Goal: Information Seeking & Learning: Learn about a topic

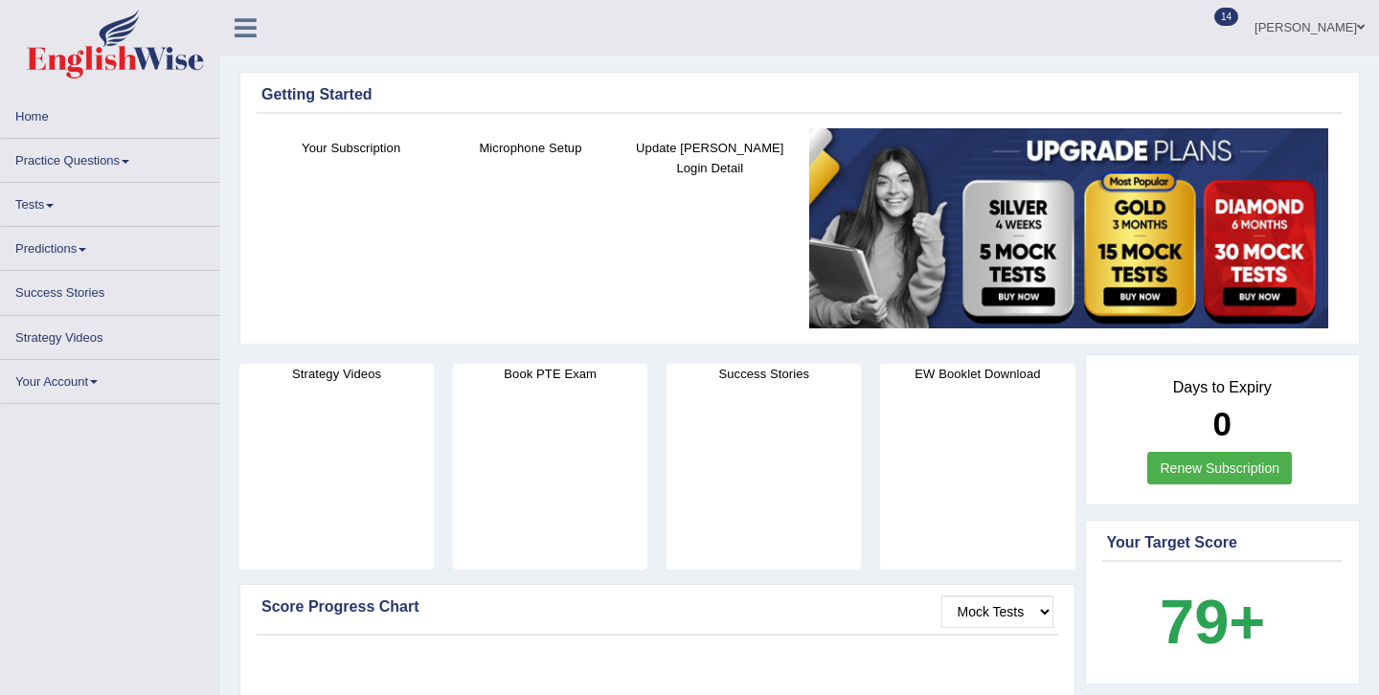
click at [101, 167] on link "Practice Questions" at bounding box center [110, 157] width 218 height 37
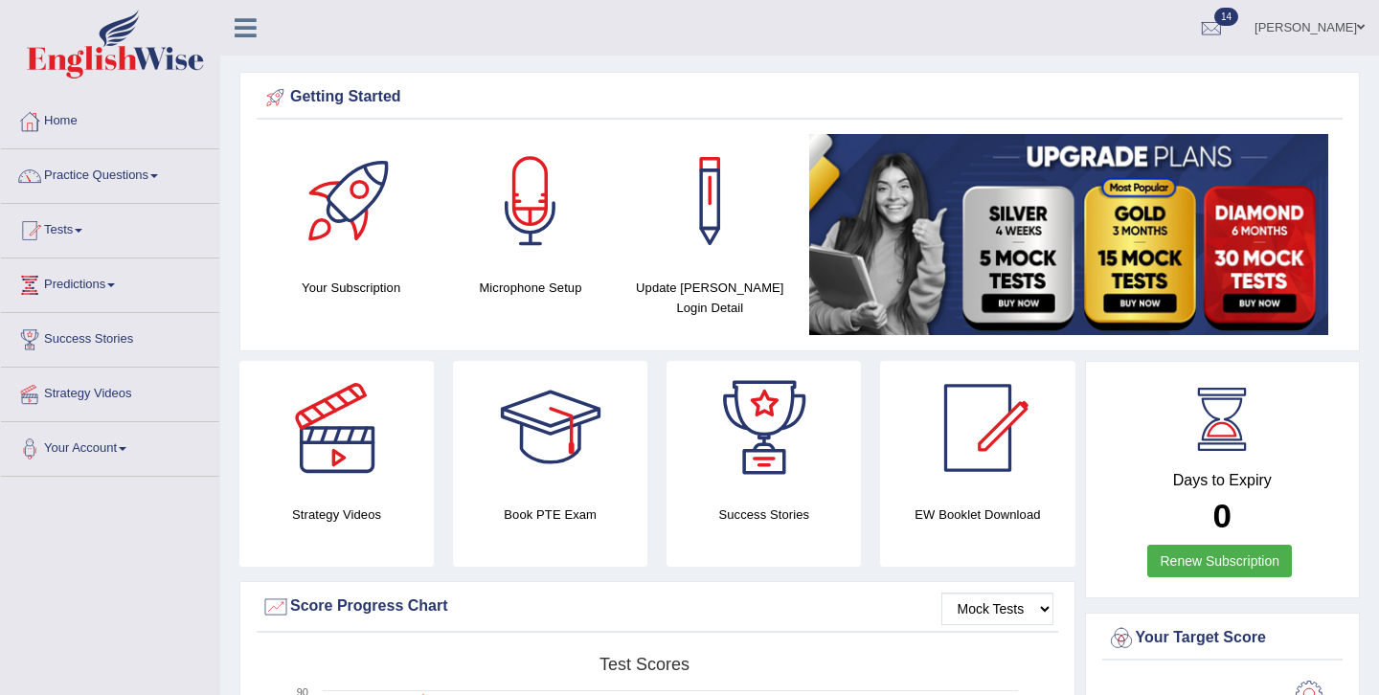
click at [179, 183] on link "Practice Questions" at bounding box center [110, 173] width 218 height 48
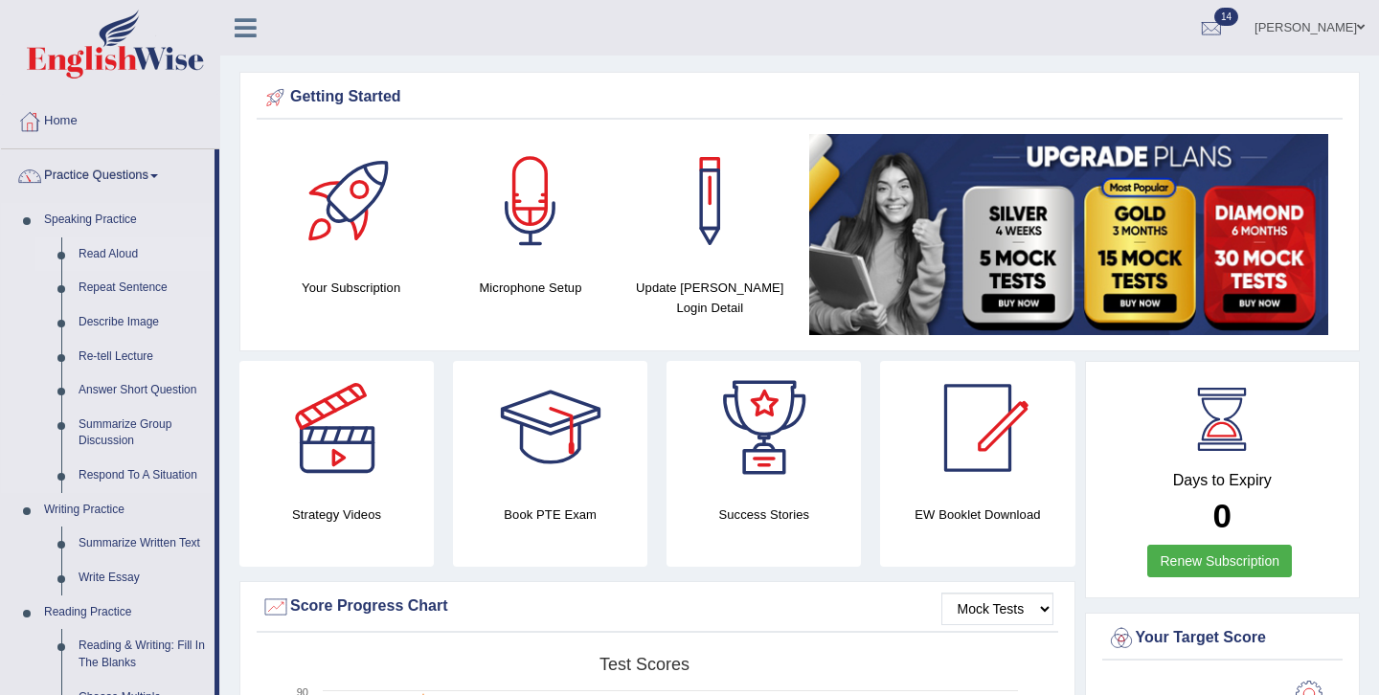
click at [94, 253] on link "Read Aloud" at bounding box center [142, 254] width 145 height 34
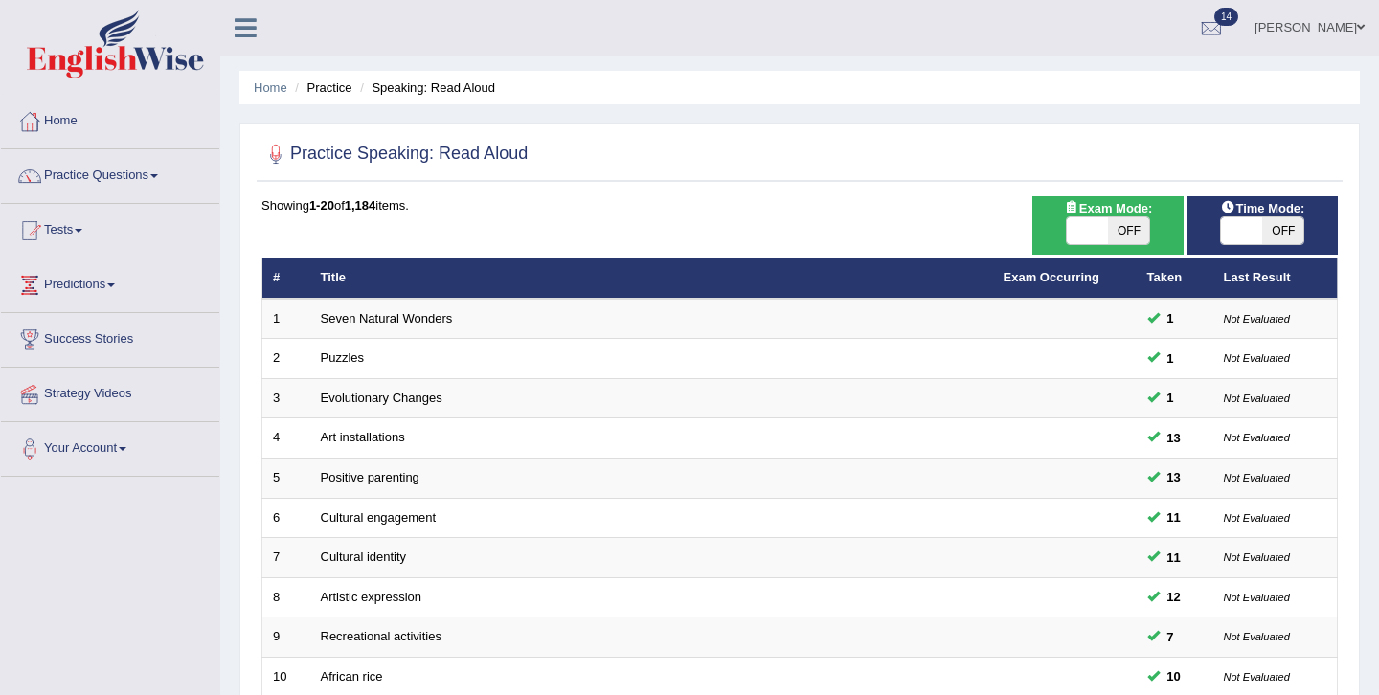
click at [1091, 232] on span at bounding box center [1087, 230] width 41 height 27
checkbox input "true"
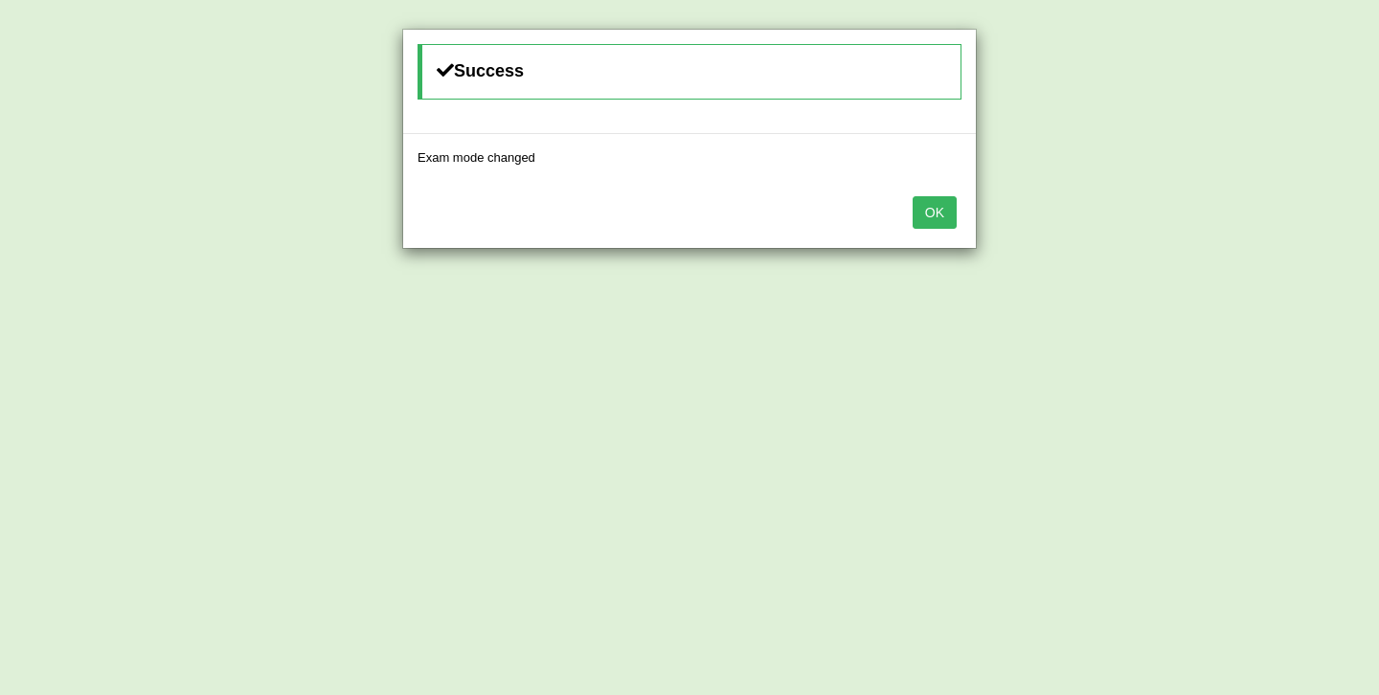
click at [934, 219] on button "OK" at bounding box center [934, 212] width 44 height 33
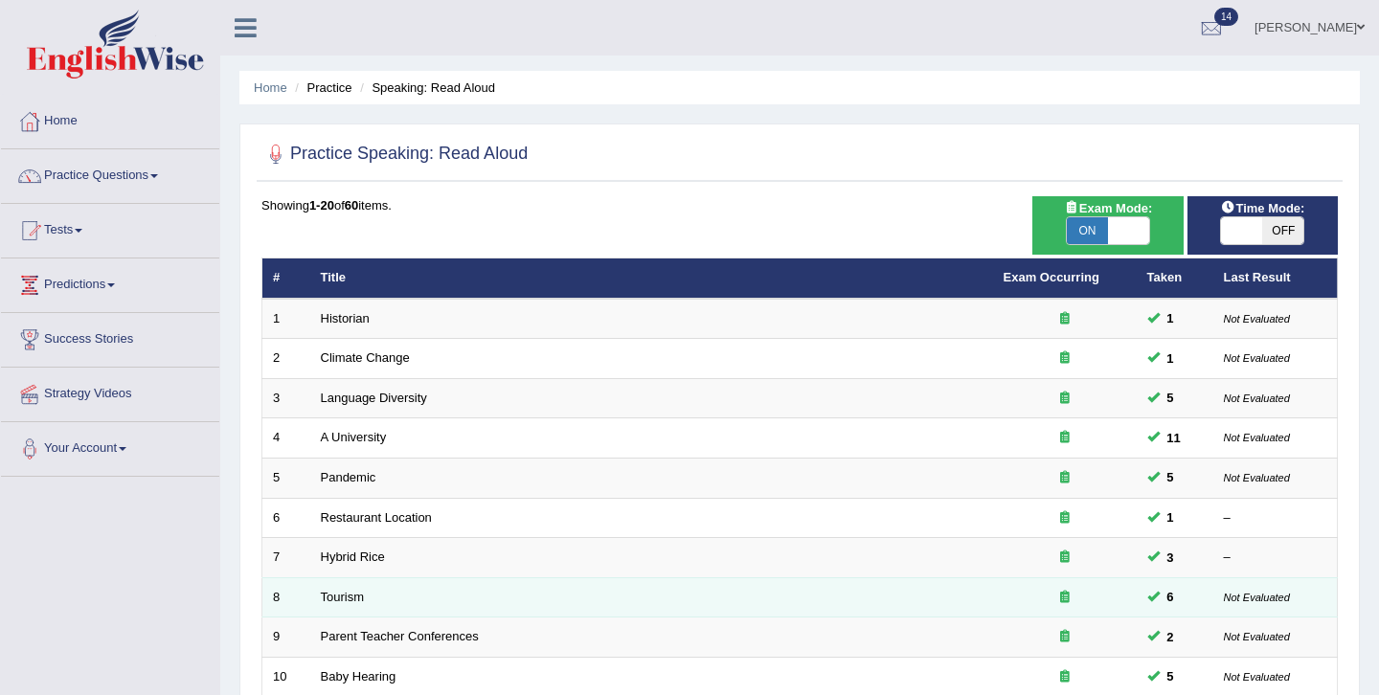
click at [1155, 601] on span at bounding box center [1153, 596] width 12 height 12
click at [1065, 600] on icon at bounding box center [1065, 597] width 10 height 12
click at [332, 601] on link "Tourism" at bounding box center [343, 597] width 44 height 14
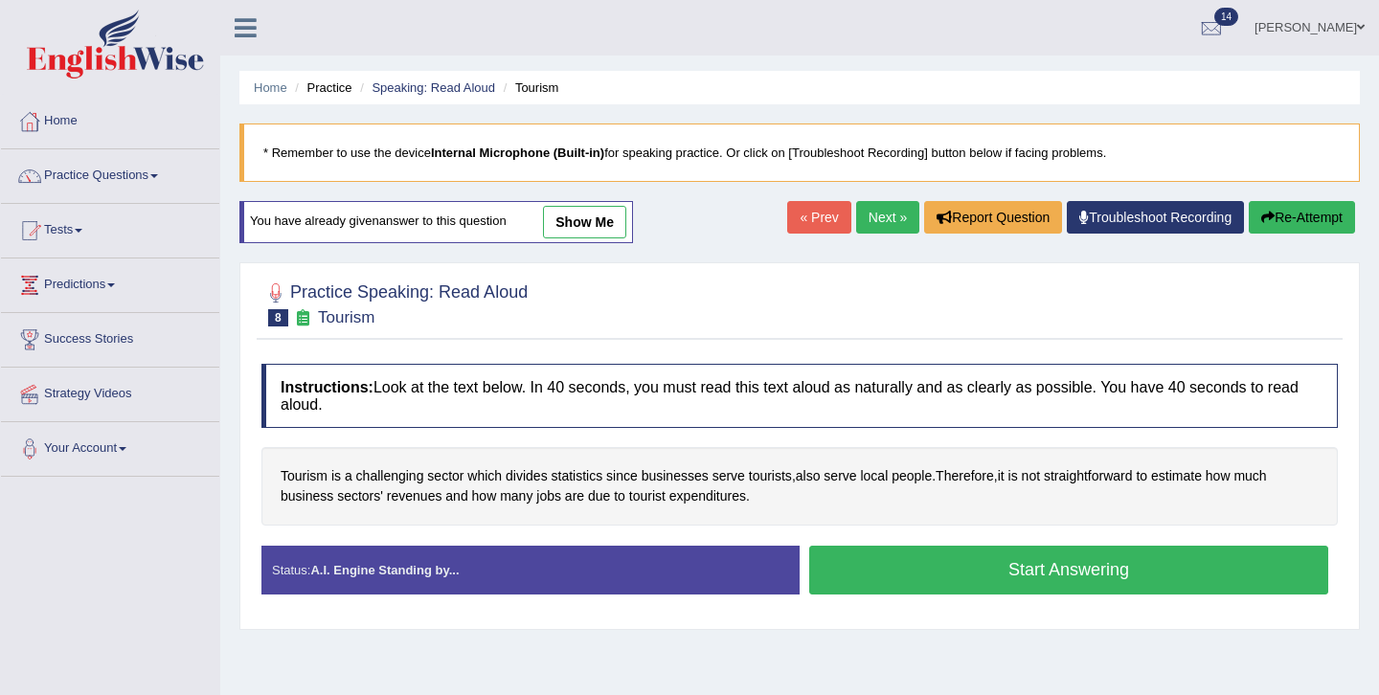
click at [982, 582] on button "Start Answering" at bounding box center [1068, 570] width 519 height 49
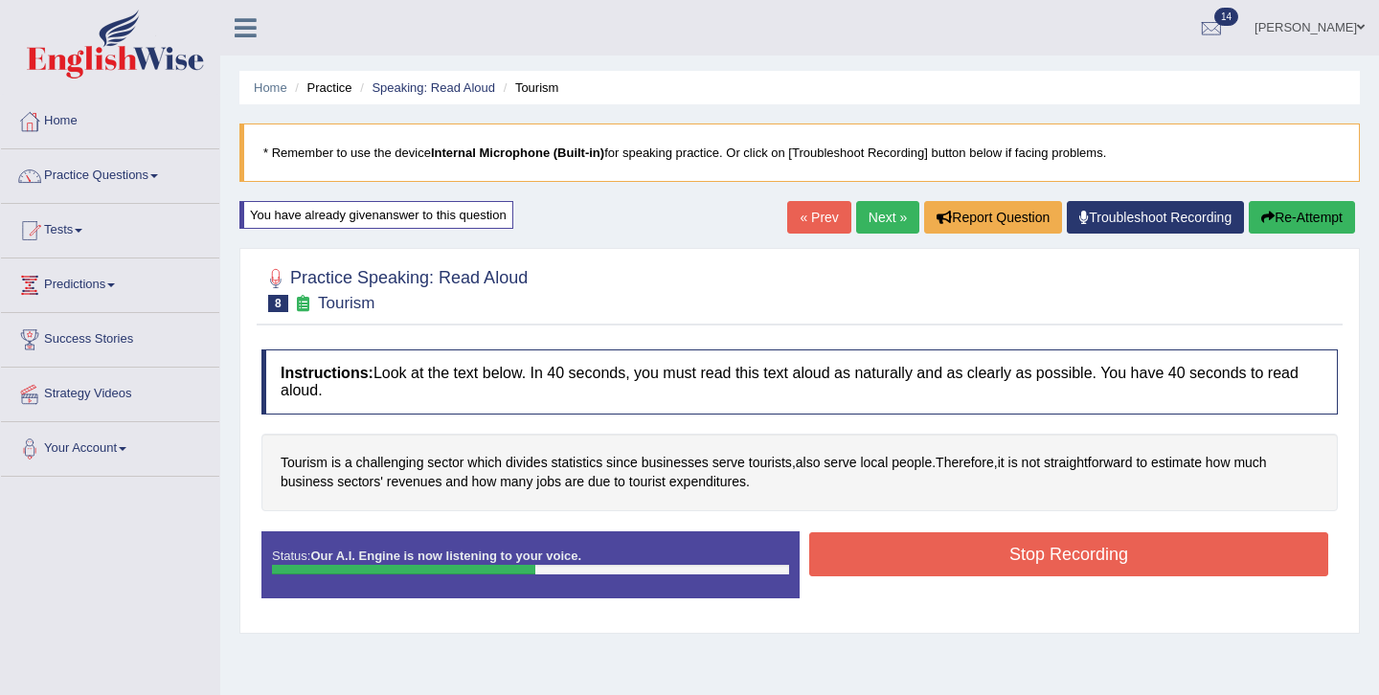
click at [1087, 552] on button "Stop Recording" at bounding box center [1068, 554] width 519 height 44
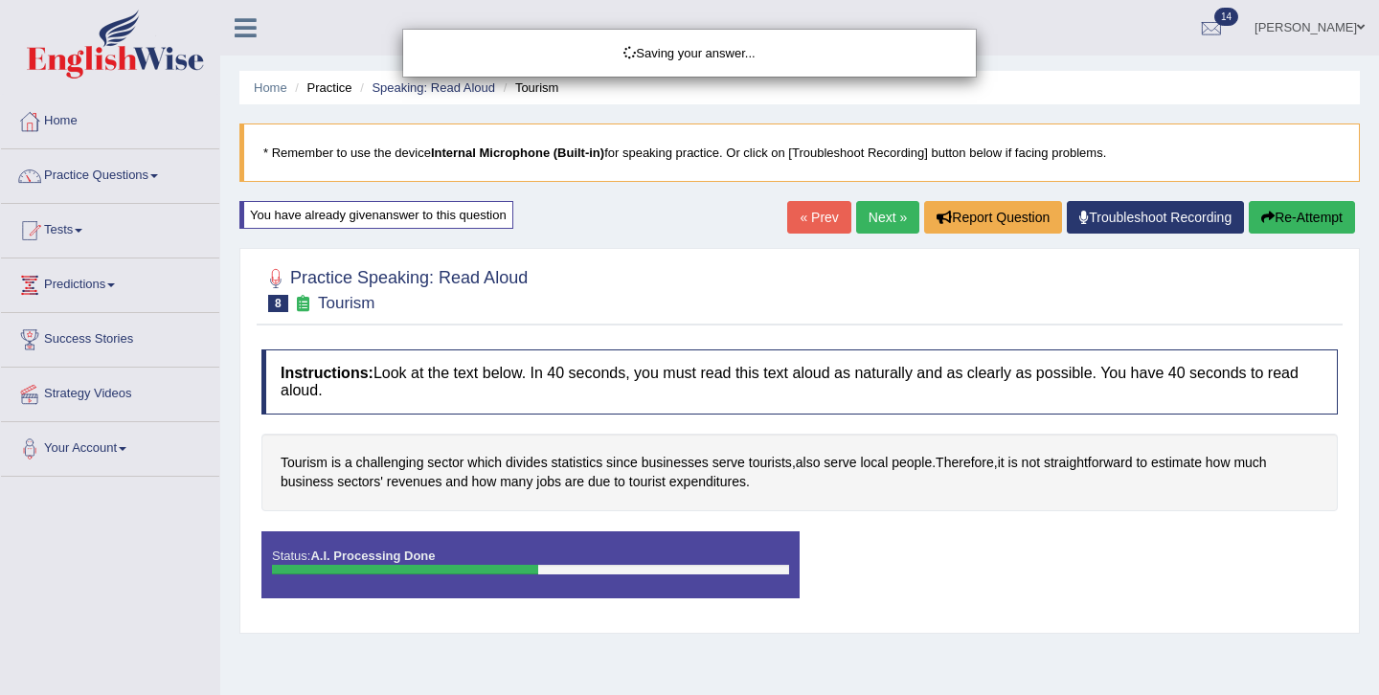
click at [948, 530] on div "Saving your answer..." at bounding box center [689, 347] width 1379 height 695
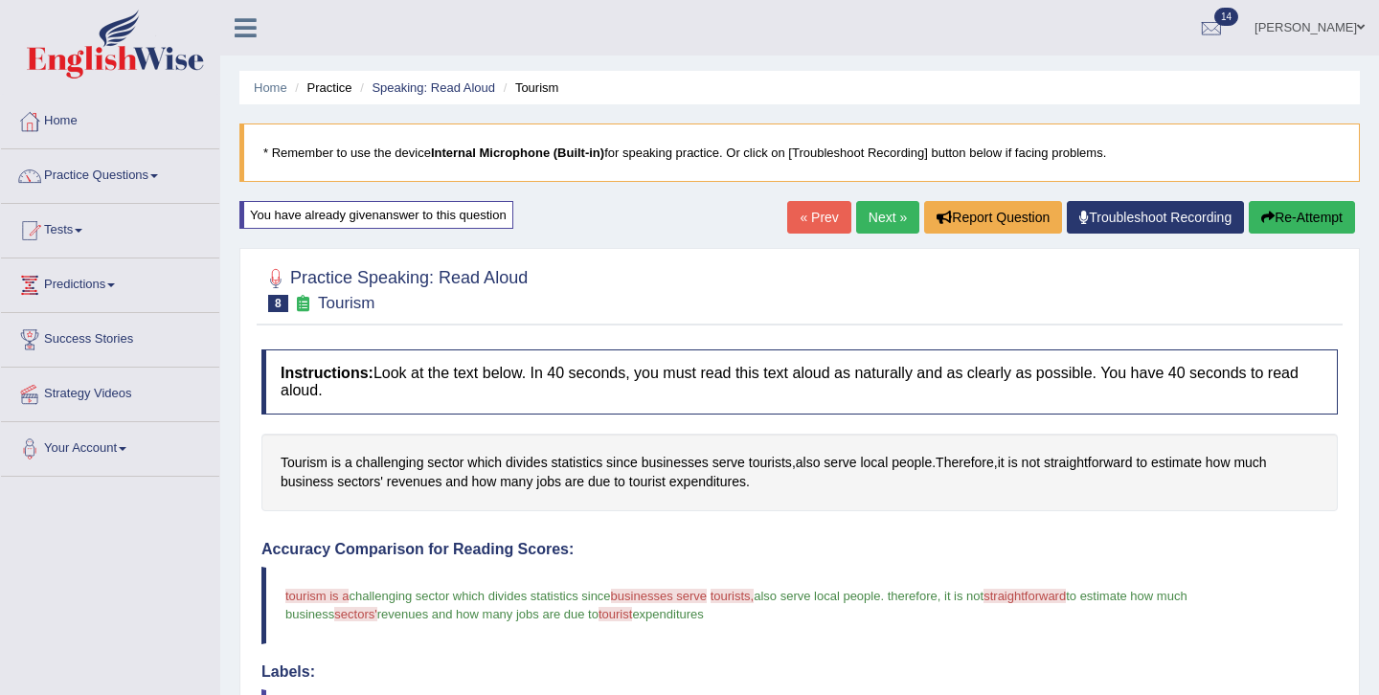
click at [869, 219] on link "Next »" at bounding box center [887, 217] width 63 height 33
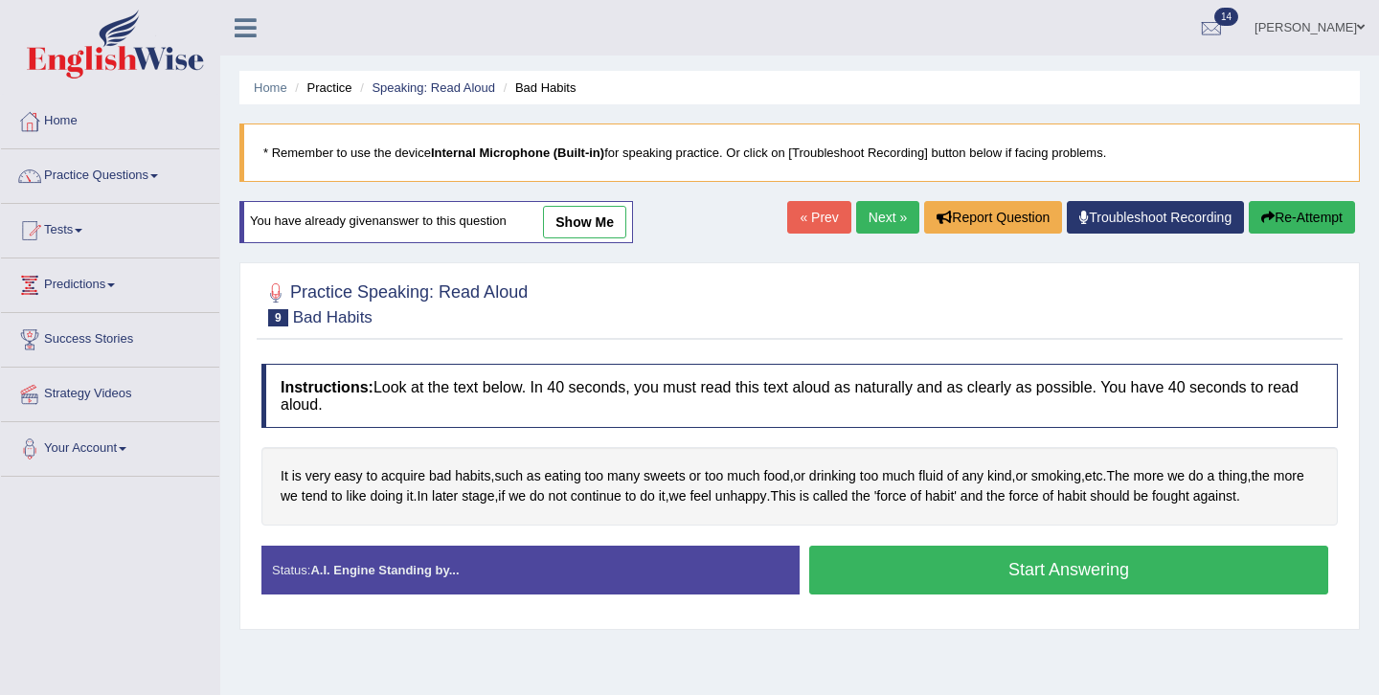
click at [1025, 567] on button "Start Answering" at bounding box center [1068, 570] width 519 height 49
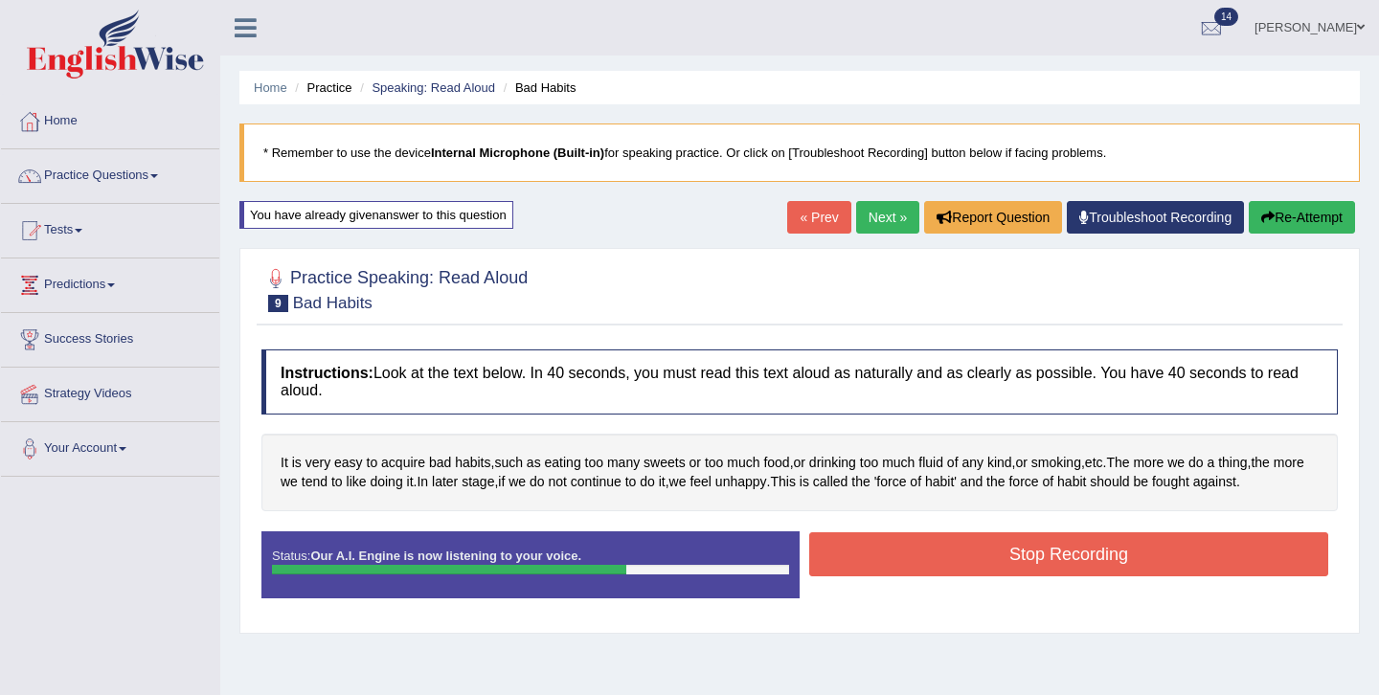
click at [1143, 547] on button "Stop Recording" at bounding box center [1068, 554] width 519 height 44
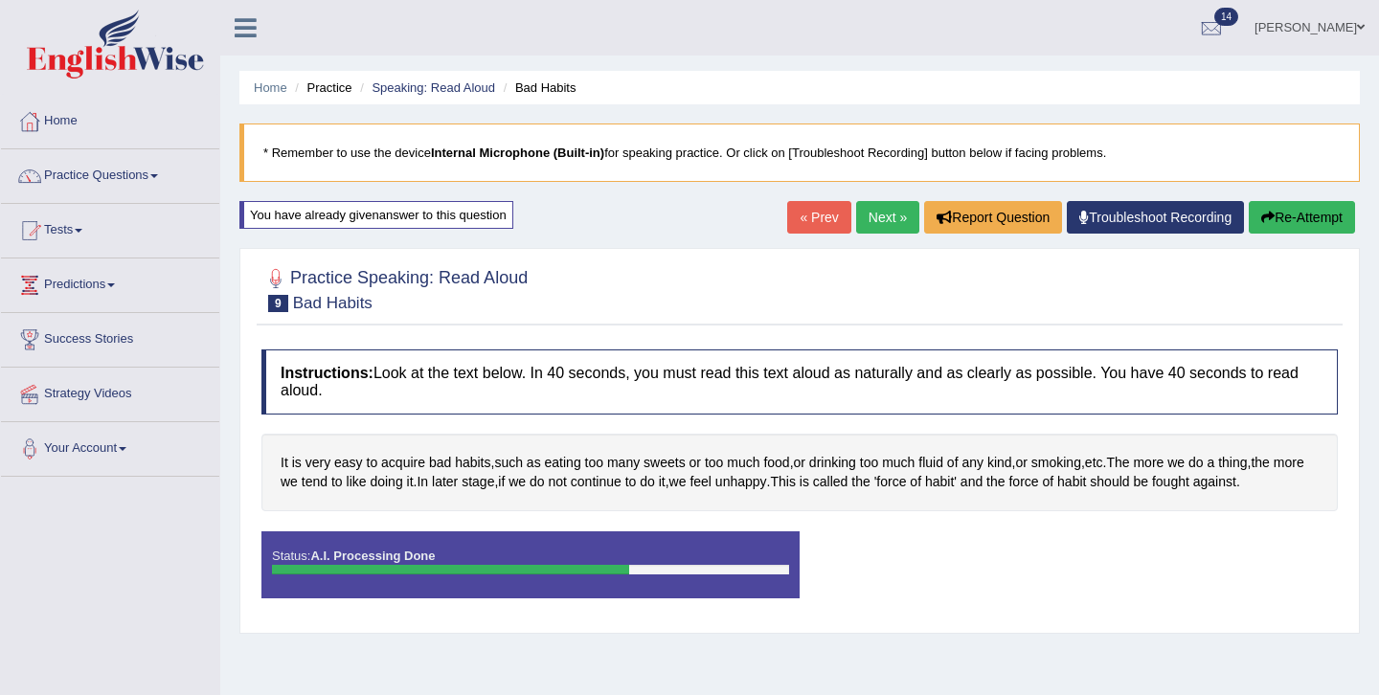
click at [0, 0] on div "Saving your answer..." at bounding box center [0, 0] width 0 height 0
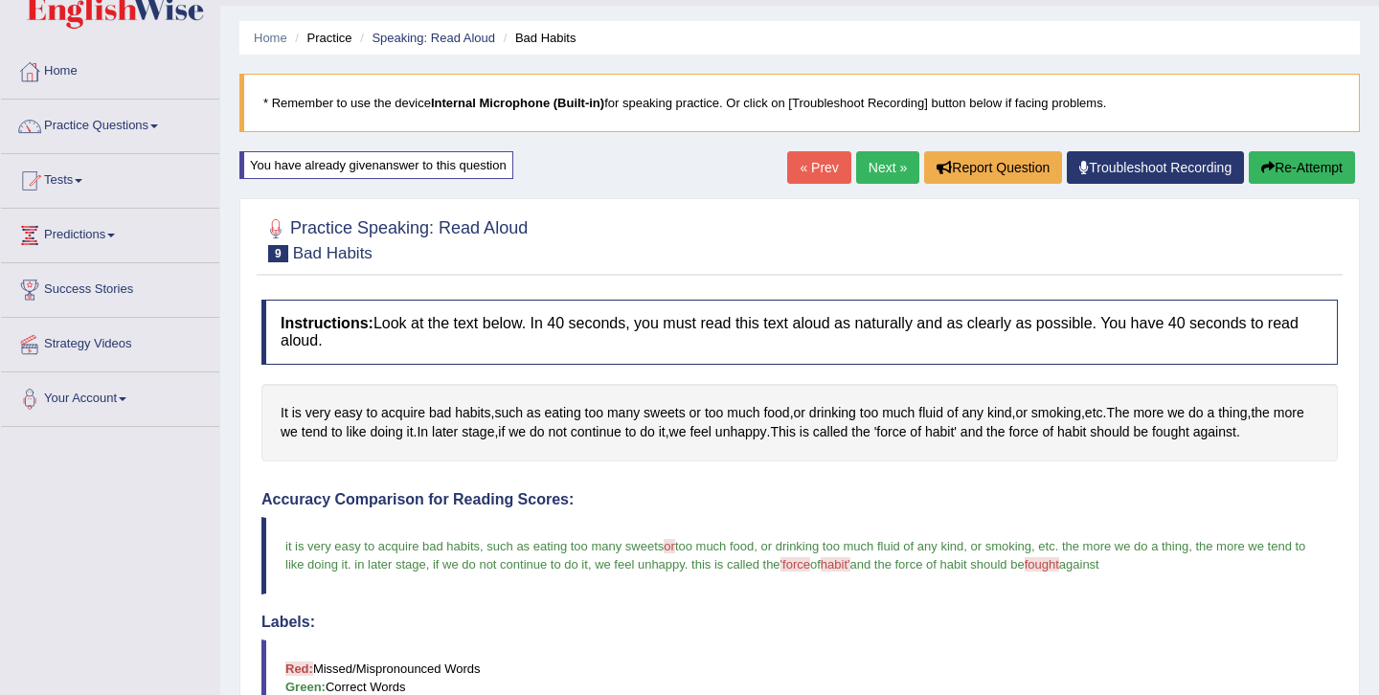
scroll to position [49, 0]
click at [869, 170] on link "Next »" at bounding box center [887, 168] width 63 height 33
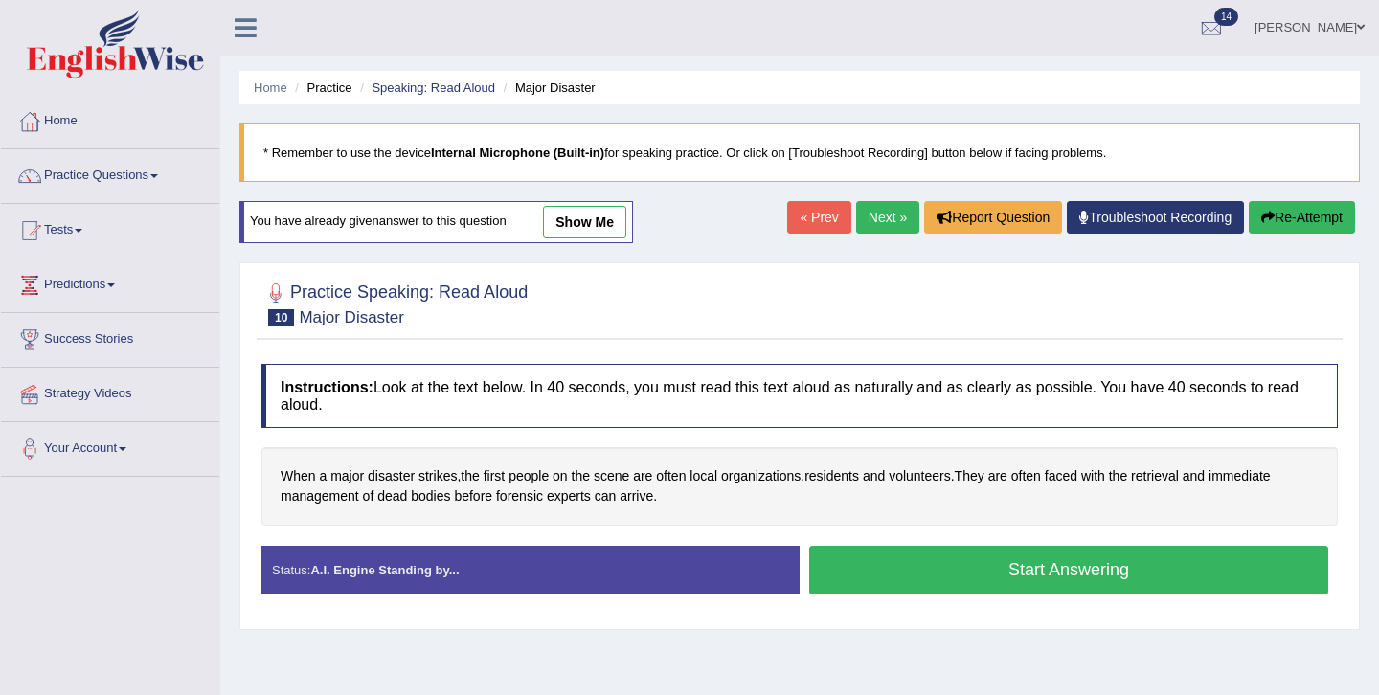
click at [998, 567] on button "Start Answering" at bounding box center [1068, 570] width 519 height 49
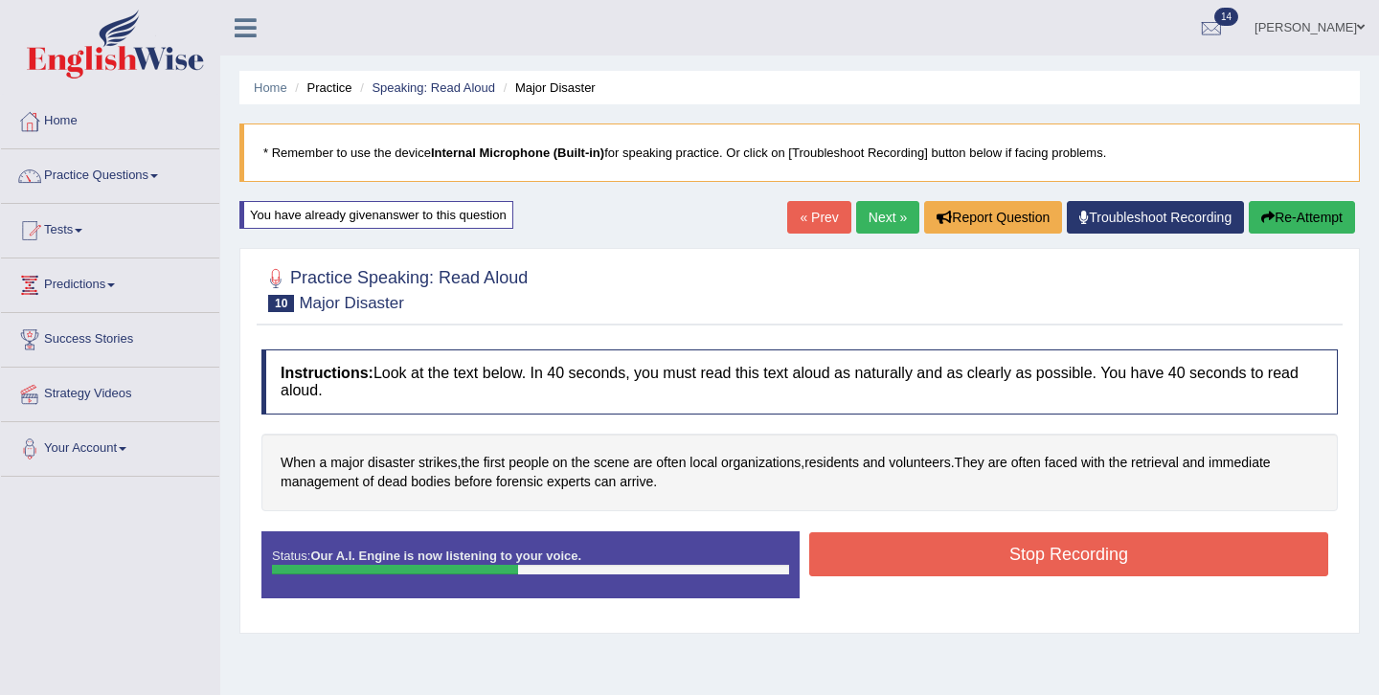
click at [954, 556] on button "Stop Recording" at bounding box center [1068, 554] width 519 height 44
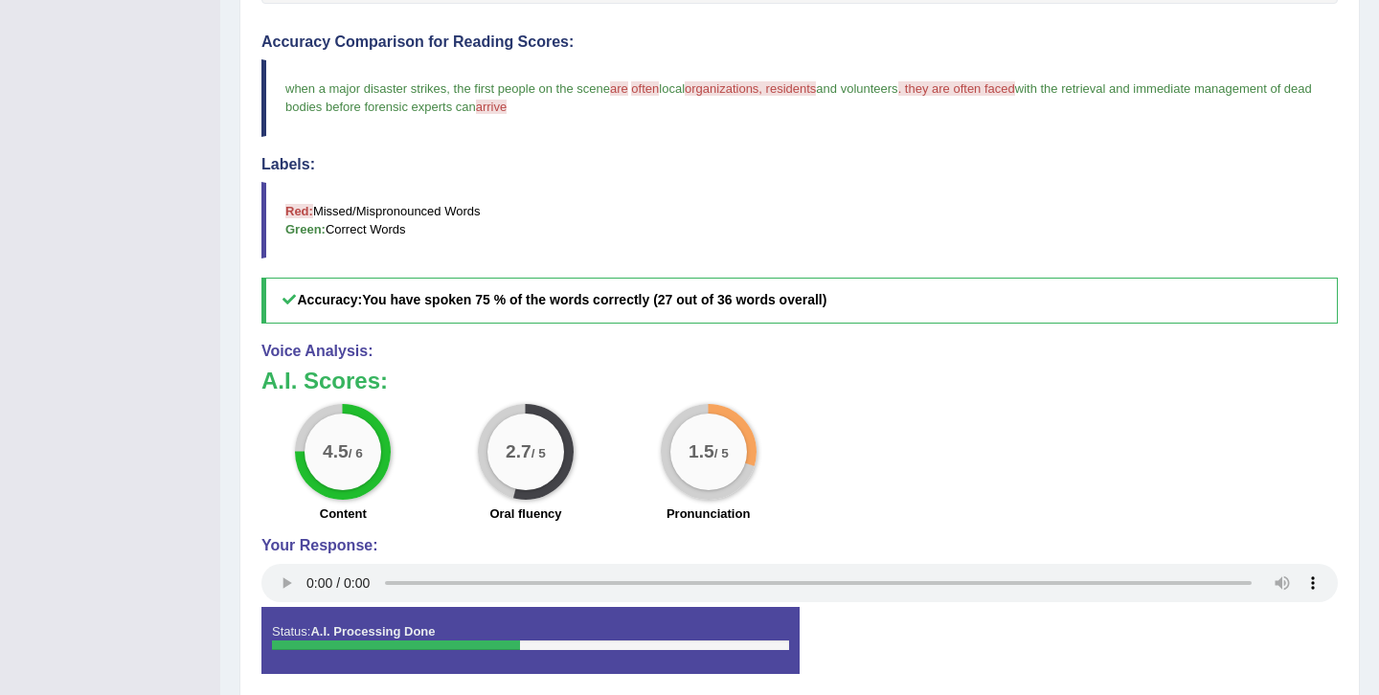
scroll to position [574, 0]
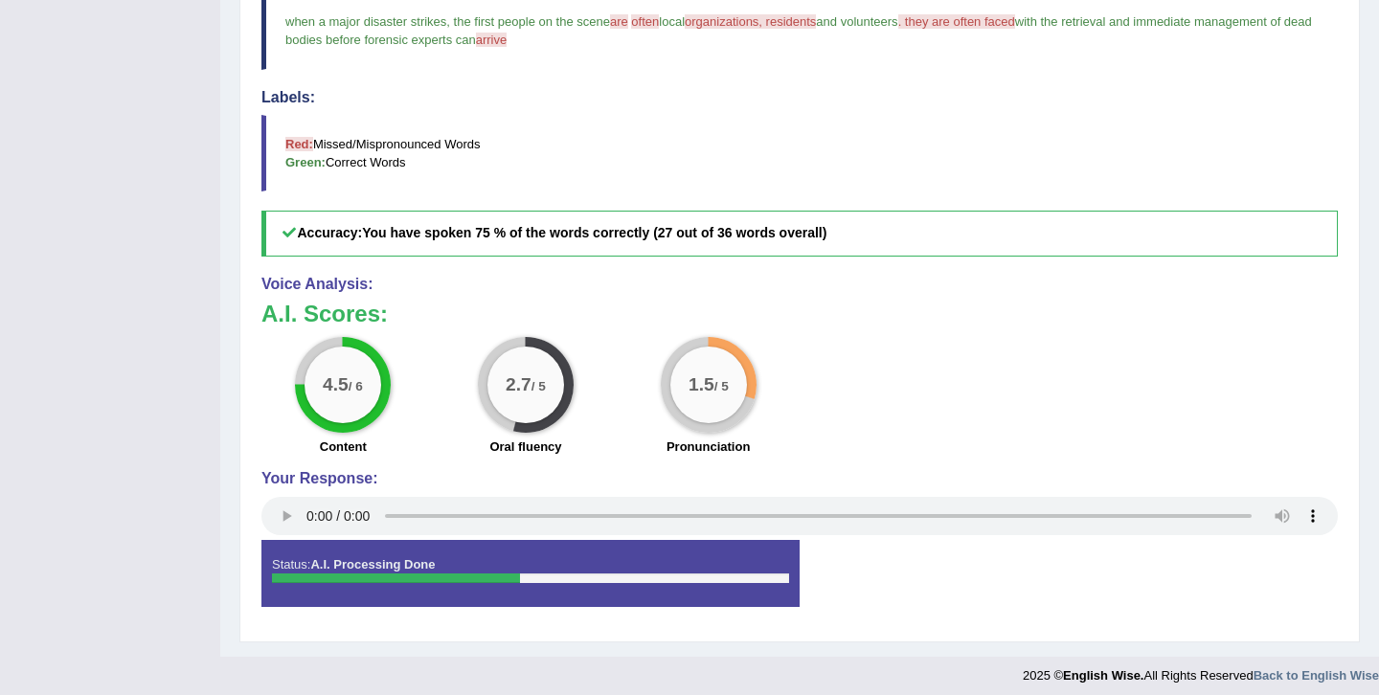
click at [999, 382] on div "4.5 / 6 Content 2.7 / 5 Oral fluency 1.5 / 5 Pronunciation" at bounding box center [799, 399] width 1095 height 124
click at [1089, 383] on div "4.5 / 6 Content 2.7 / 5 Oral fluency 1.5 / 5 Pronunciation" at bounding box center [799, 399] width 1095 height 124
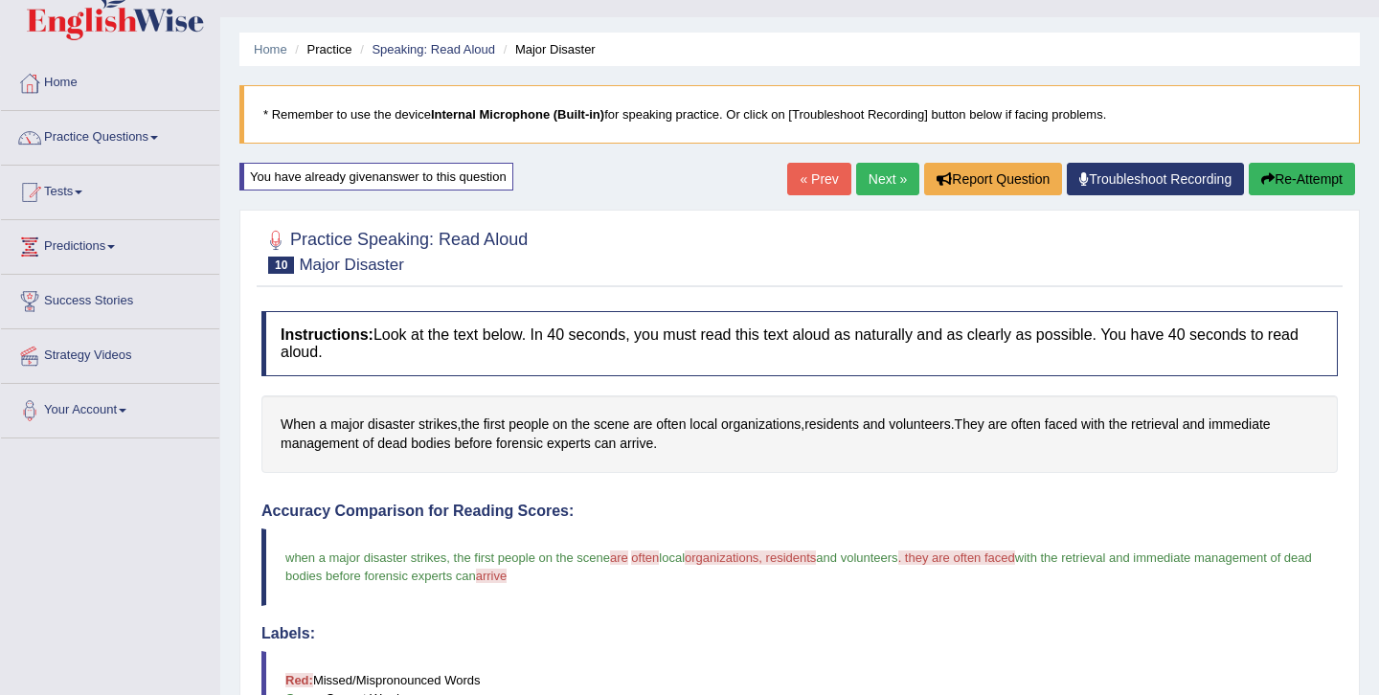
scroll to position [11, 0]
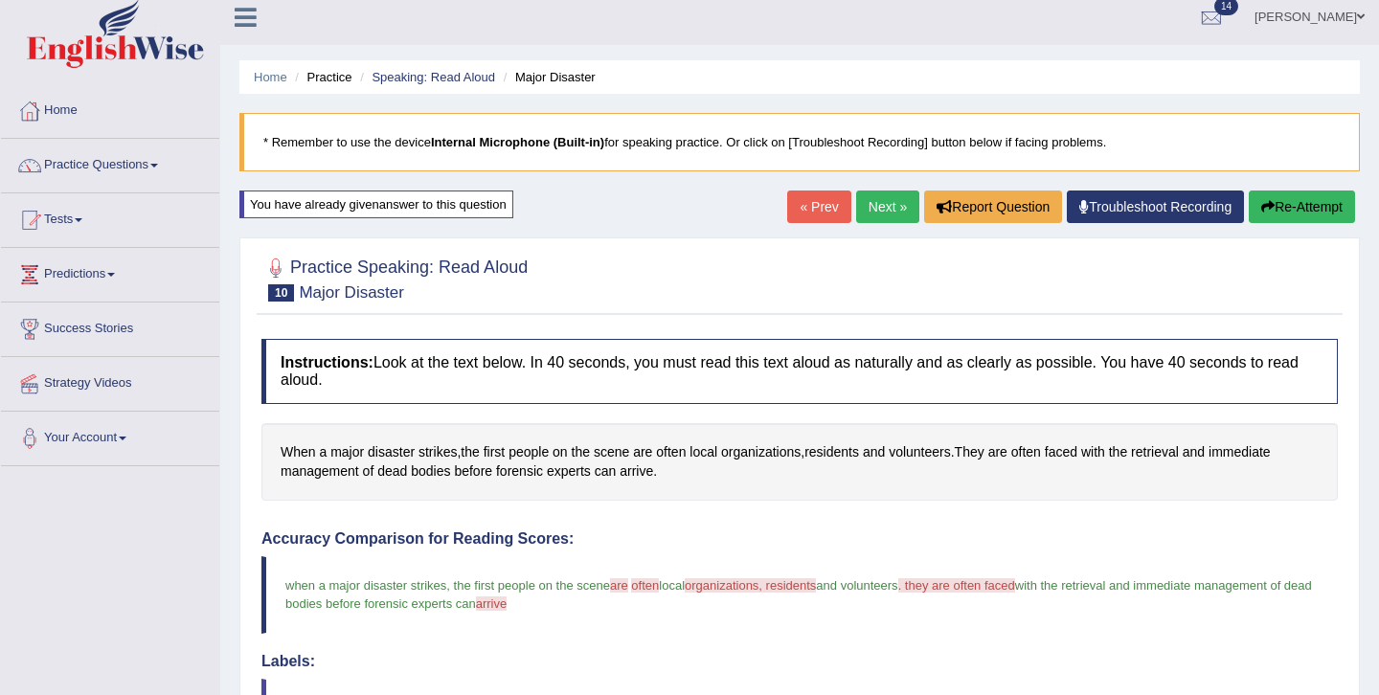
click at [869, 207] on link "Next »" at bounding box center [887, 207] width 63 height 33
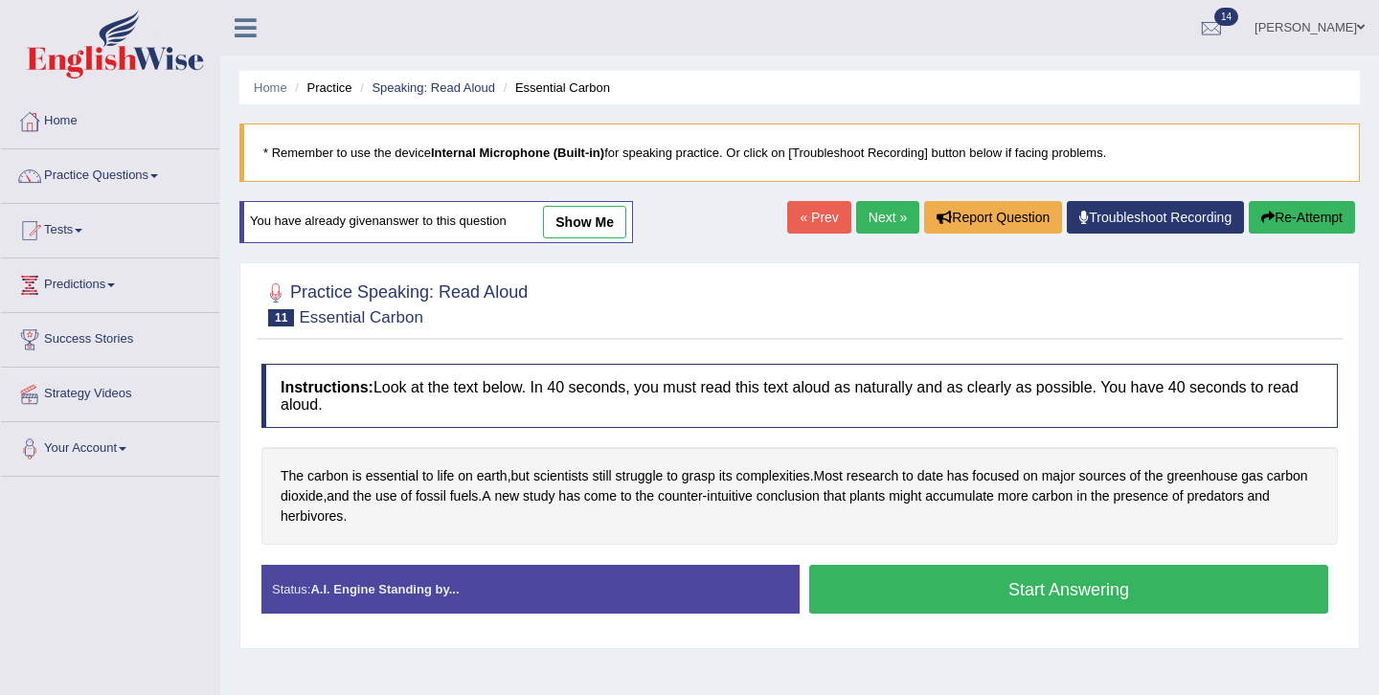
click at [994, 594] on button "Start Answering" at bounding box center [1068, 589] width 519 height 49
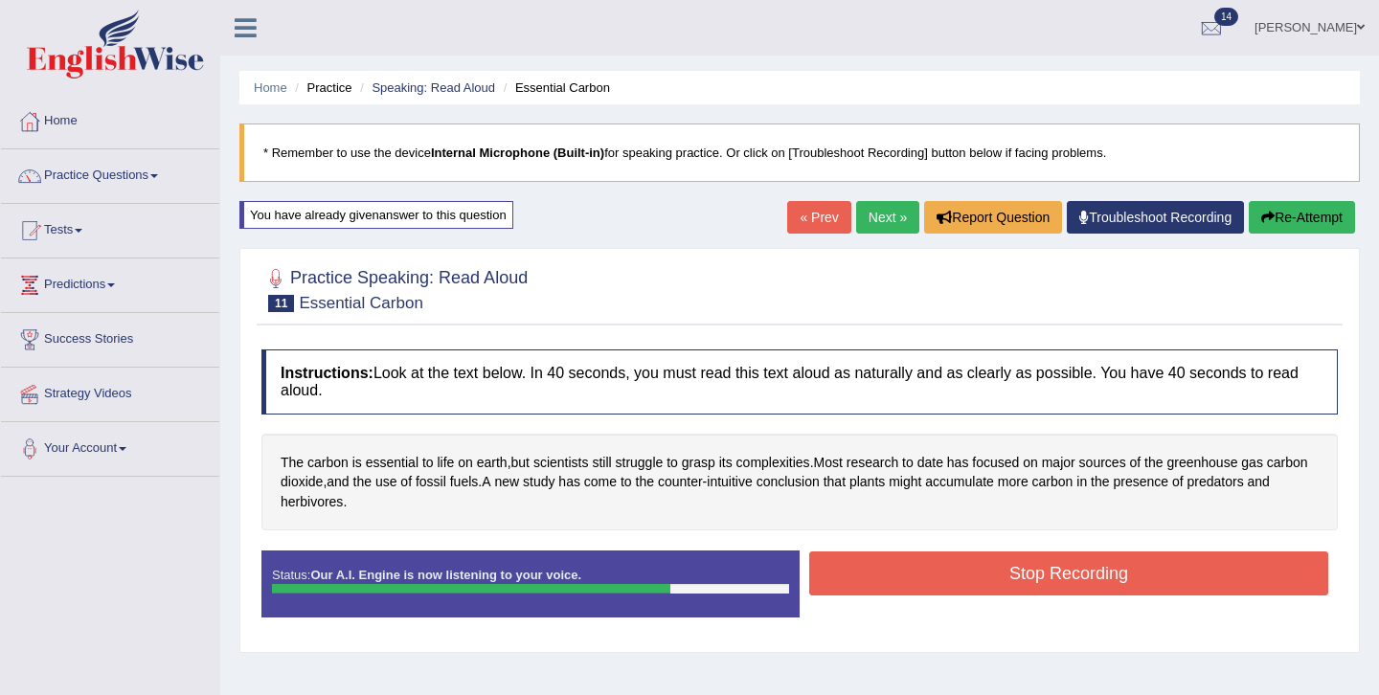
click at [998, 588] on button "Stop Recording" at bounding box center [1068, 574] width 519 height 44
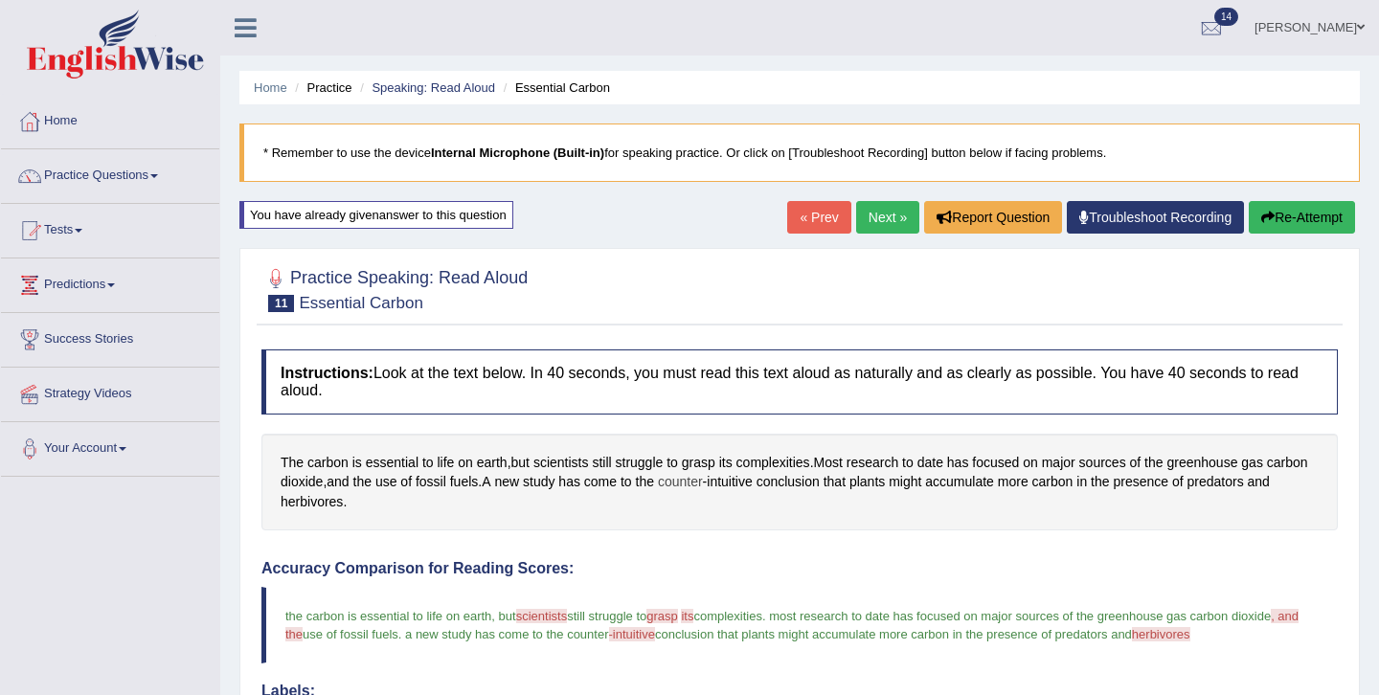
click at [703, 481] on span "counter" at bounding box center [680, 482] width 45 height 20
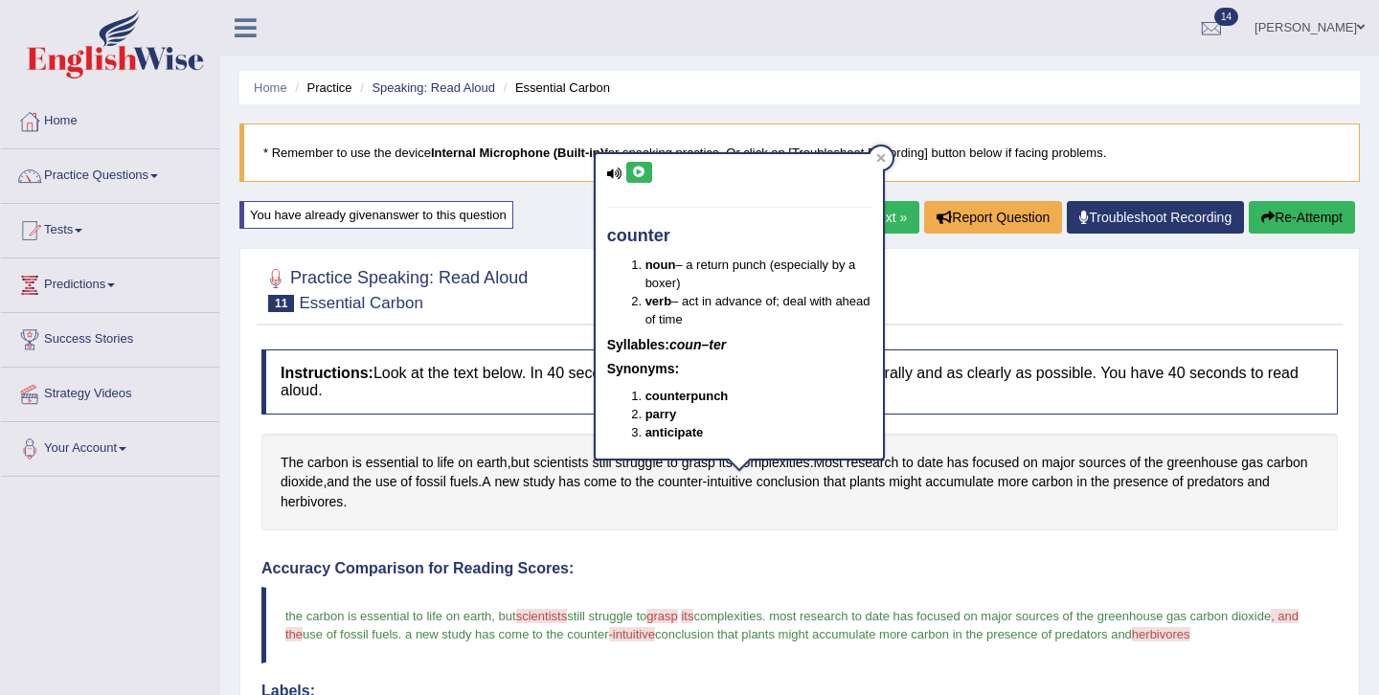
click at [1106, 264] on div at bounding box center [799, 288] width 1076 height 58
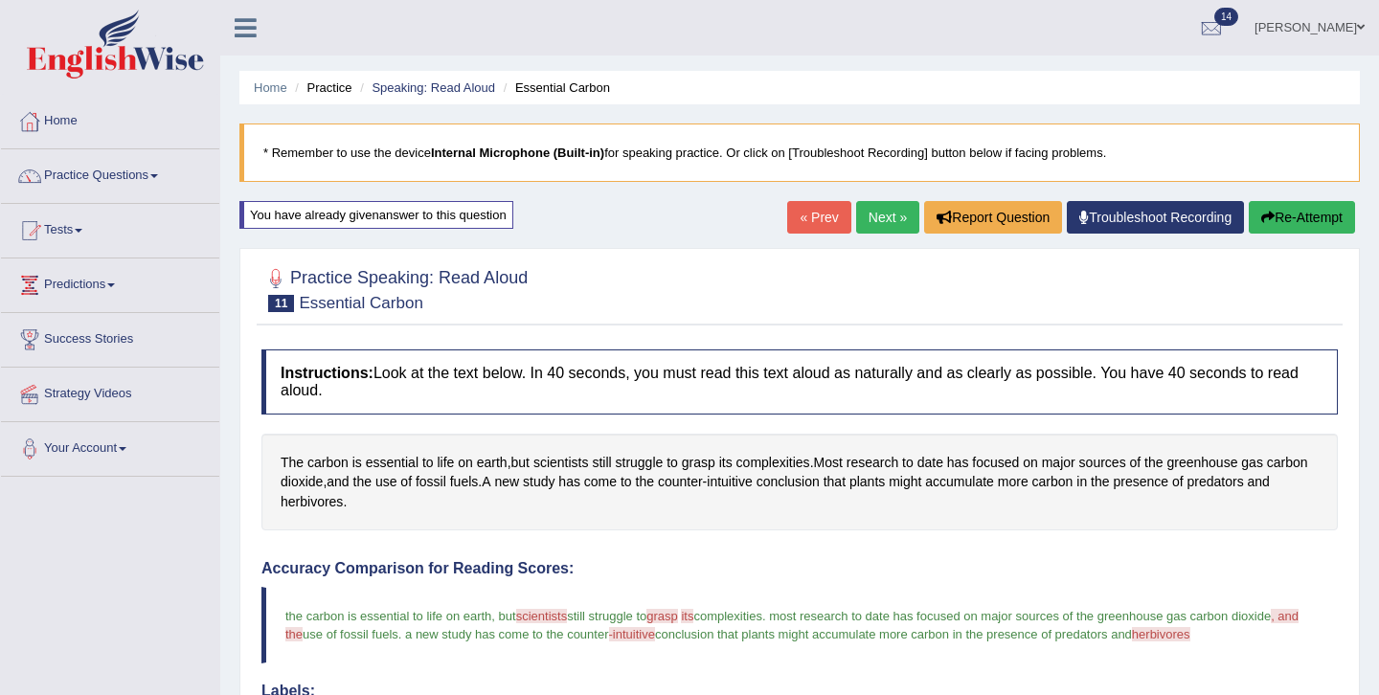
click at [875, 218] on link "Next »" at bounding box center [887, 217] width 63 height 33
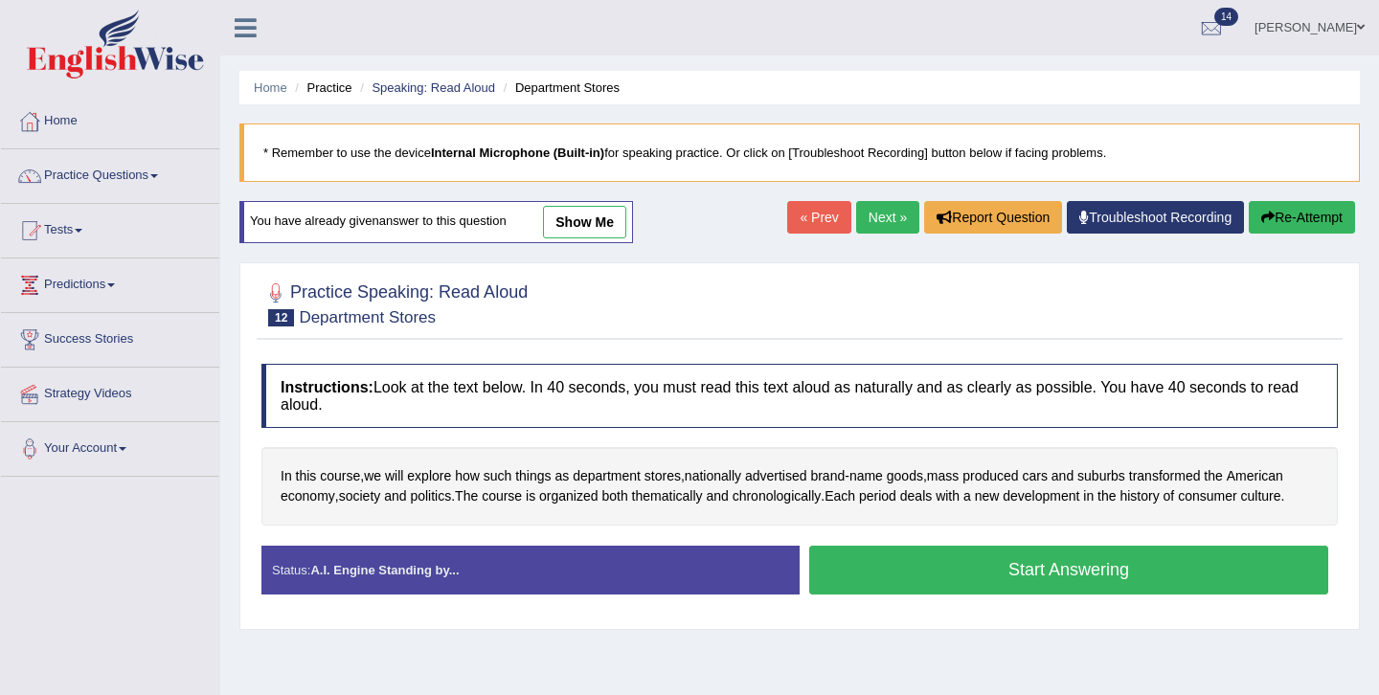
click at [1041, 559] on button "Start Answering" at bounding box center [1068, 570] width 519 height 49
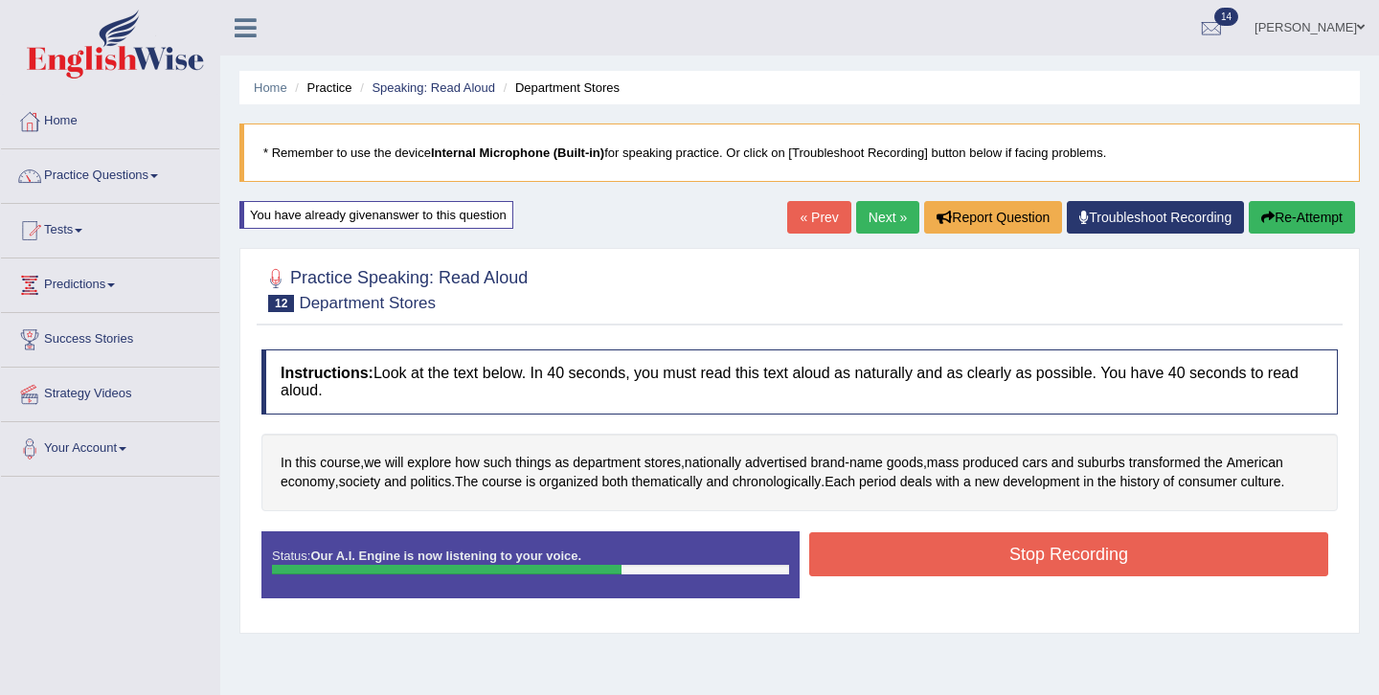
click at [1145, 561] on button "Stop Recording" at bounding box center [1068, 554] width 519 height 44
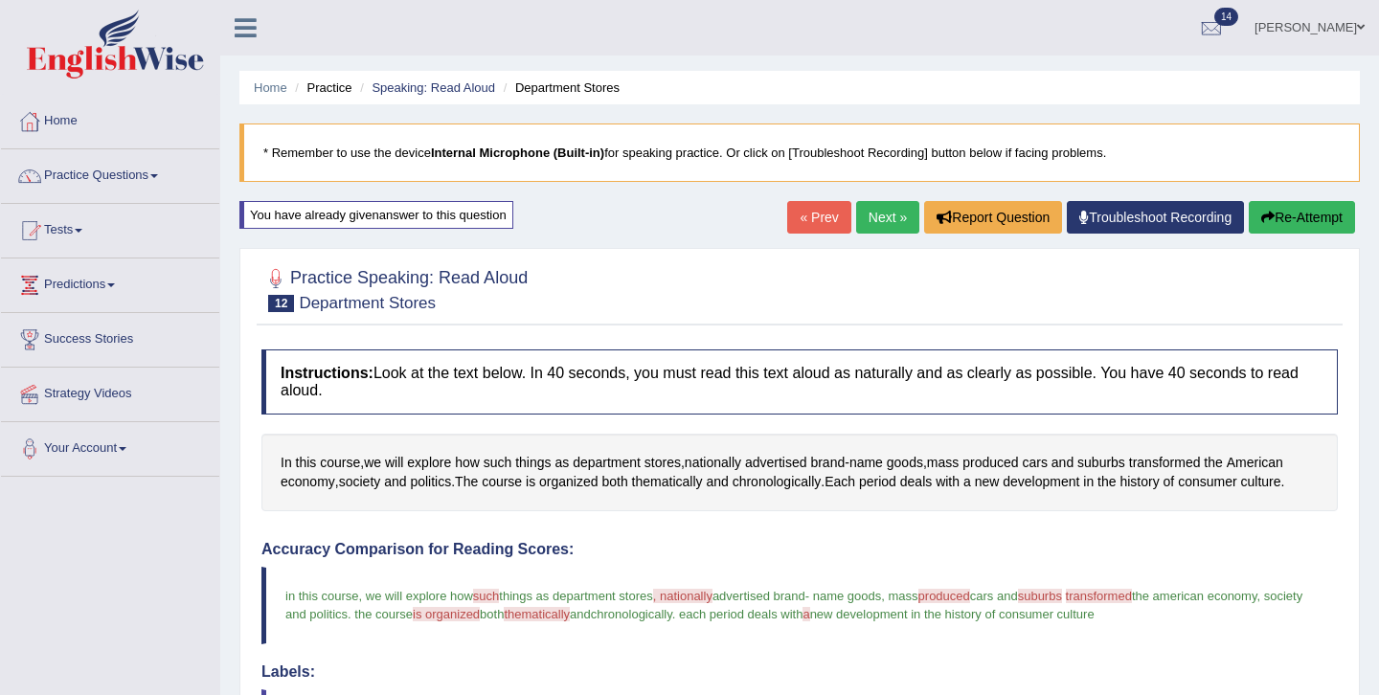
click at [867, 549] on h4 "Accuracy Comparison for Reading Scores:" at bounding box center [799, 549] width 1076 height 17
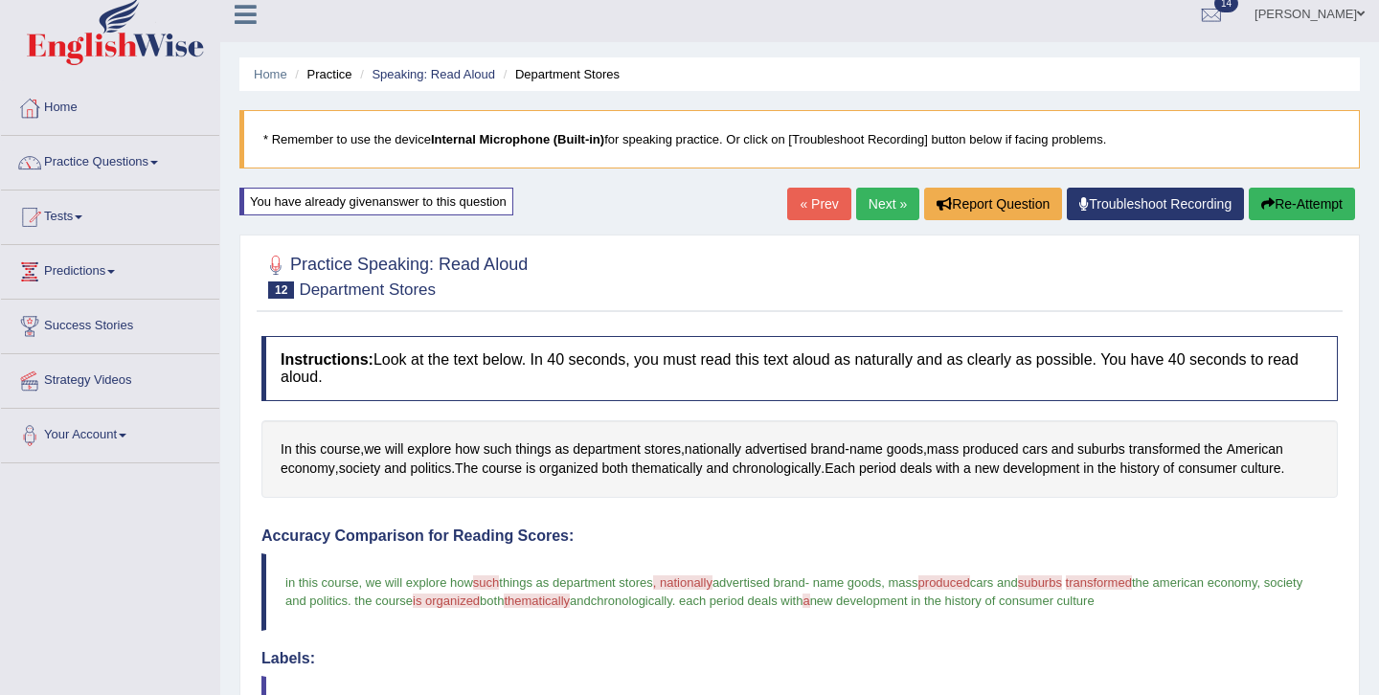
scroll to position [11, 0]
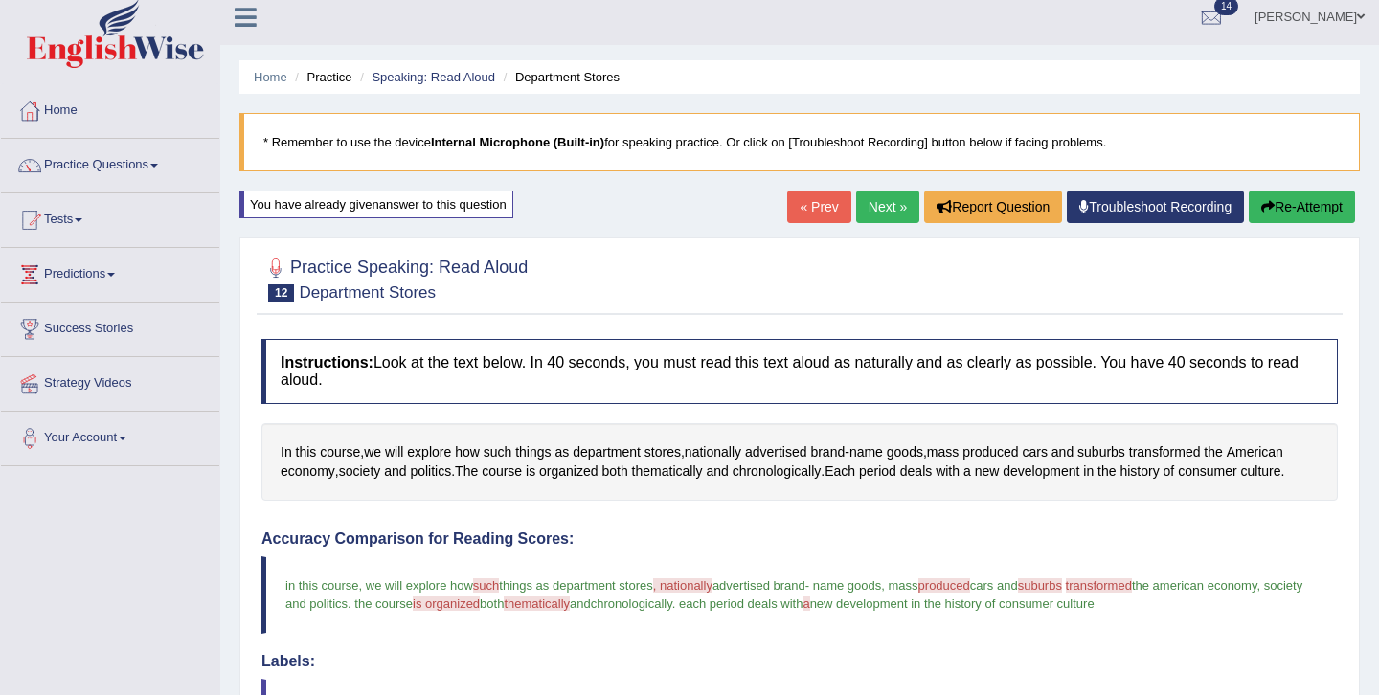
click at [869, 194] on link "Next »" at bounding box center [887, 207] width 63 height 33
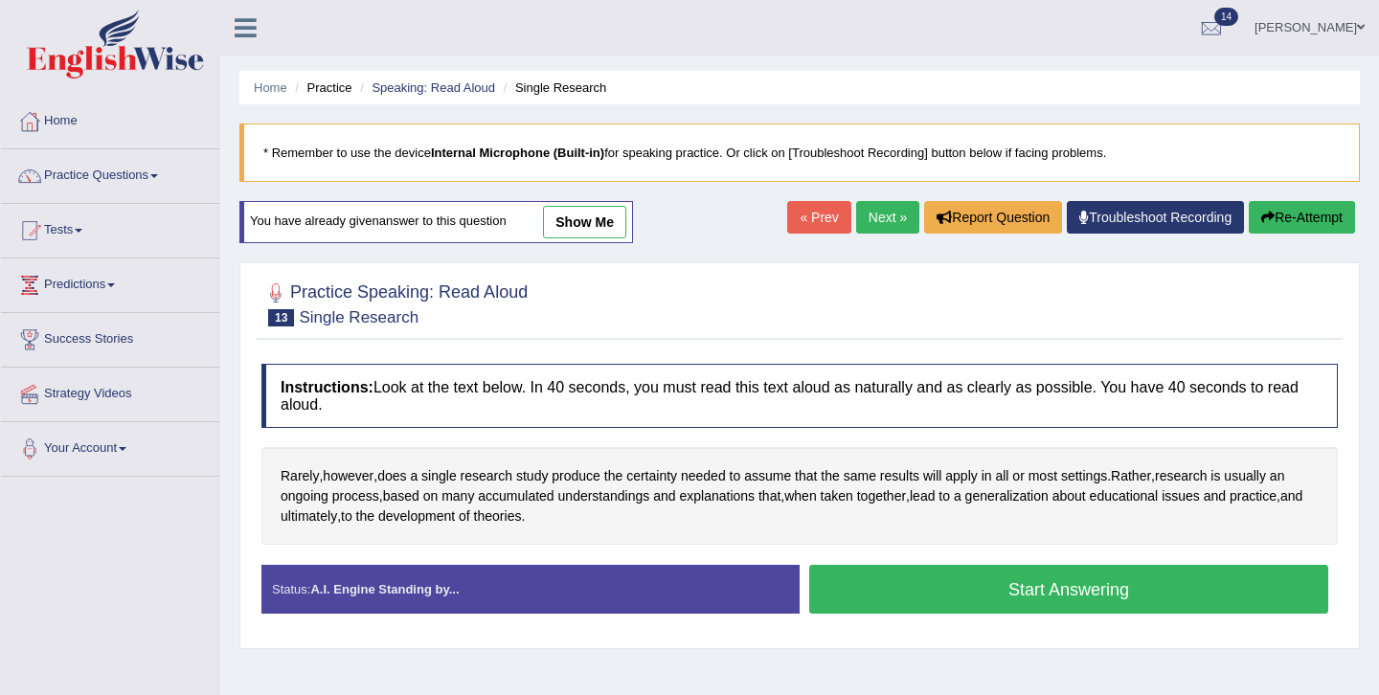
click at [978, 600] on button "Start Answering" at bounding box center [1068, 589] width 519 height 49
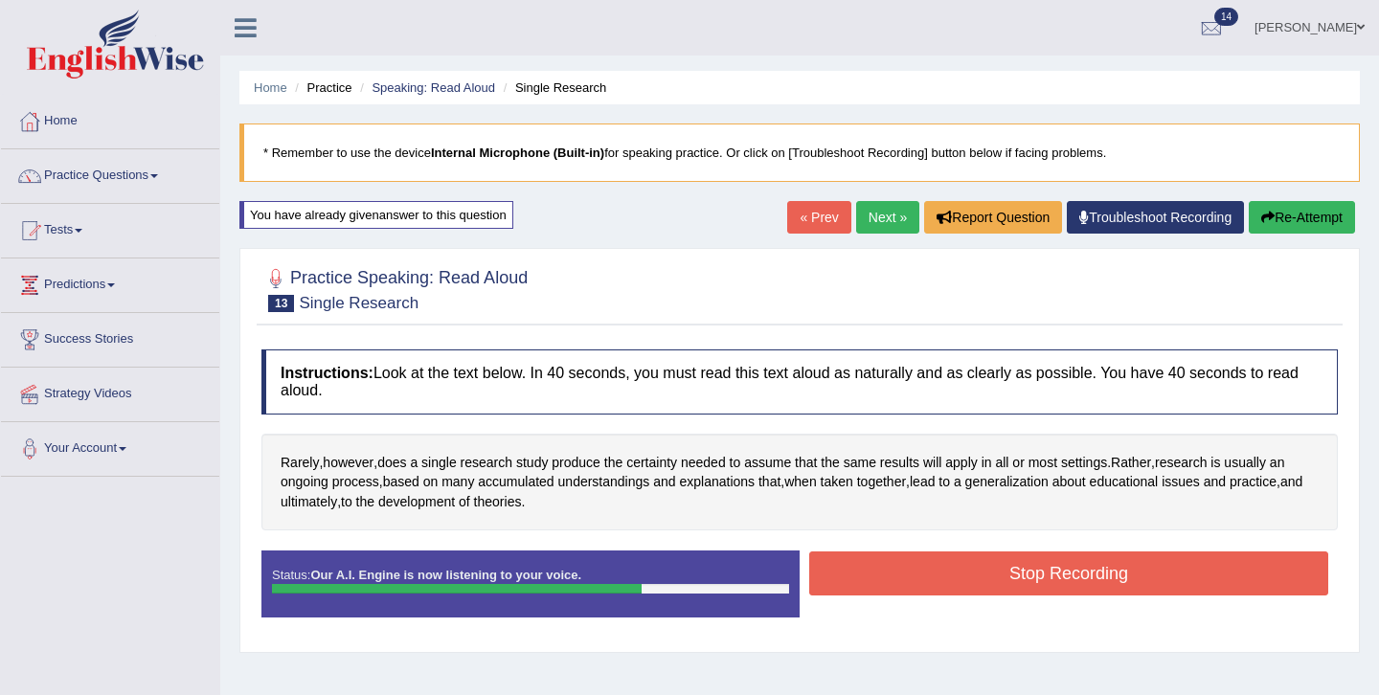
click at [1030, 576] on button "Stop Recording" at bounding box center [1068, 574] width 519 height 44
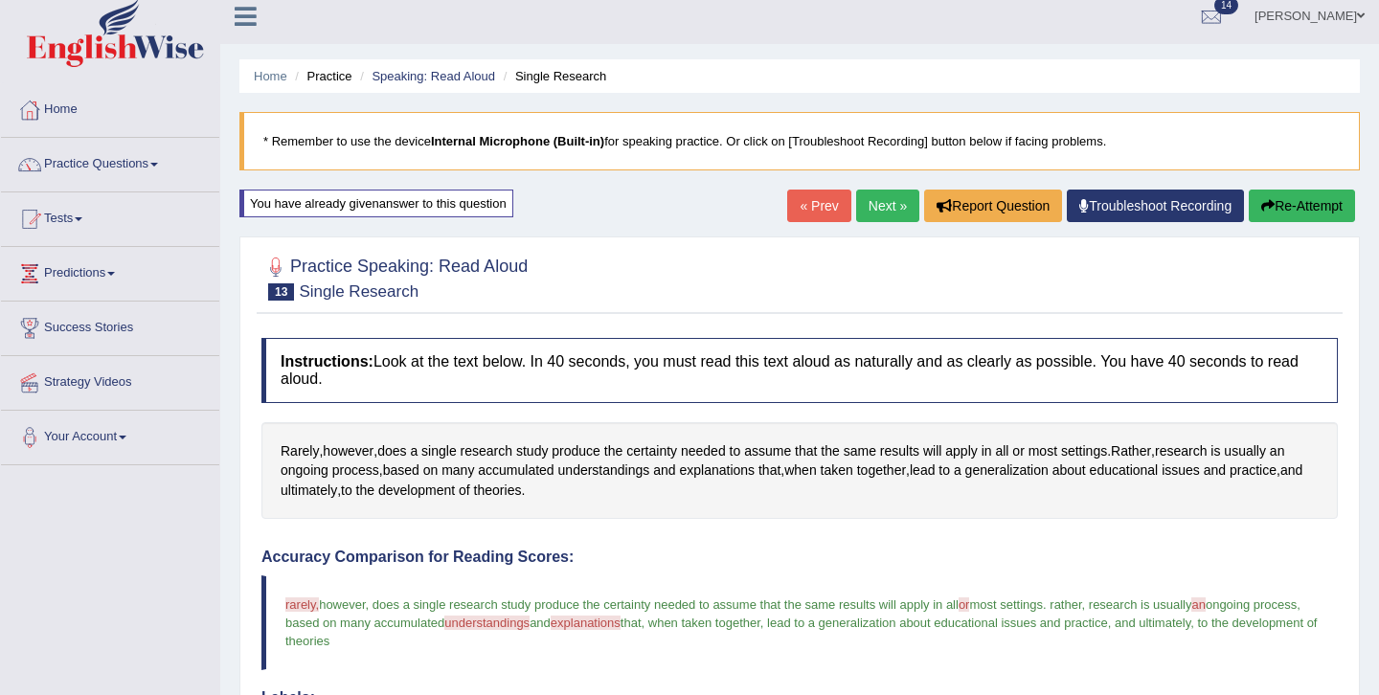
scroll to position [11, 0]
click at [867, 203] on link "Next »" at bounding box center [887, 207] width 63 height 33
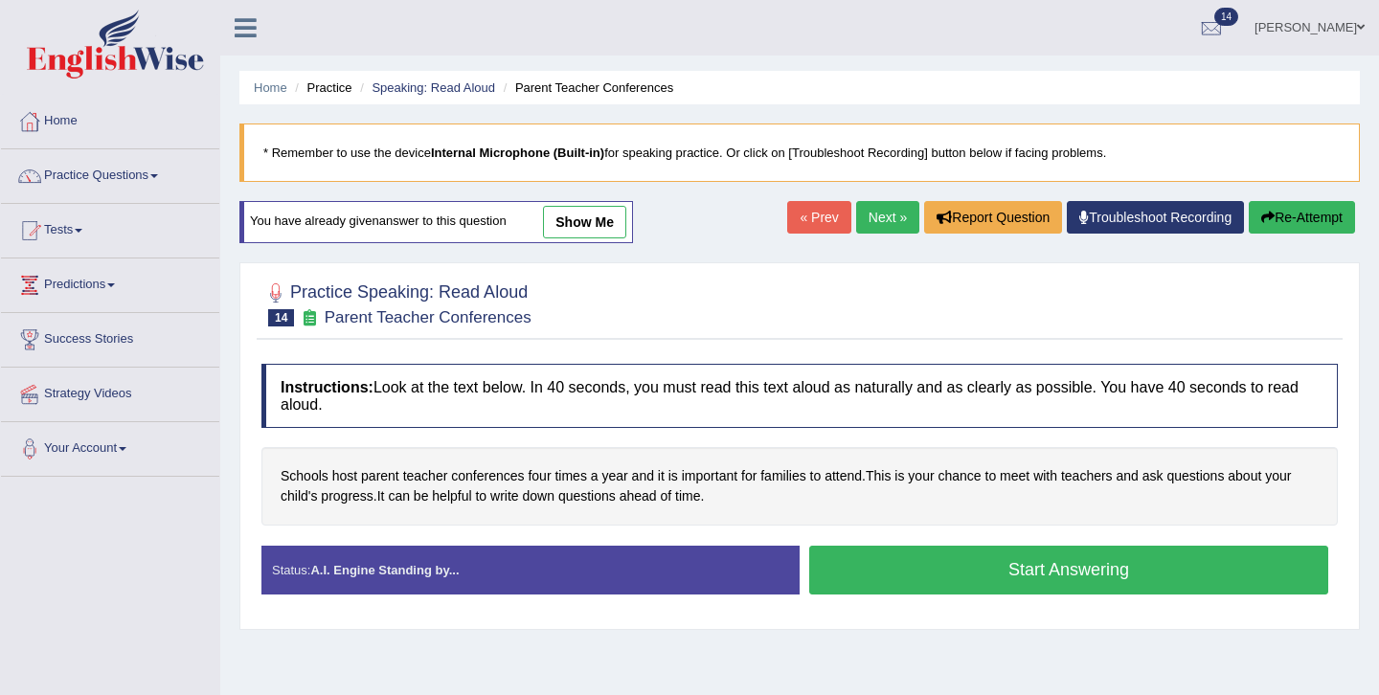
click at [947, 576] on button "Start Answering" at bounding box center [1068, 570] width 519 height 49
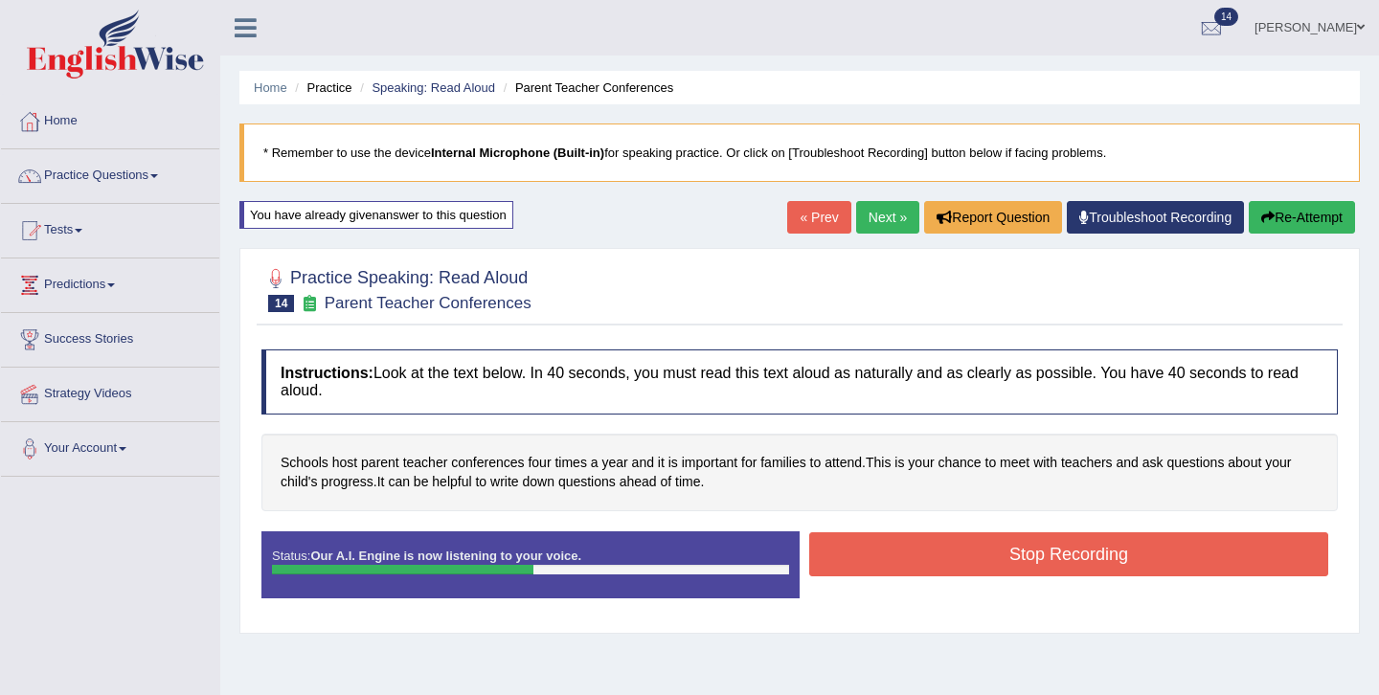
click at [1037, 551] on button "Stop Recording" at bounding box center [1068, 554] width 519 height 44
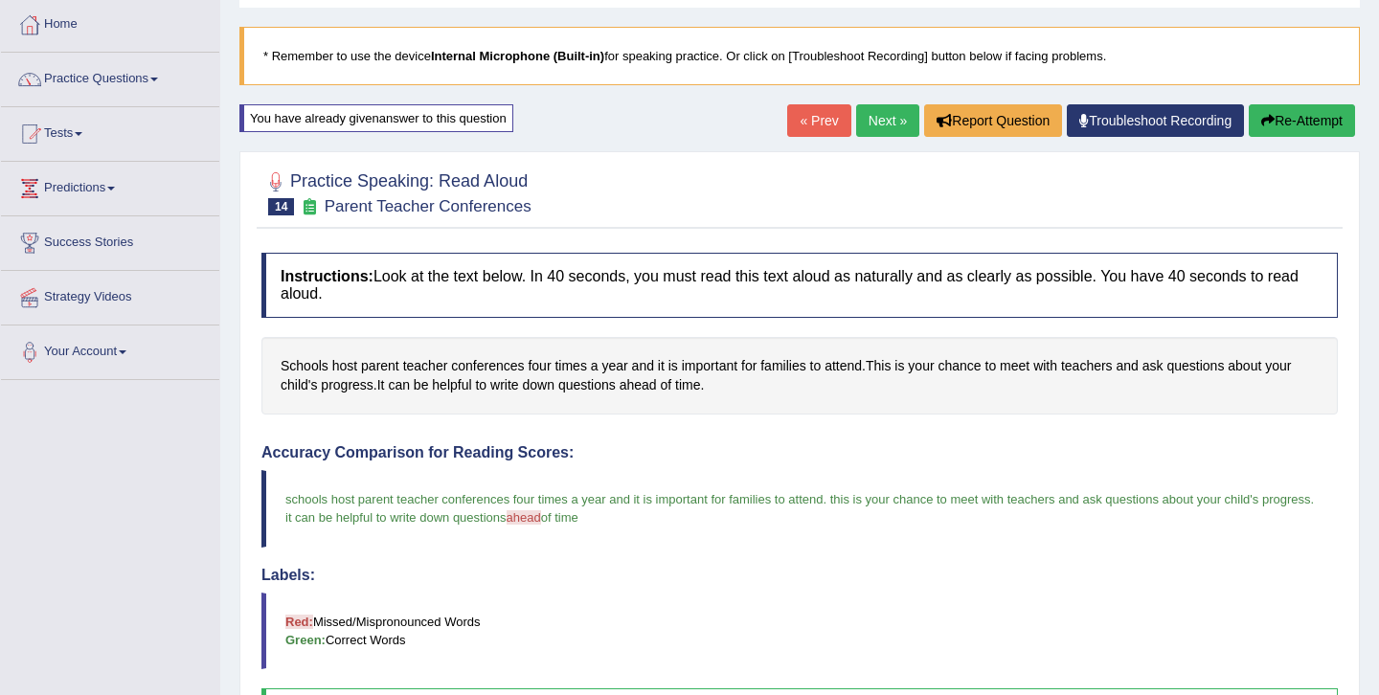
scroll to position [77, 0]
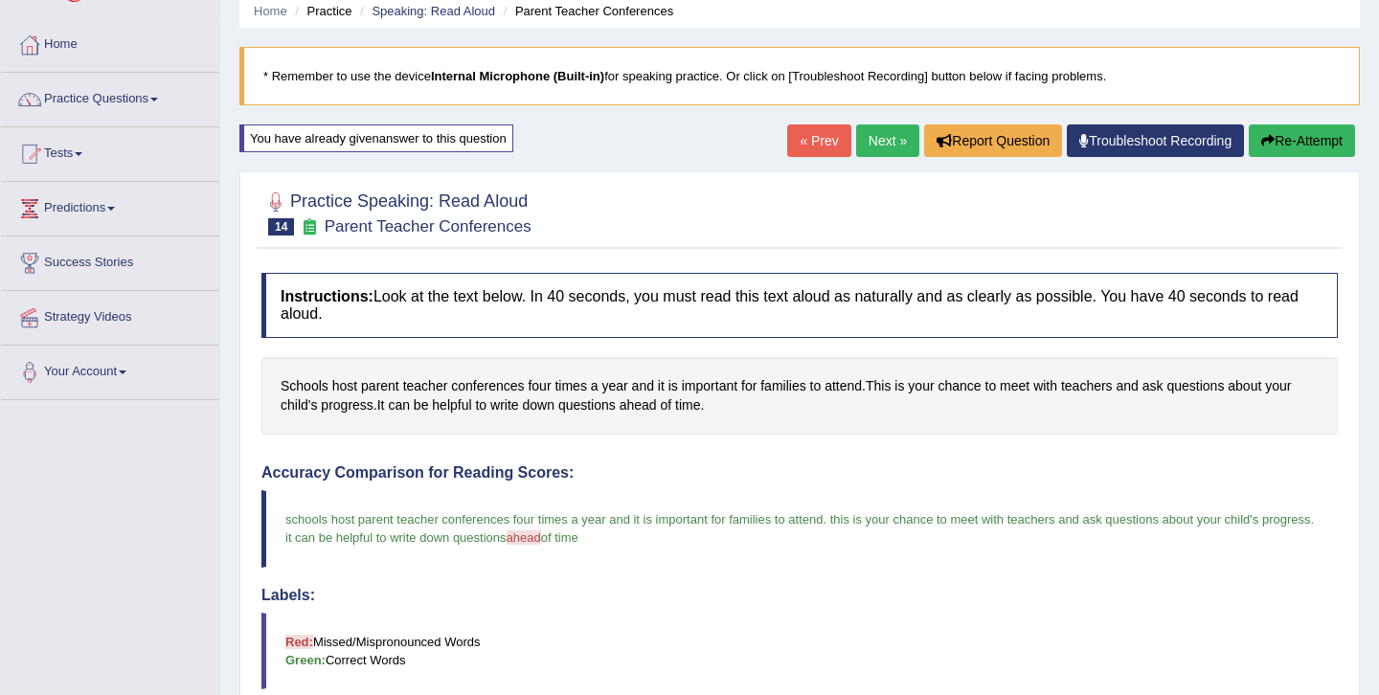
click at [872, 138] on link "Next »" at bounding box center [887, 140] width 63 height 33
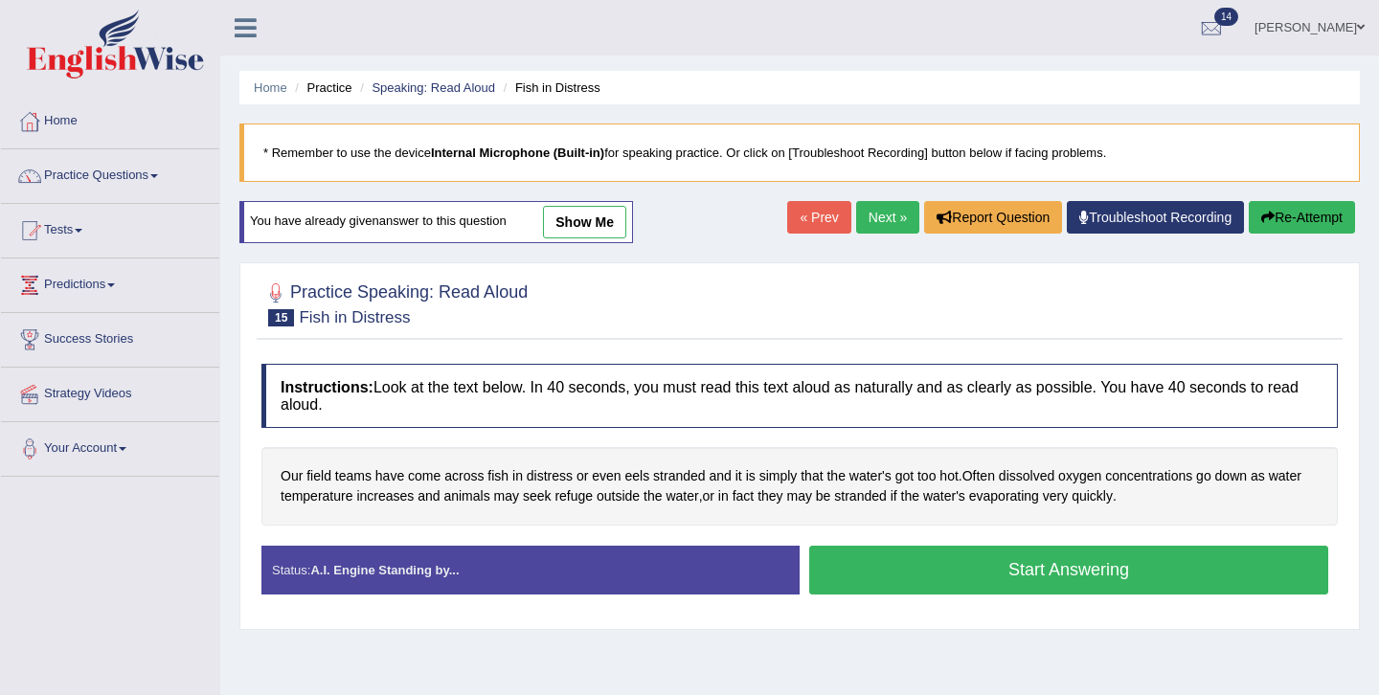
click at [595, 225] on link "show me" at bounding box center [584, 222] width 83 height 33
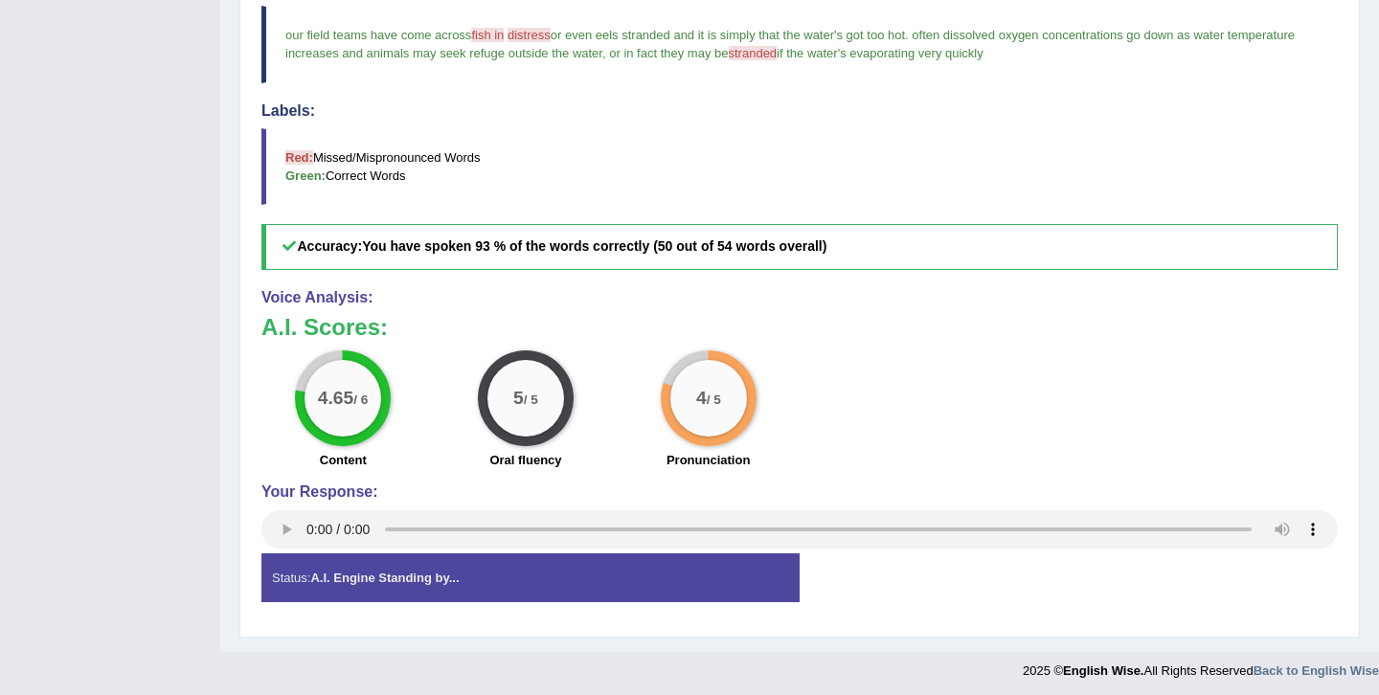
scroll to position [567, 0]
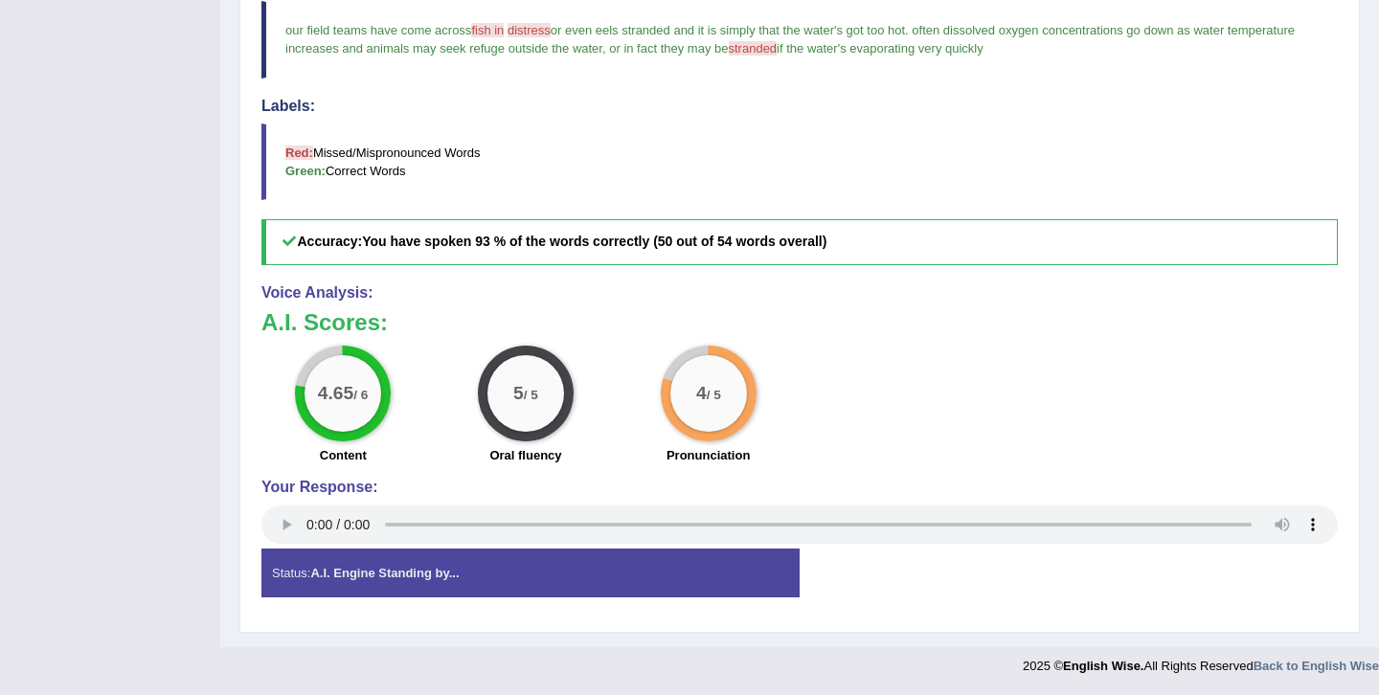
click at [952, 340] on div "A.I. Scores: 4.65 / 6 Content 5 / 5 Oral fluency 4 / 5 Pronunciation" at bounding box center [799, 389] width 1076 height 159
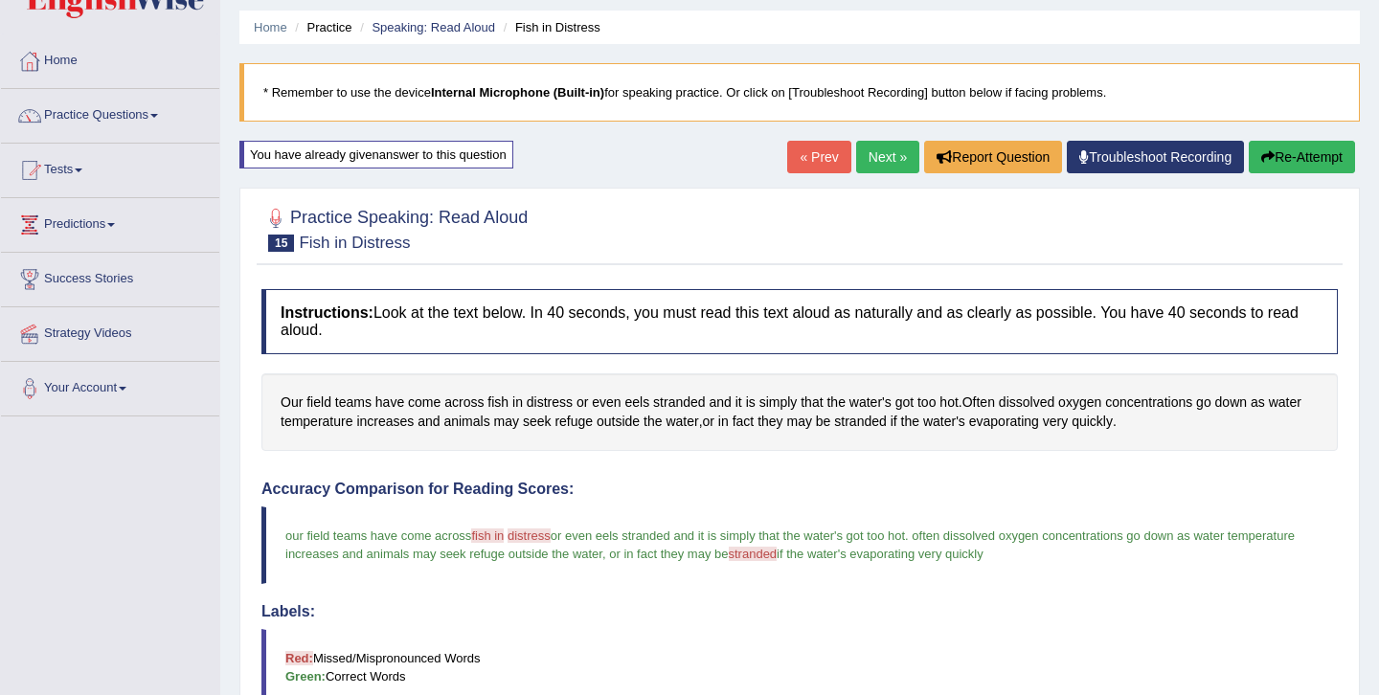
scroll to position [31, 0]
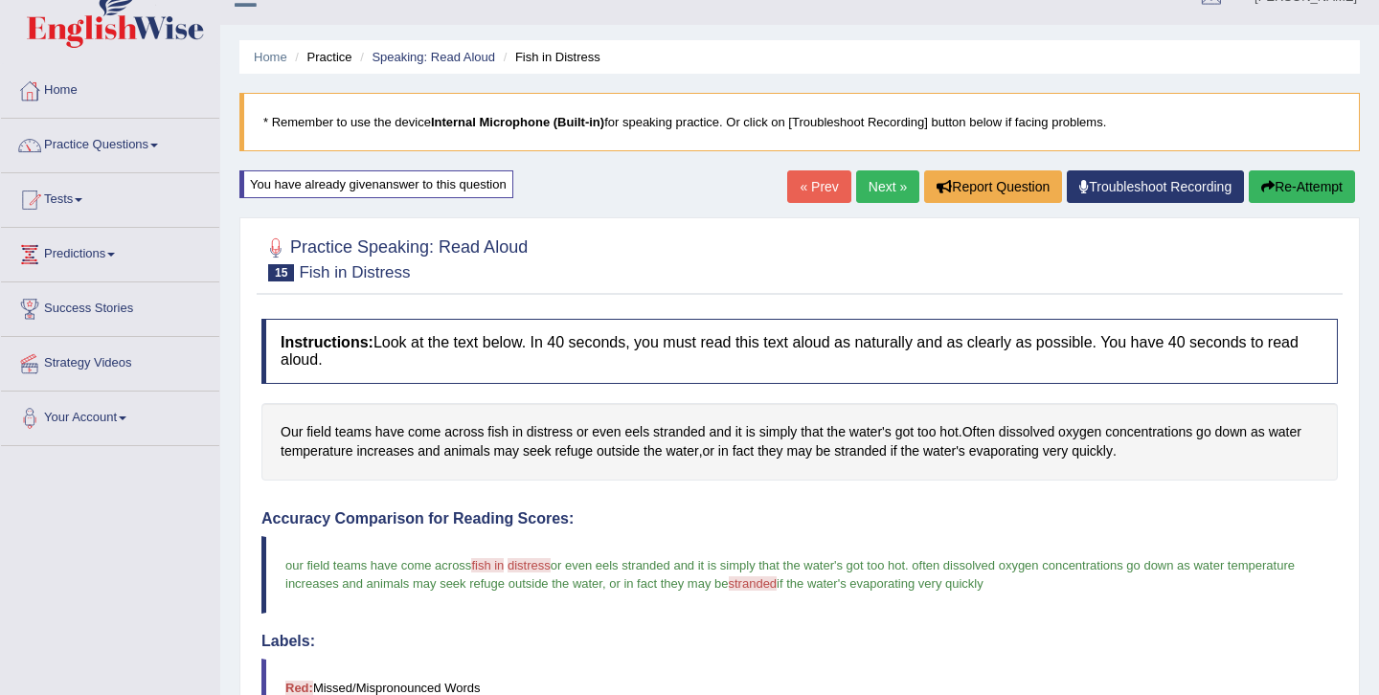
click at [1298, 191] on button "Re-Attempt" at bounding box center [1302, 186] width 106 height 33
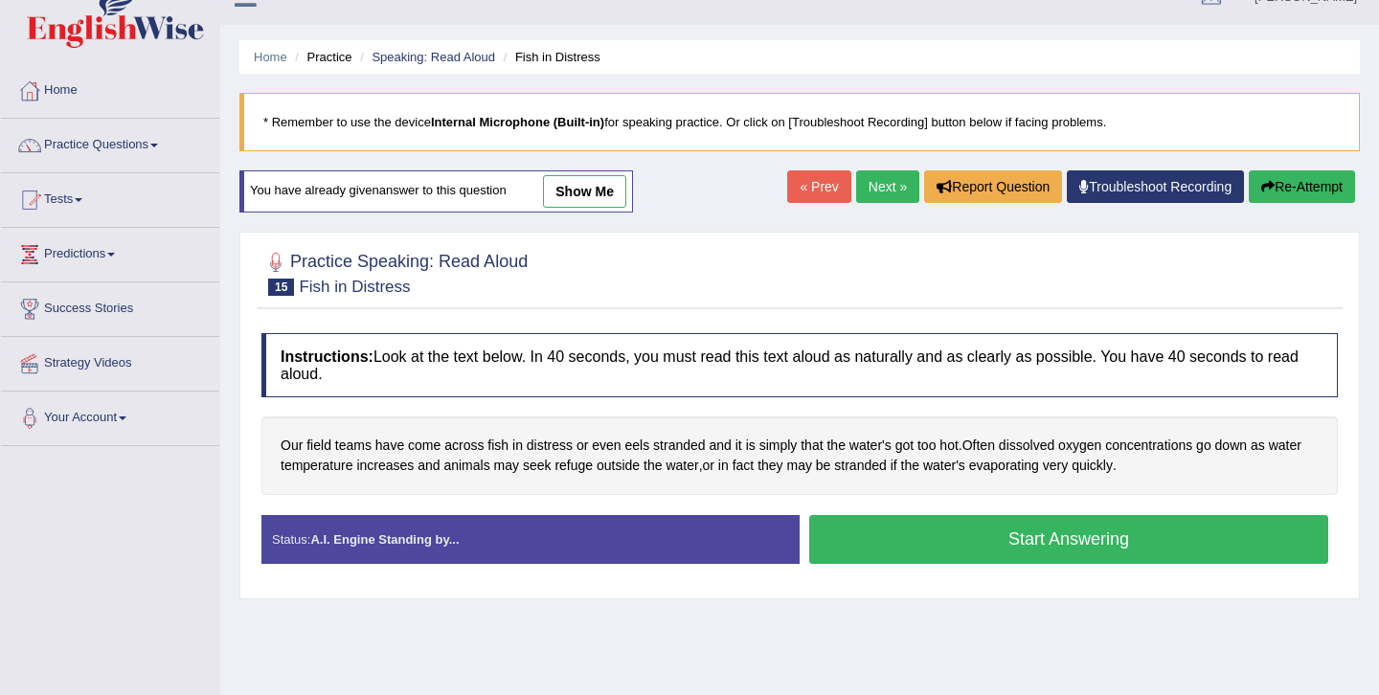
scroll to position [31, 0]
click at [954, 555] on button "Start Answering" at bounding box center [1068, 539] width 519 height 49
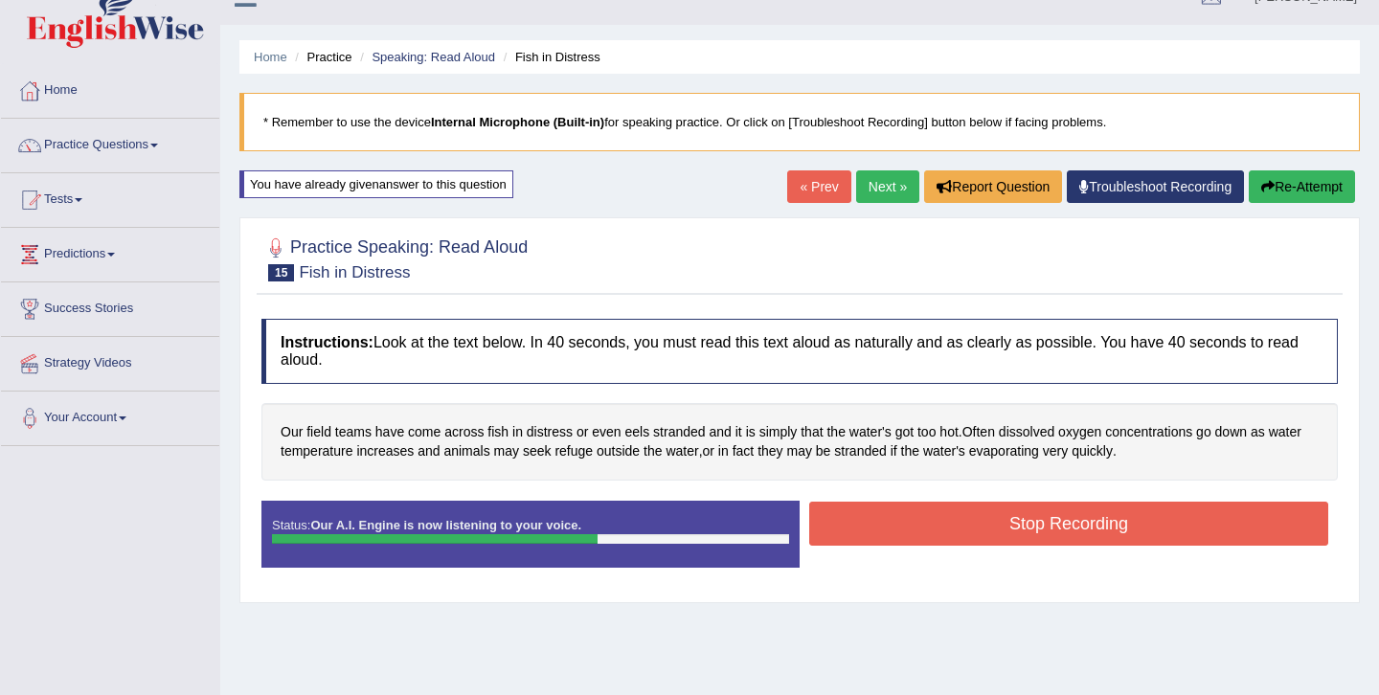
click at [1013, 516] on button "Stop Recording" at bounding box center [1068, 524] width 519 height 44
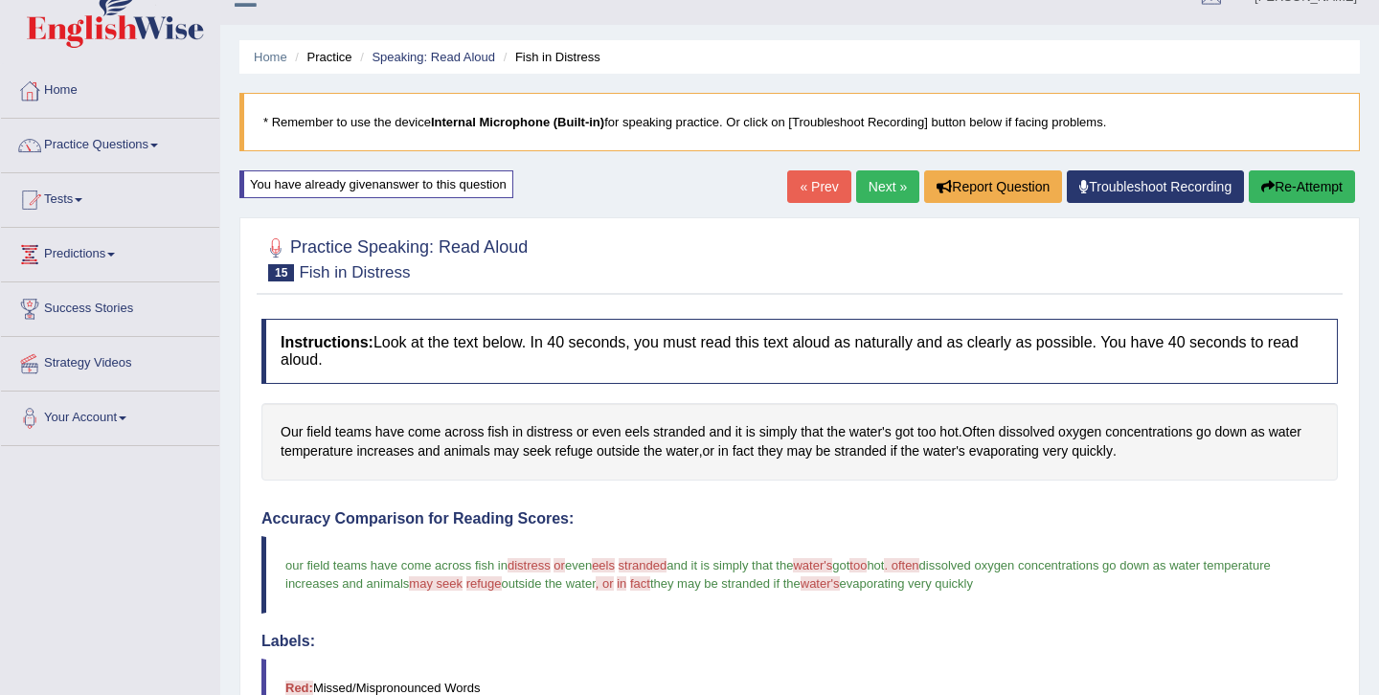
click at [809, 518] on h4 "Accuracy Comparison for Reading Scores:" at bounding box center [799, 518] width 1076 height 17
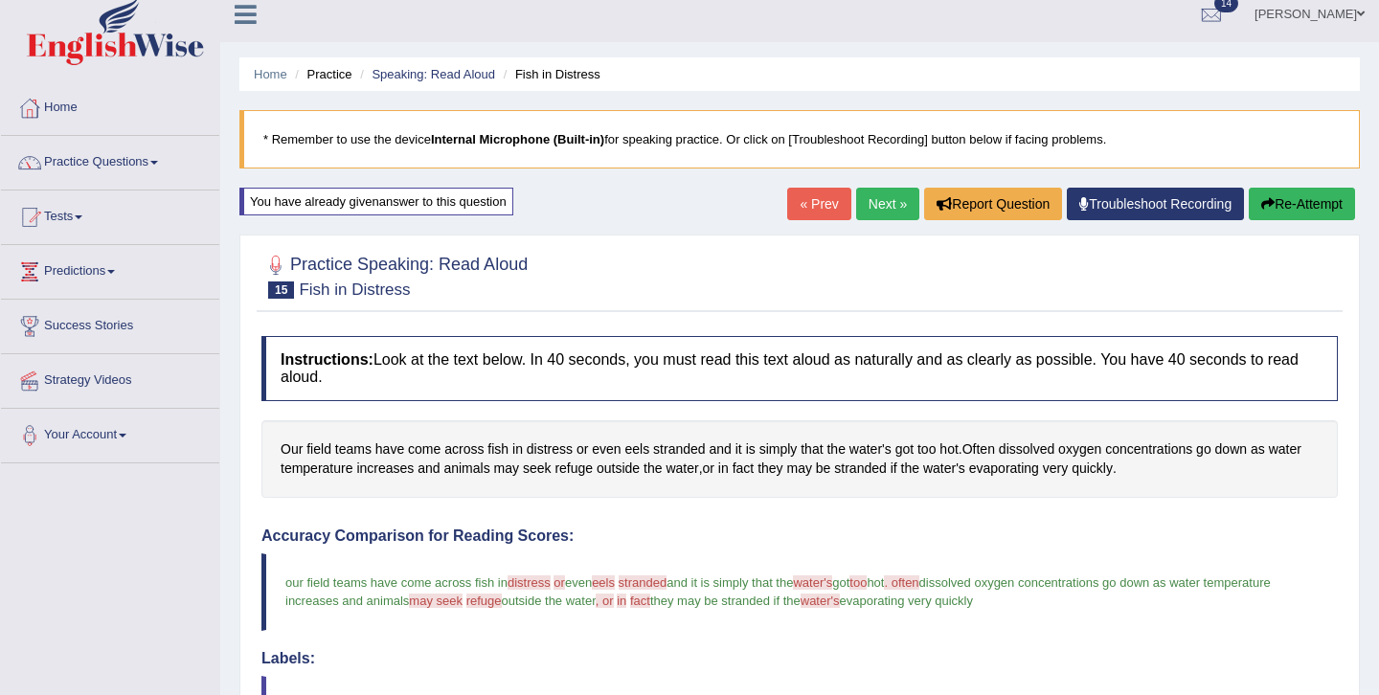
scroll to position [11, 0]
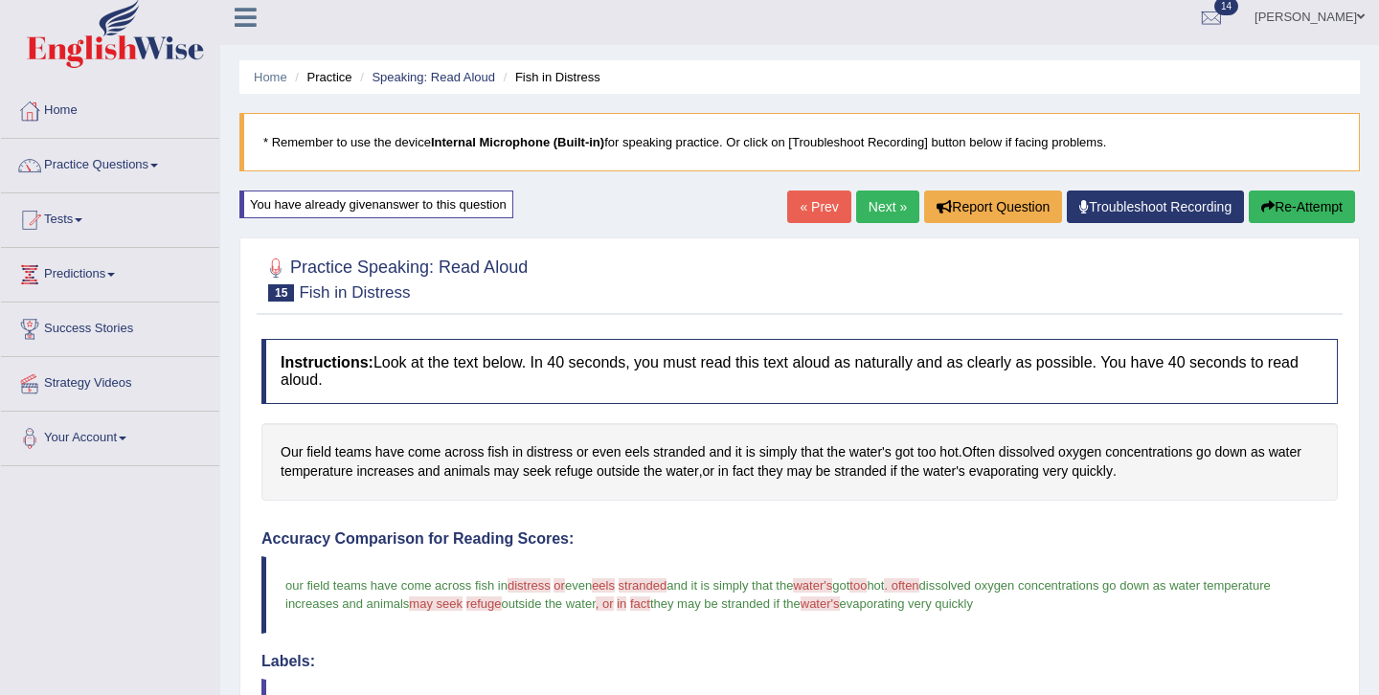
click at [877, 206] on link "Next »" at bounding box center [887, 207] width 63 height 33
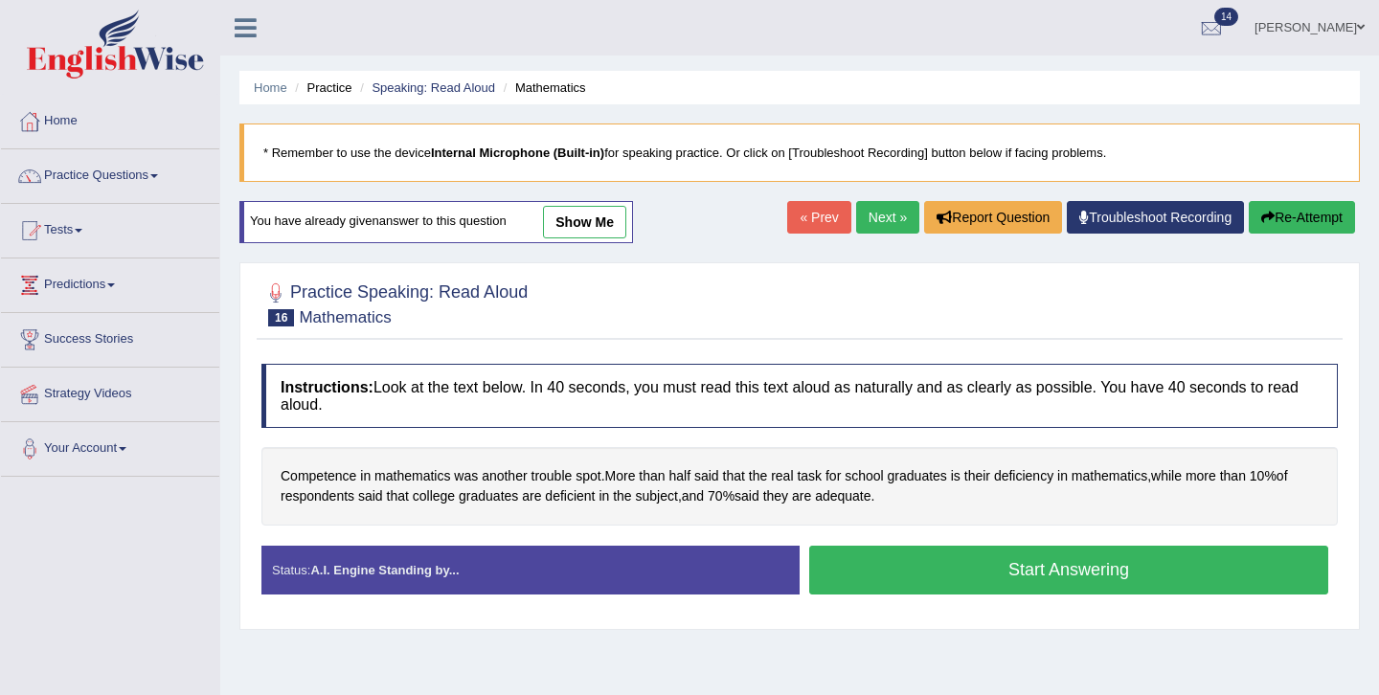
click at [602, 229] on link "show me" at bounding box center [584, 222] width 83 height 33
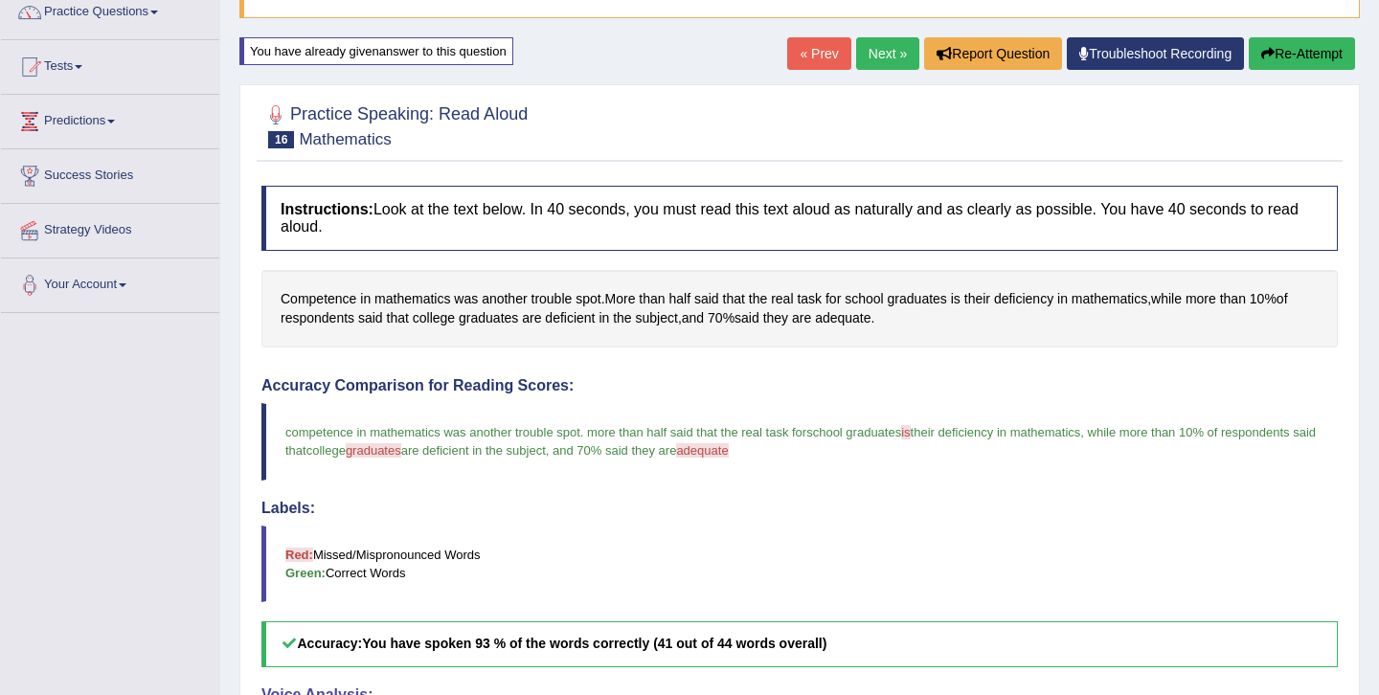
scroll to position [146, 0]
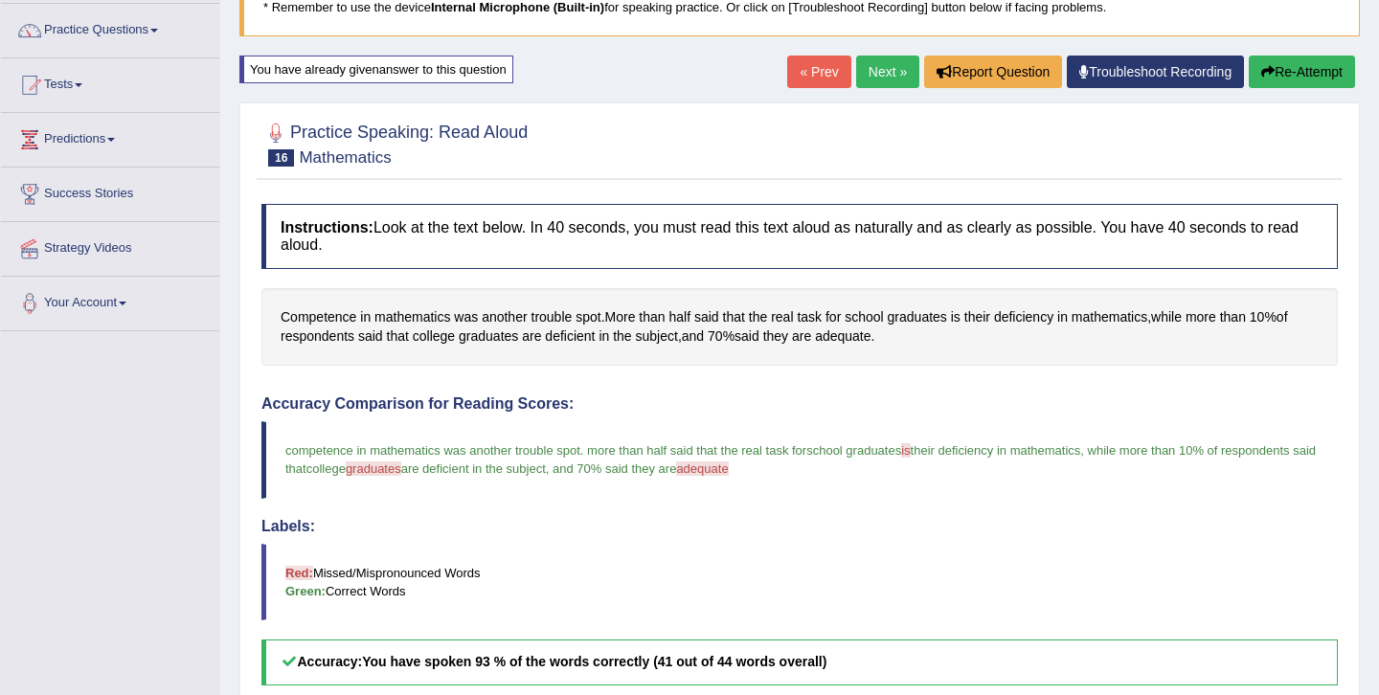
click at [1291, 71] on button "Re-Attempt" at bounding box center [1302, 72] width 106 height 33
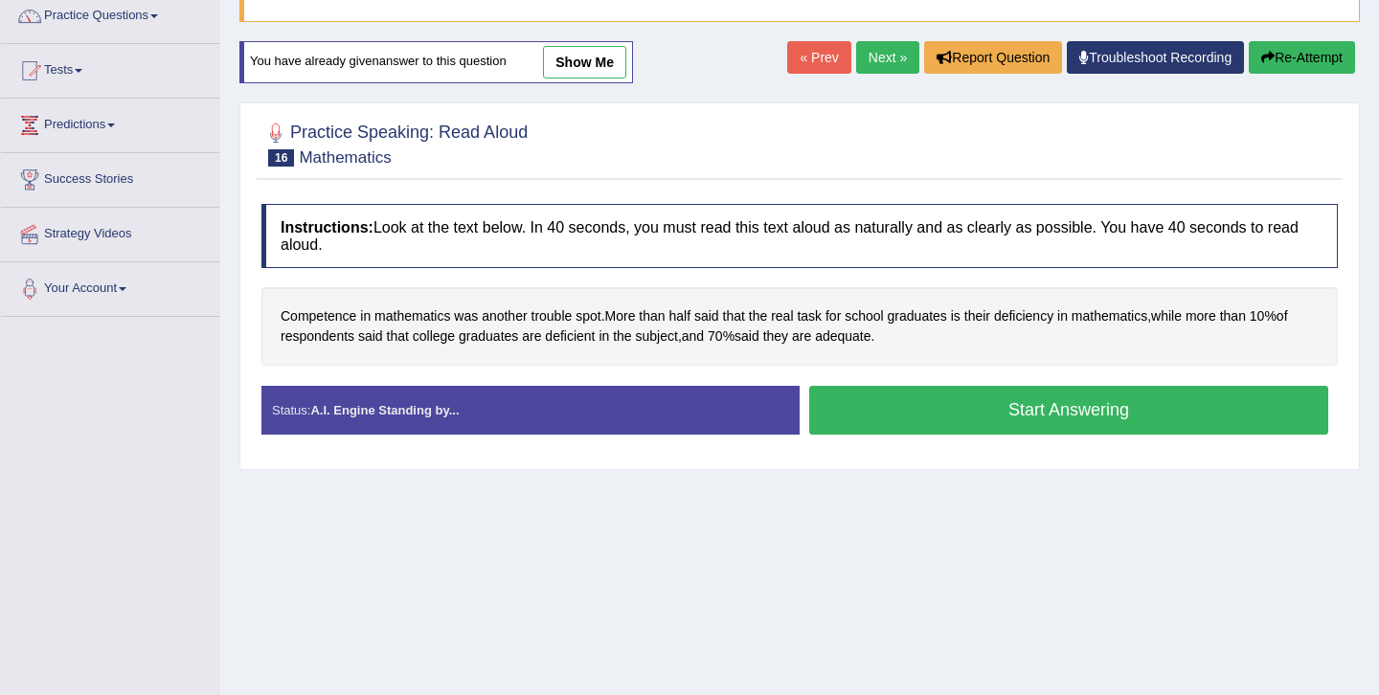
click at [1025, 414] on button "Start Answering" at bounding box center [1068, 410] width 519 height 49
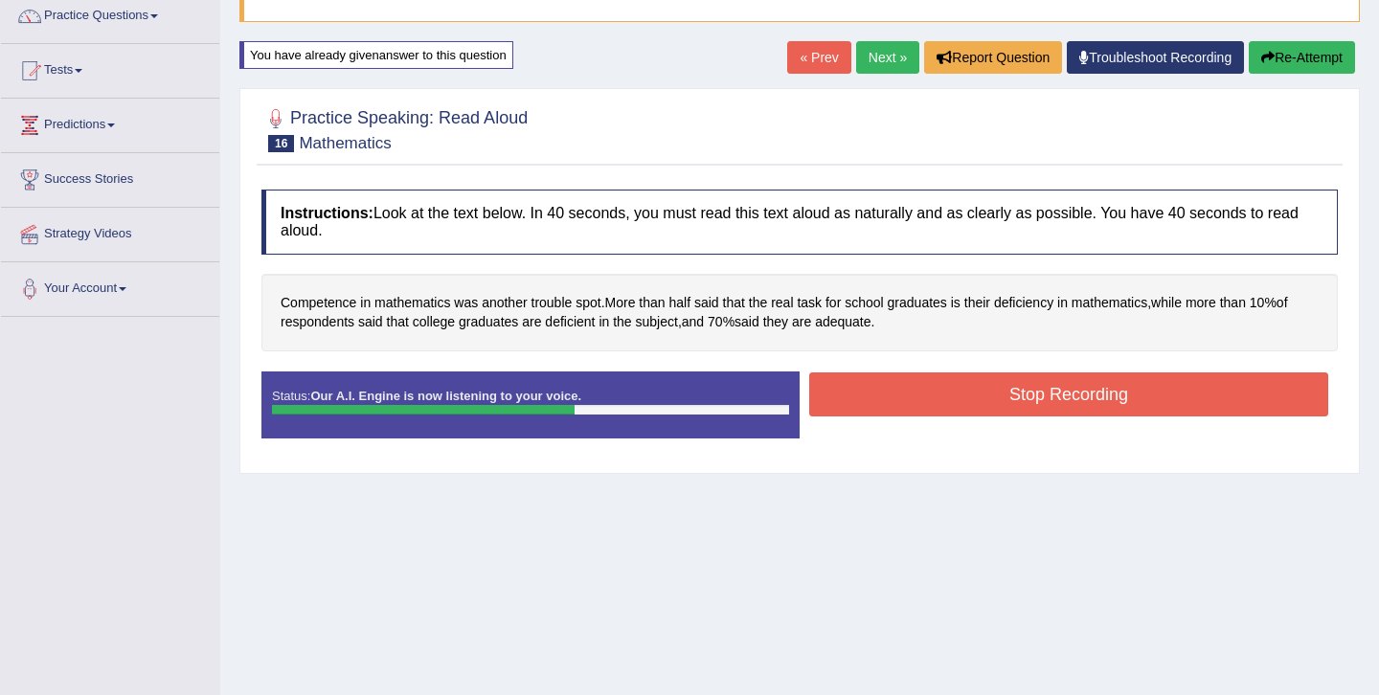
click at [1031, 401] on button "Stop Recording" at bounding box center [1068, 394] width 519 height 44
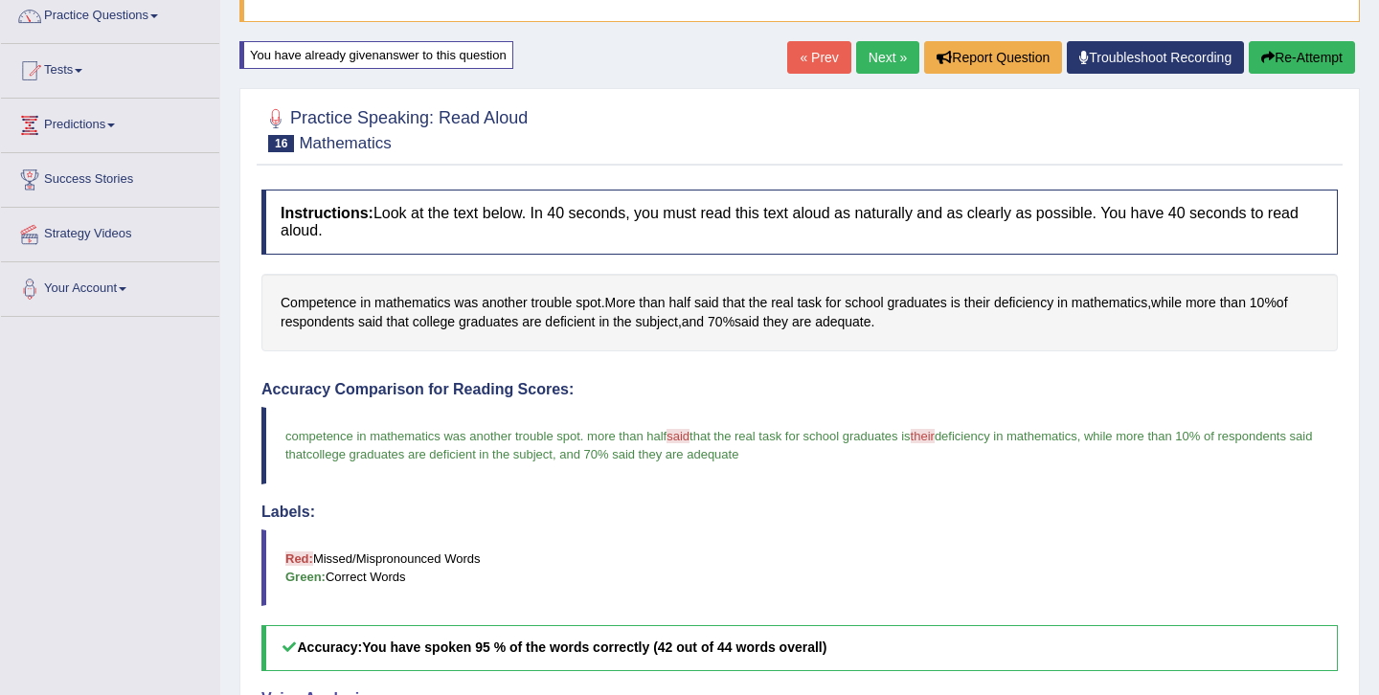
click at [849, 499] on div "Accuracy Comparison for Reading Scores: competence in mathematics was another t…" at bounding box center [799, 526] width 1076 height 290
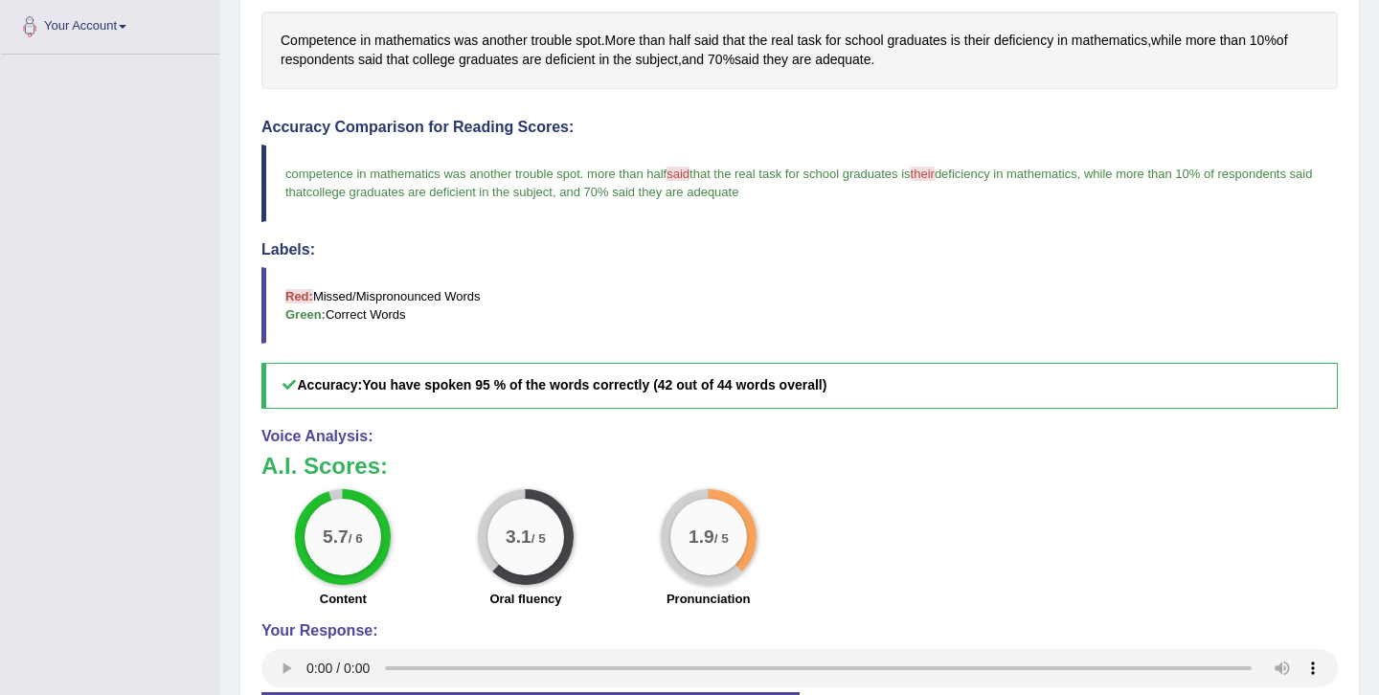
scroll to position [466, 0]
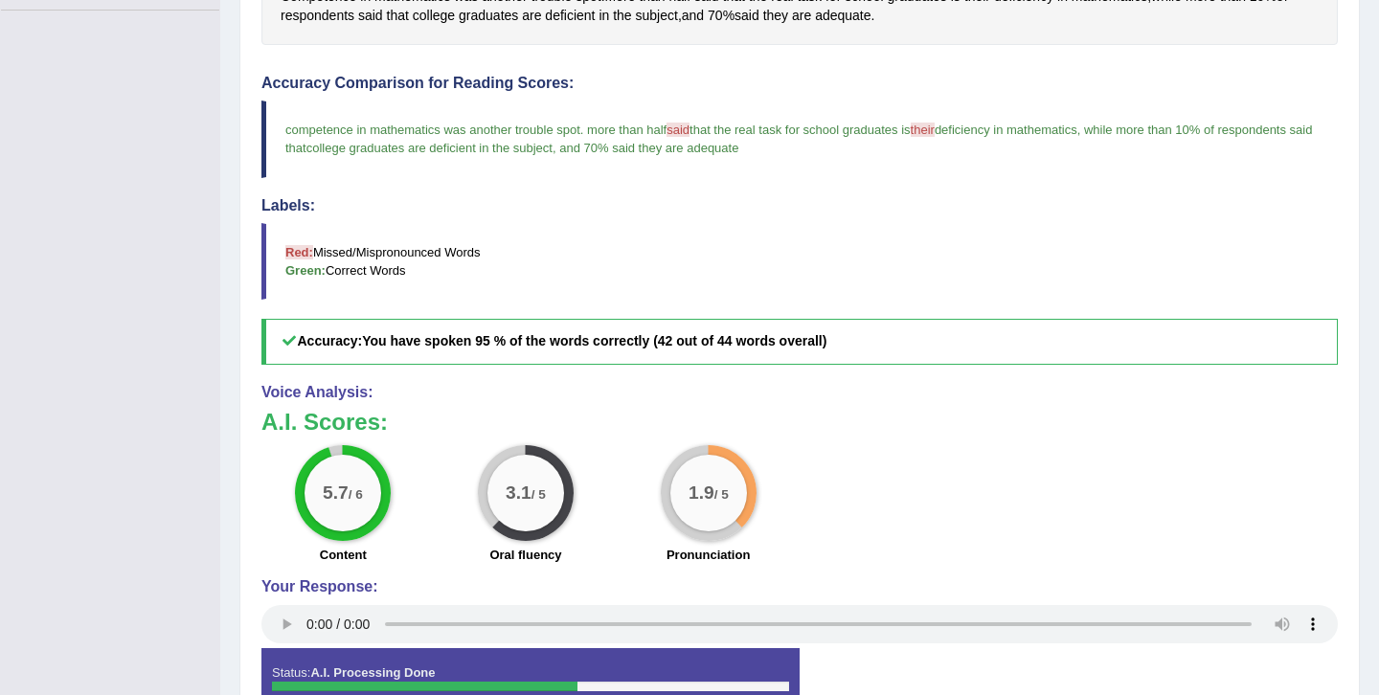
click at [707, 491] on big "1.9" at bounding box center [701, 493] width 26 height 21
click at [992, 291] on blockquote "Red: Missed/Mispronounced Words Green: Correct Words" at bounding box center [799, 261] width 1076 height 77
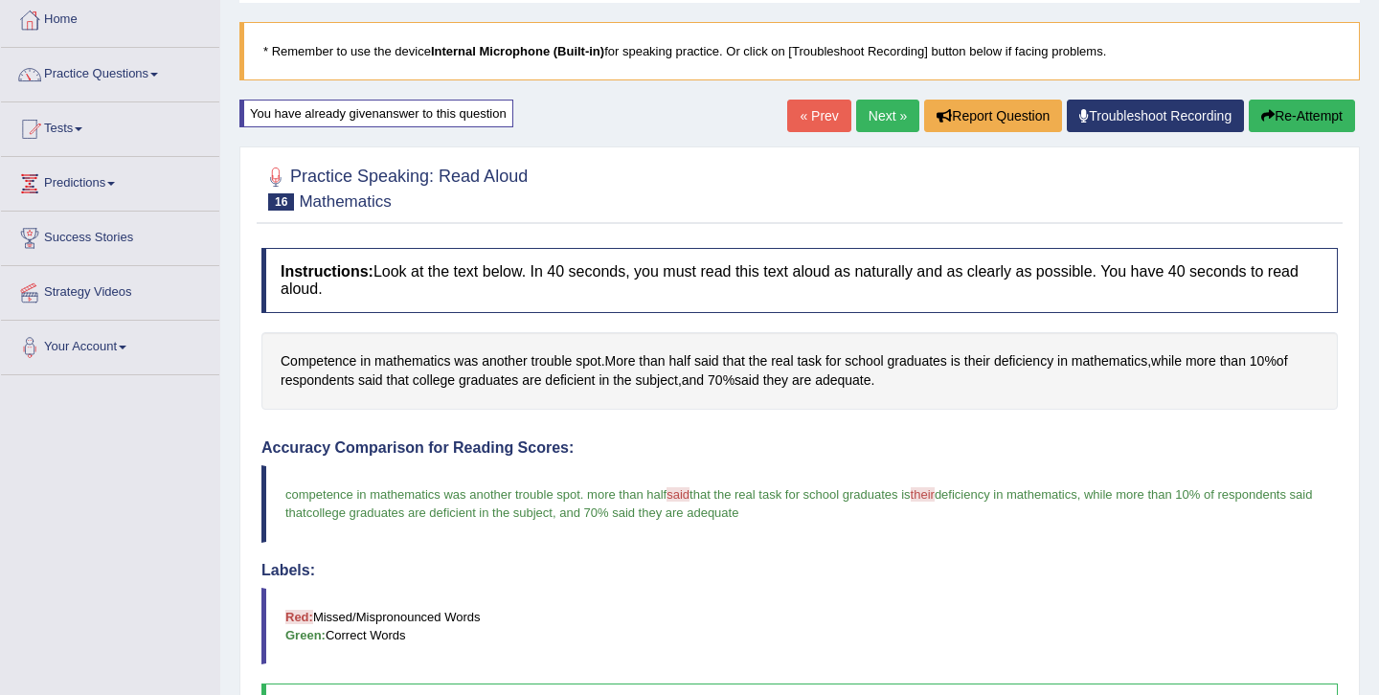
scroll to position [11, 0]
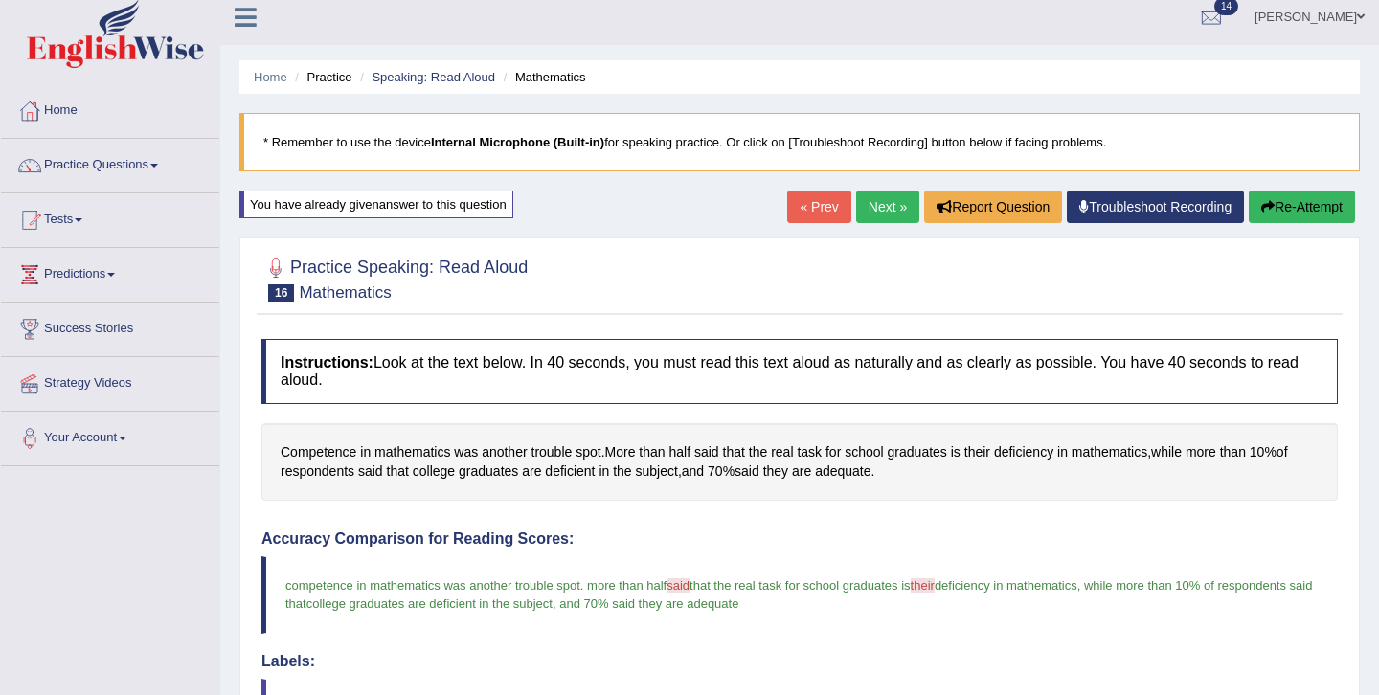
click at [880, 218] on link "Next »" at bounding box center [887, 207] width 63 height 33
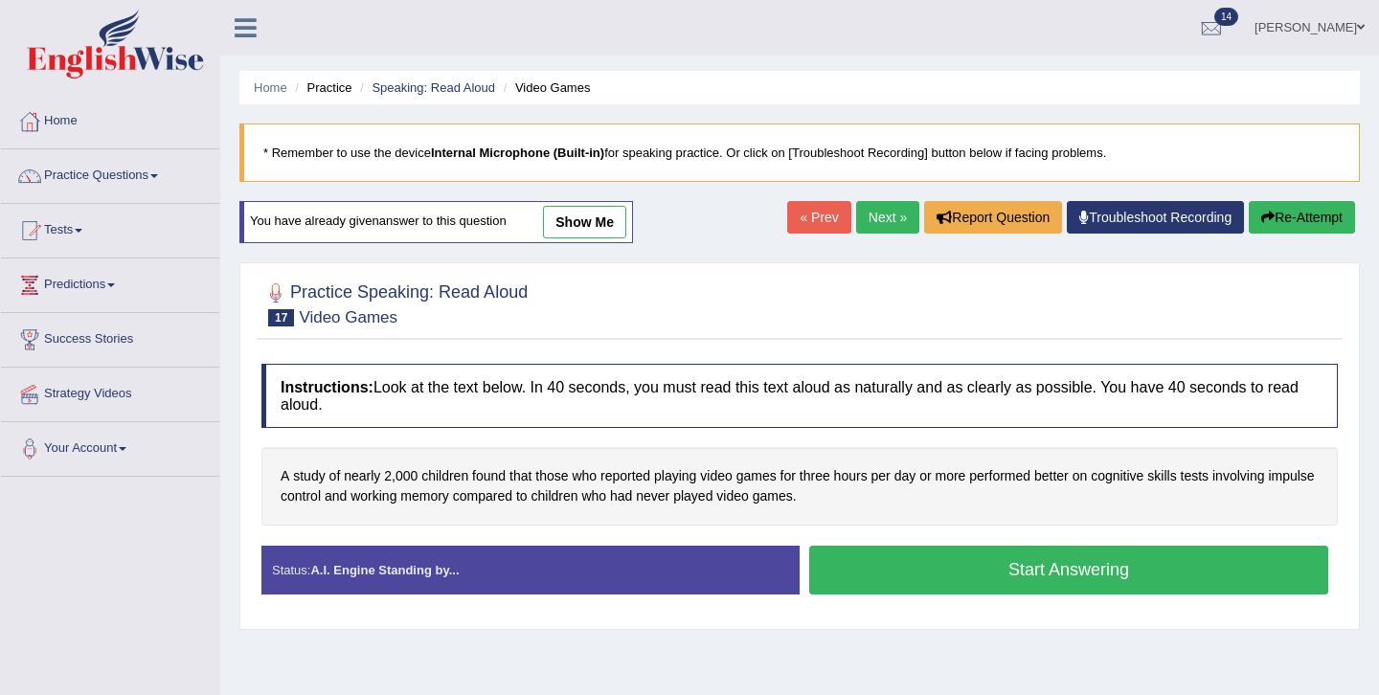
click at [607, 226] on link "show me" at bounding box center [584, 222] width 83 height 33
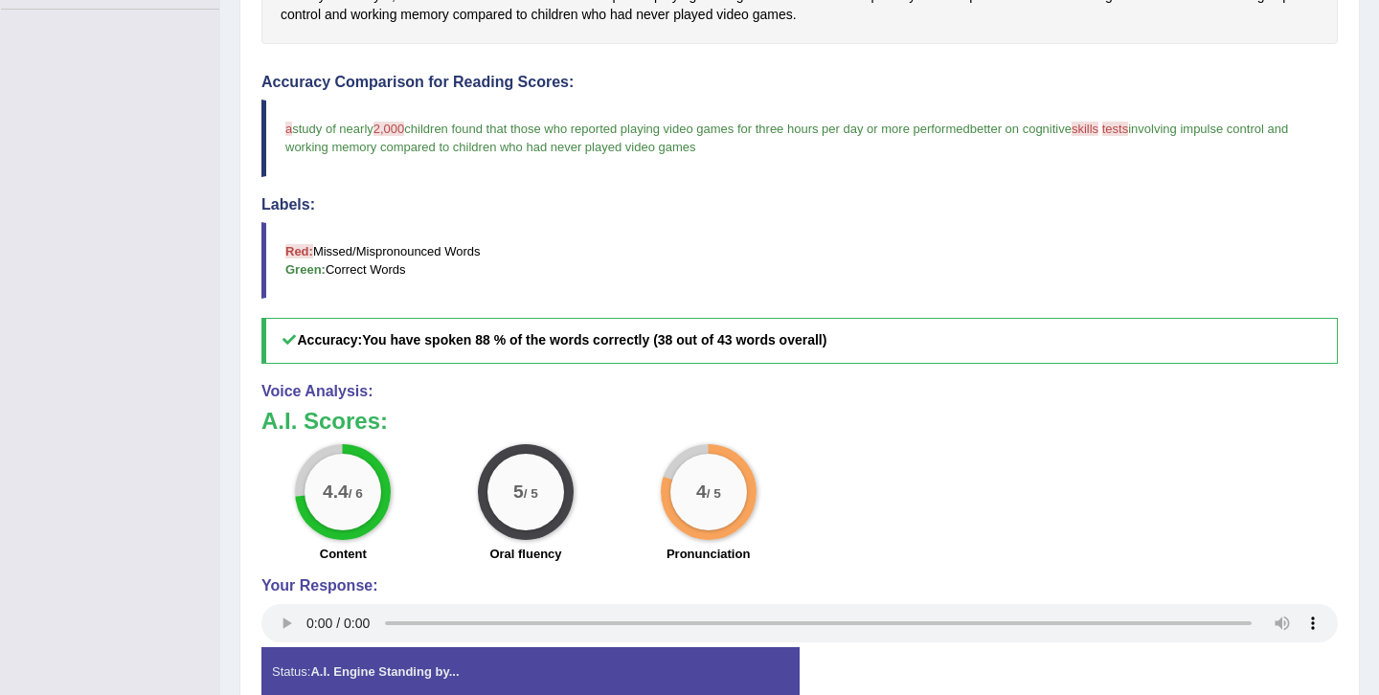
scroll to position [498, 0]
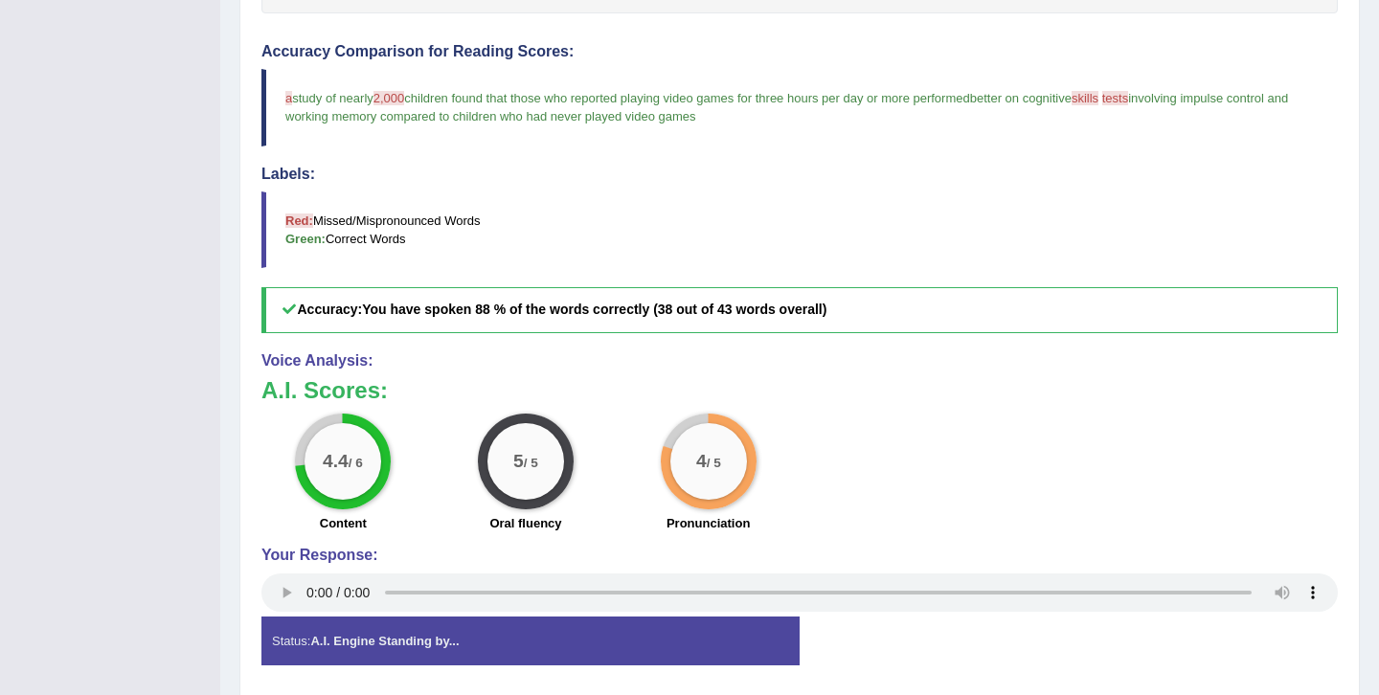
click at [885, 160] on div "Accuracy Comparison for Reading Scores: a i study of nearly 2,000 2000 children…" at bounding box center [799, 188] width 1076 height 290
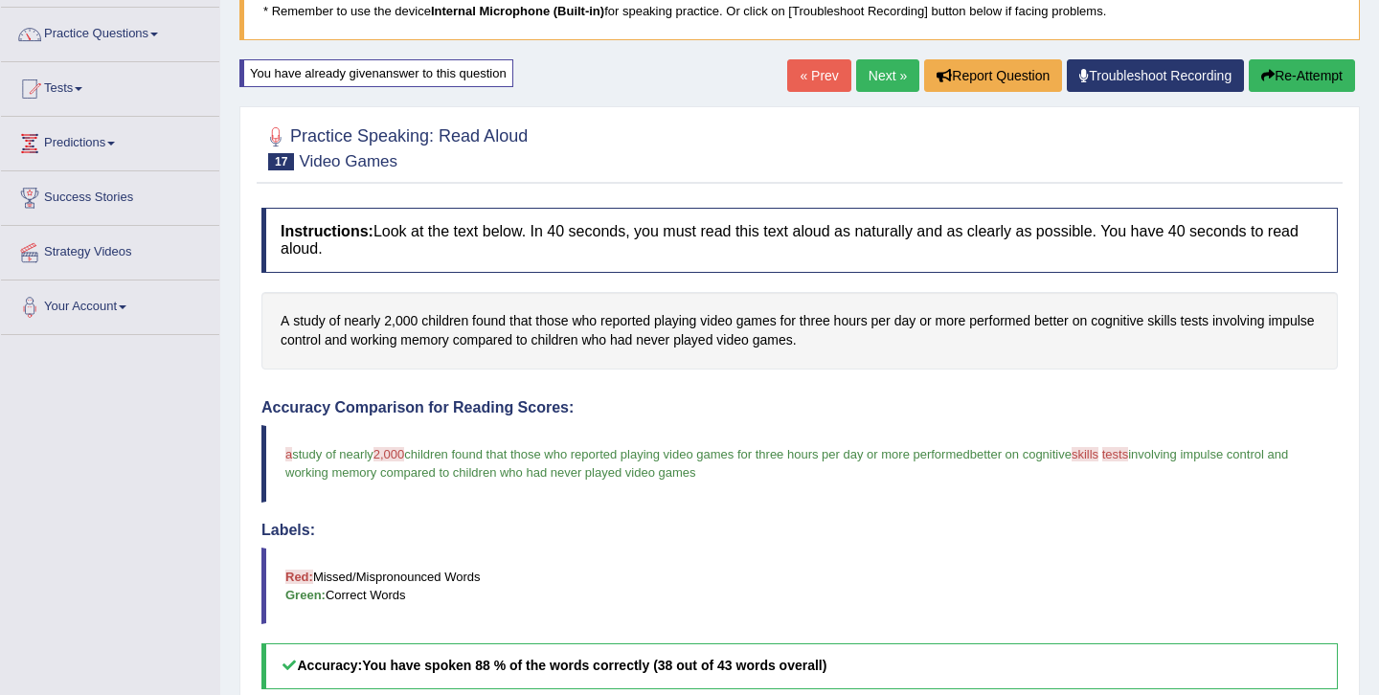
scroll to position [115, 0]
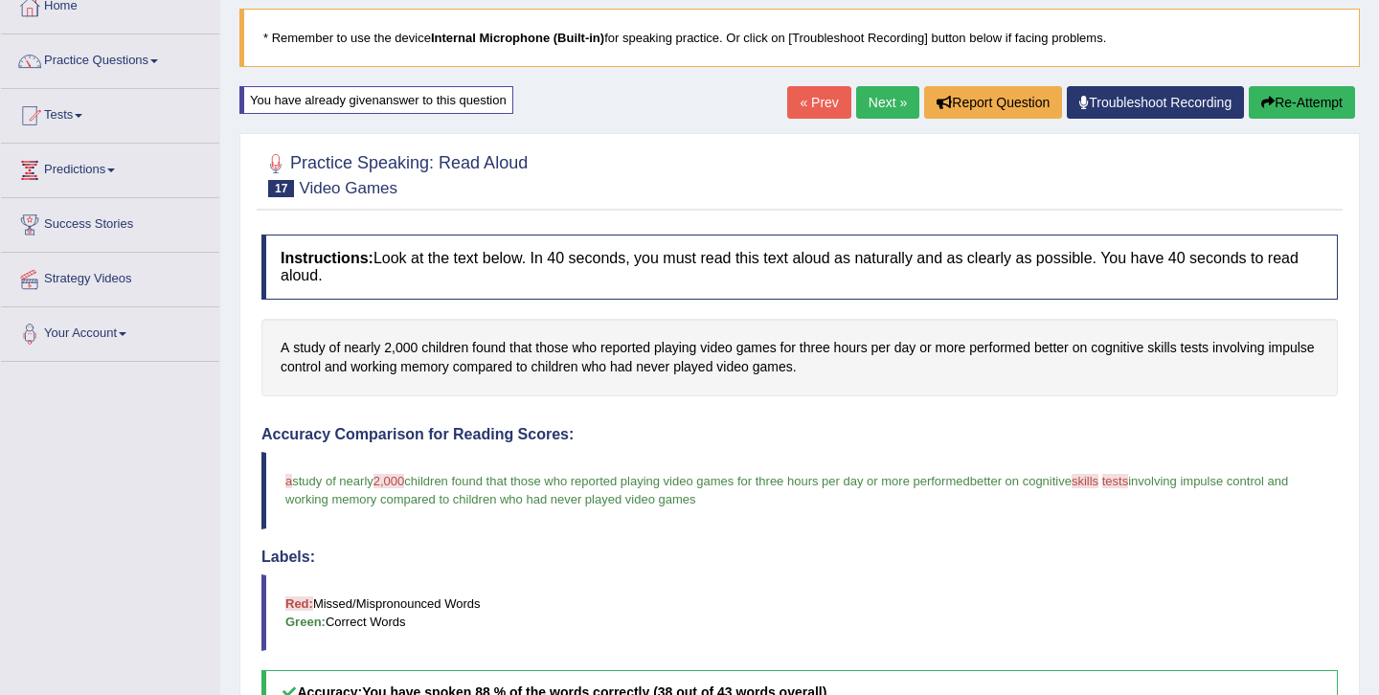
click at [1300, 100] on button "Re-Attempt" at bounding box center [1302, 102] width 106 height 33
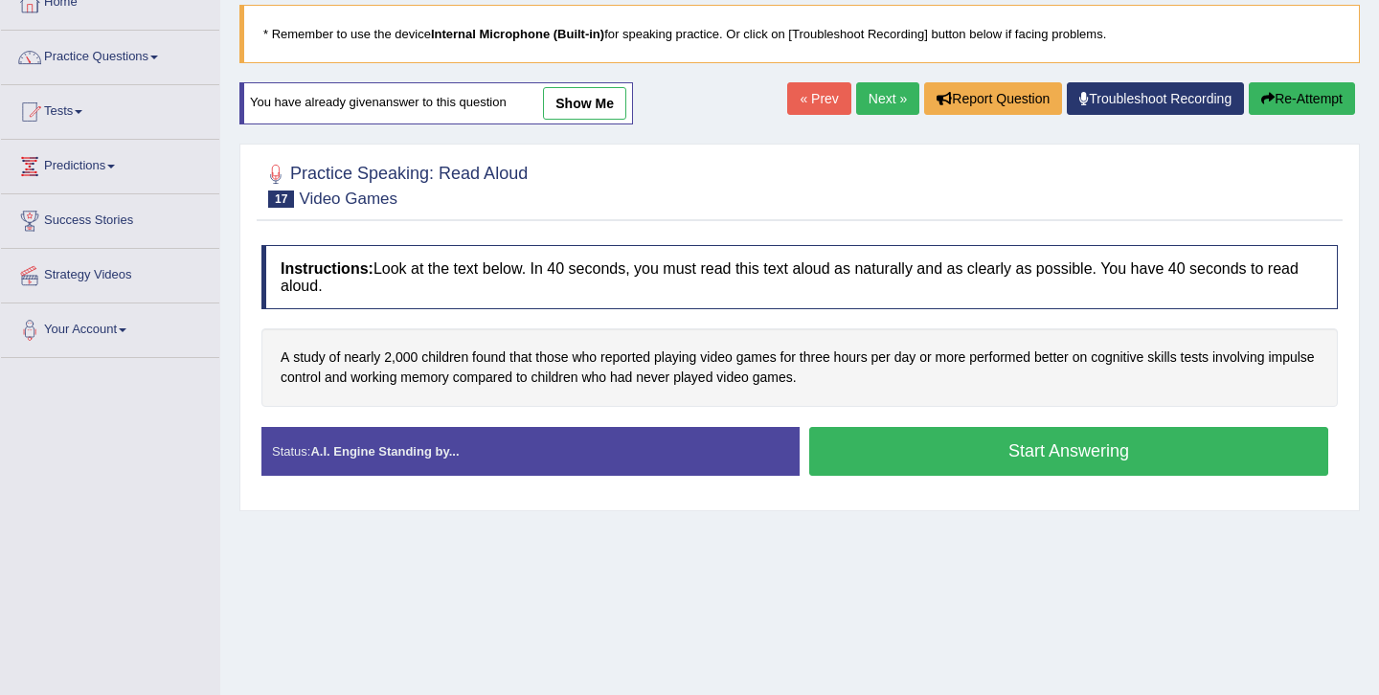
scroll to position [115, 0]
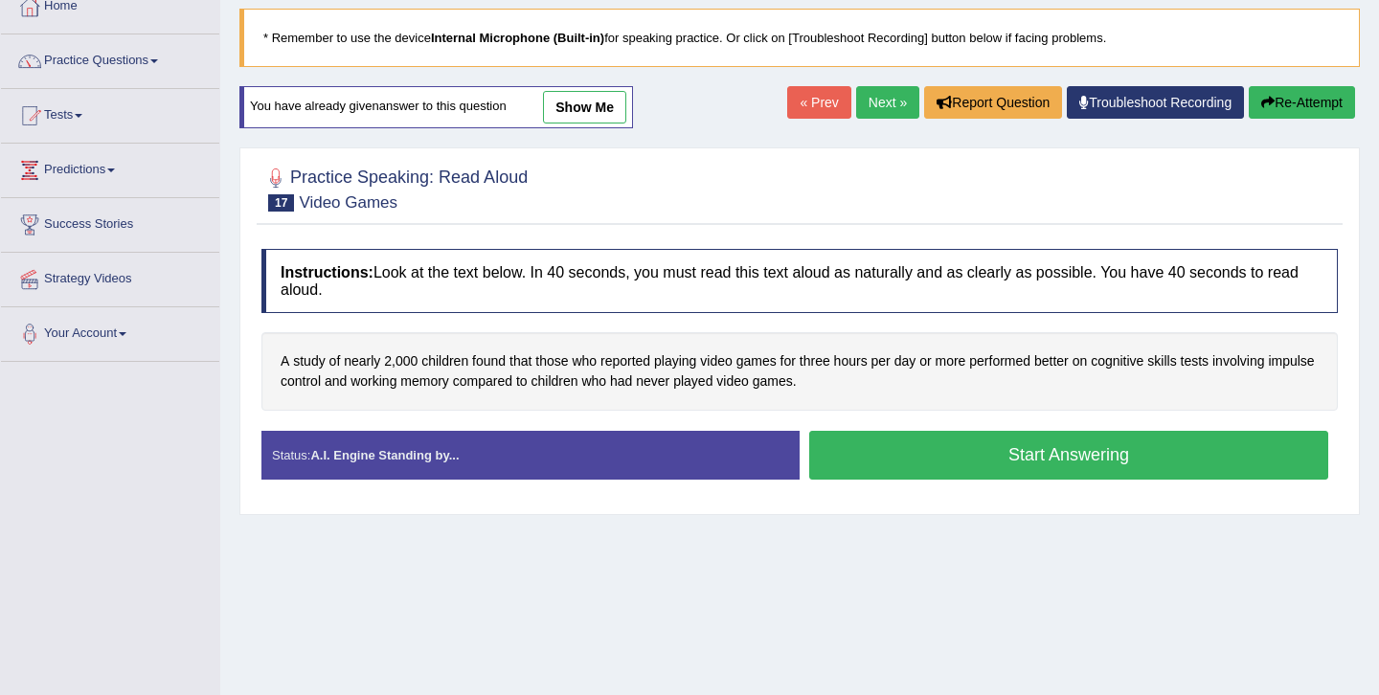
click at [1026, 452] on button "Start Answering" at bounding box center [1068, 455] width 519 height 49
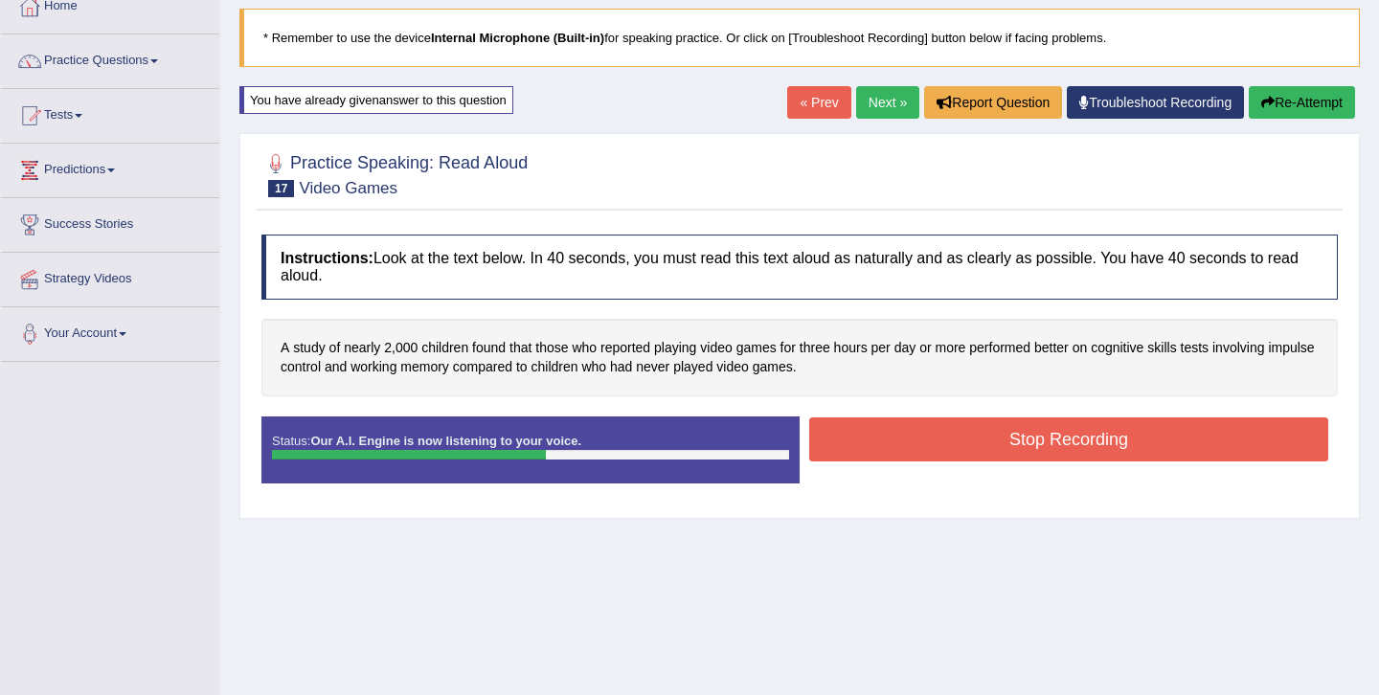
click at [1029, 447] on button "Stop Recording" at bounding box center [1068, 439] width 519 height 44
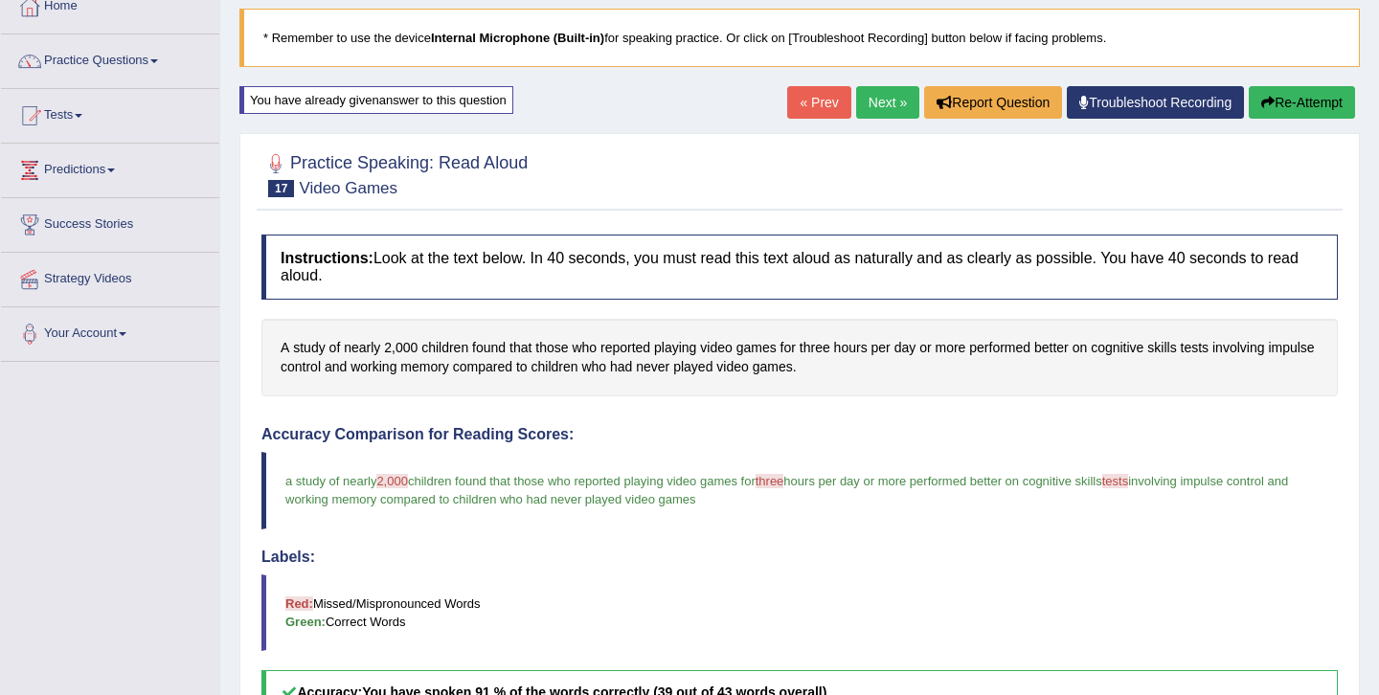
click at [885, 547] on div "Accuracy Comparison for Reading Scores: a study of nearly 2,000 2000 children f…" at bounding box center [799, 571] width 1076 height 290
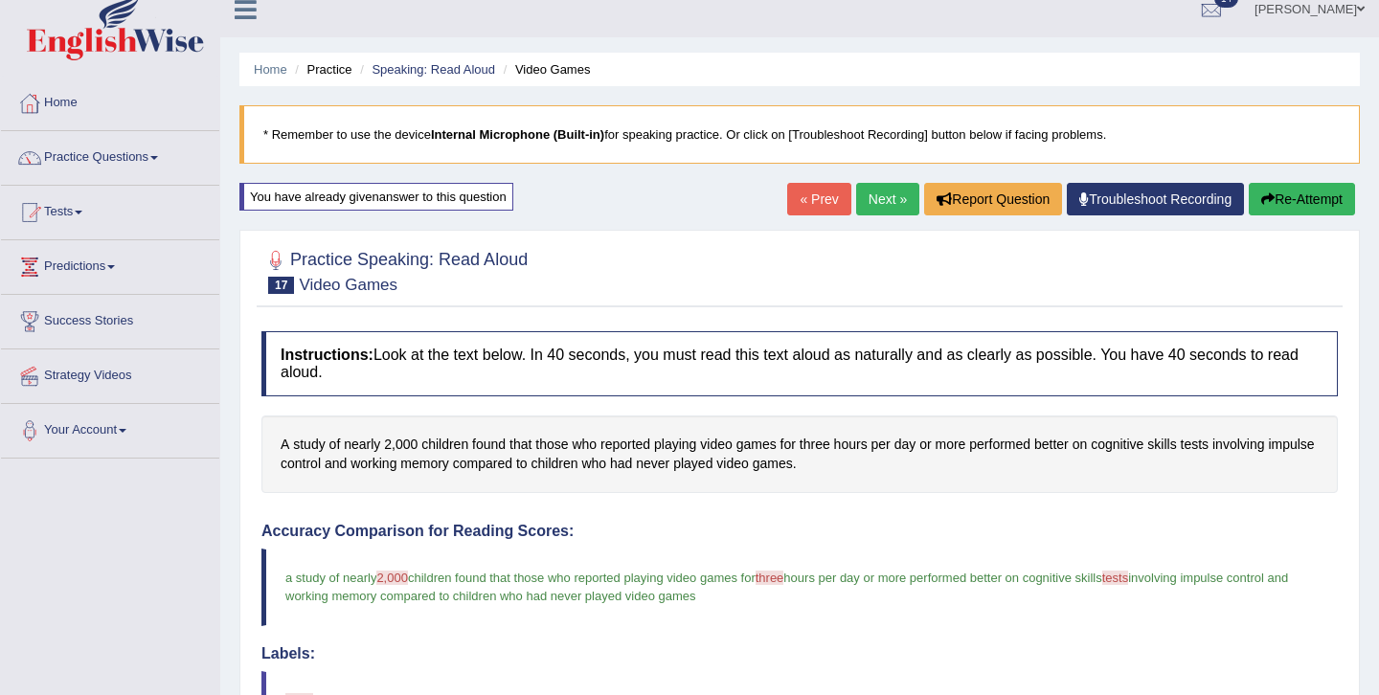
scroll to position [0, 0]
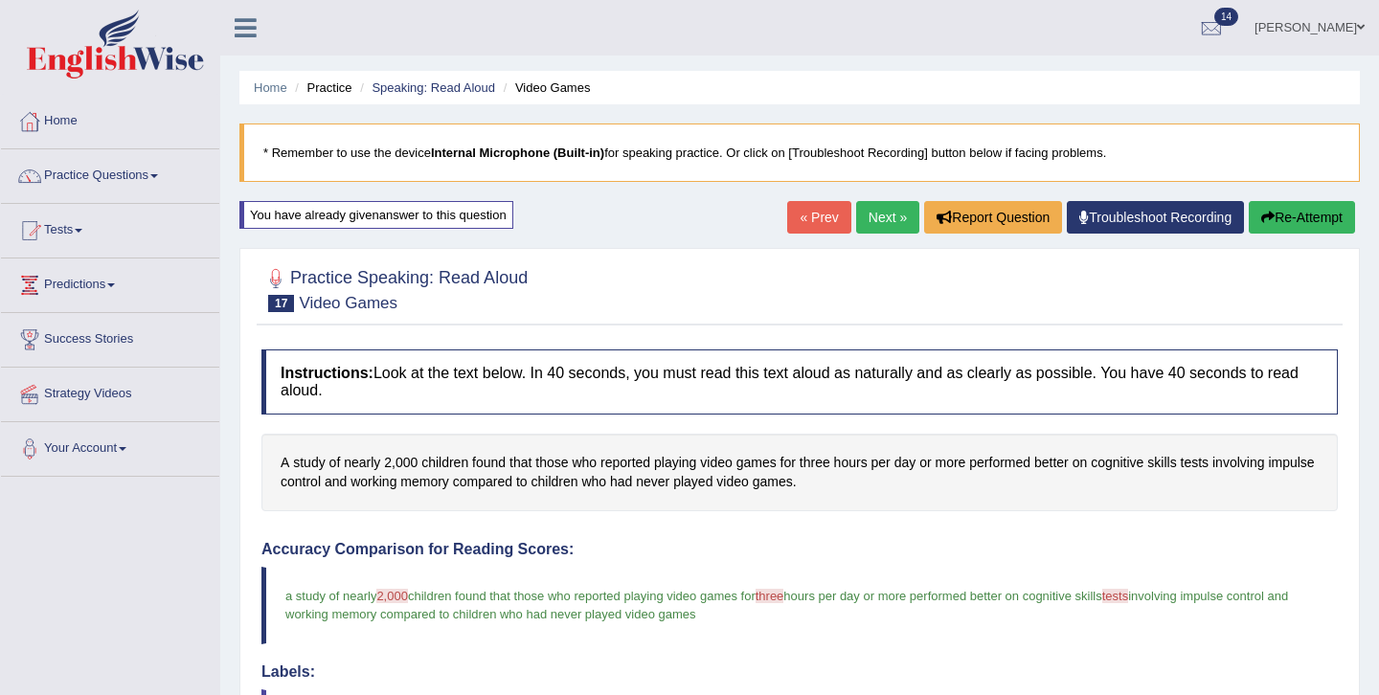
click at [878, 222] on link "Next »" at bounding box center [887, 217] width 63 height 33
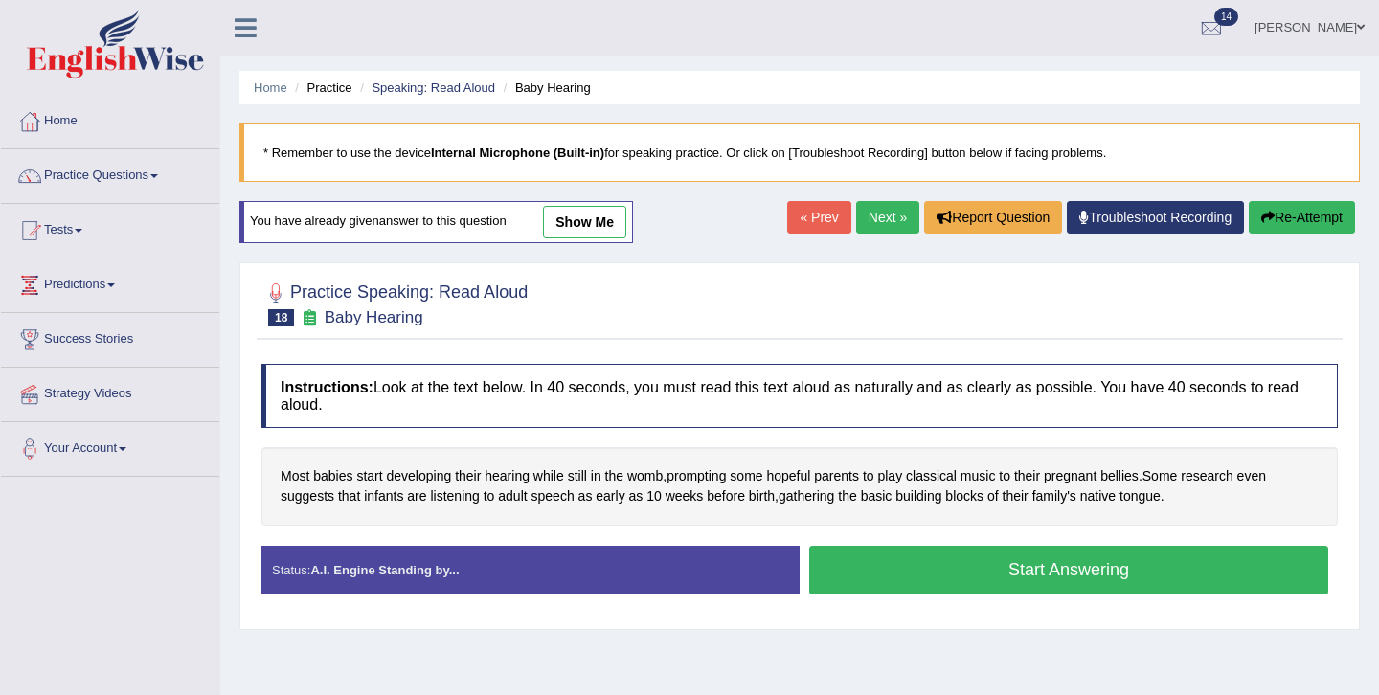
click at [957, 573] on button "Start Answering" at bounding box center [1068, 570] width 519 height 49
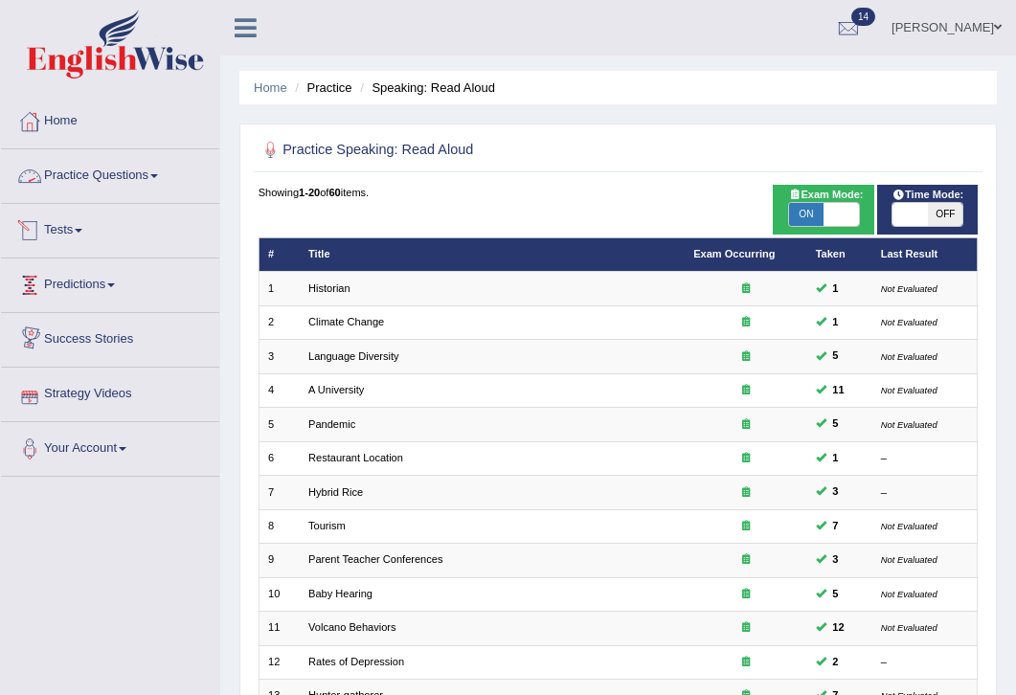
click at [143, 182] on link "Practice Questions" at bounding box center [110, 173] width 218 height 48
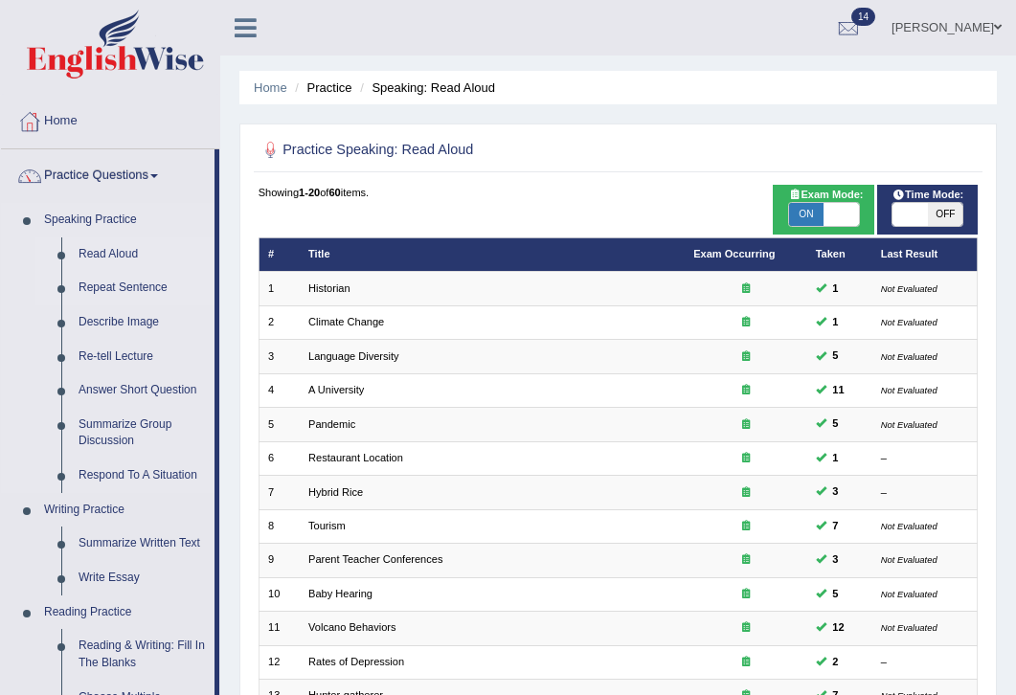
click at [125, 289] on link "Repeat Sentence" at bounding box center [142, 288] width 145 height 34
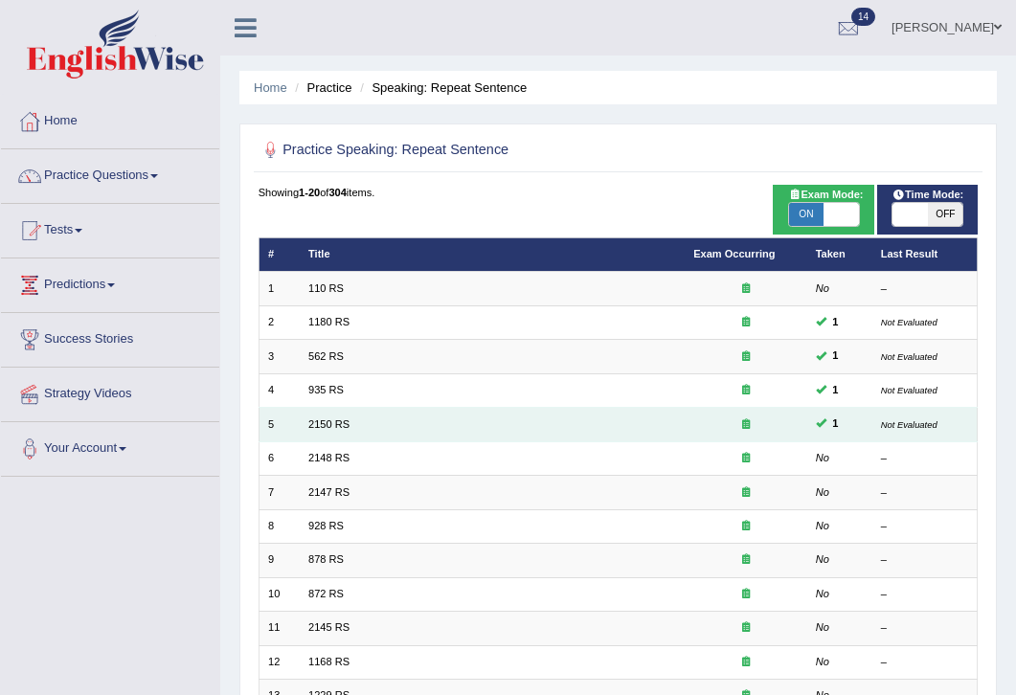
click at [746, 433] on td at bounding box center [746, 425] width 123 height 34
click at [338, 428] on link "2150 RS" at bounding box center [328, 423] width 41 height 11
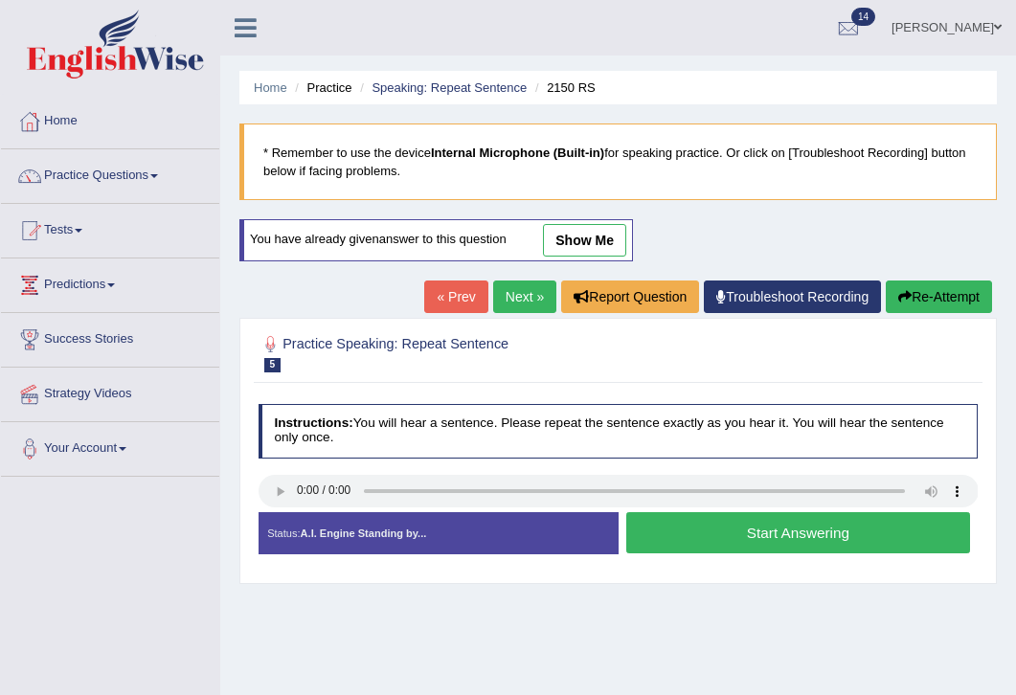
click at [609, 241] on link "show me" at bounding box center [584, 240] width 83 height 33
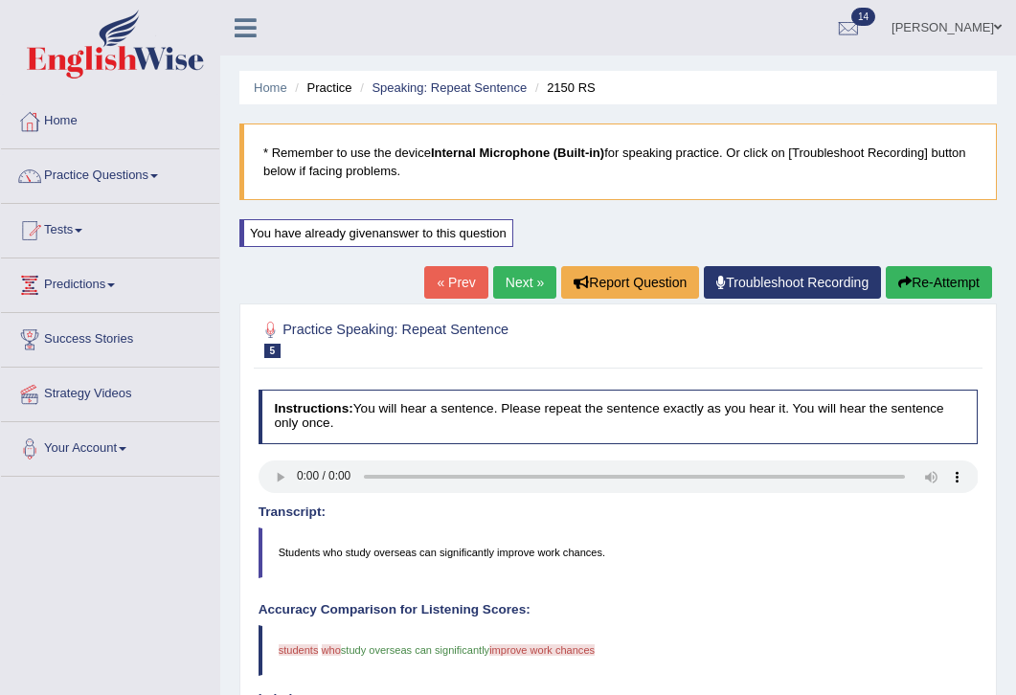
click at [678, 521] on div "Transcript: Students who study overseas can significantly improve work chances." at bounding box center [619, 542] width 720 height 73
click at [144, 180] on link "Practice Questions" at bounding box center [110, 173] width 218 height 48
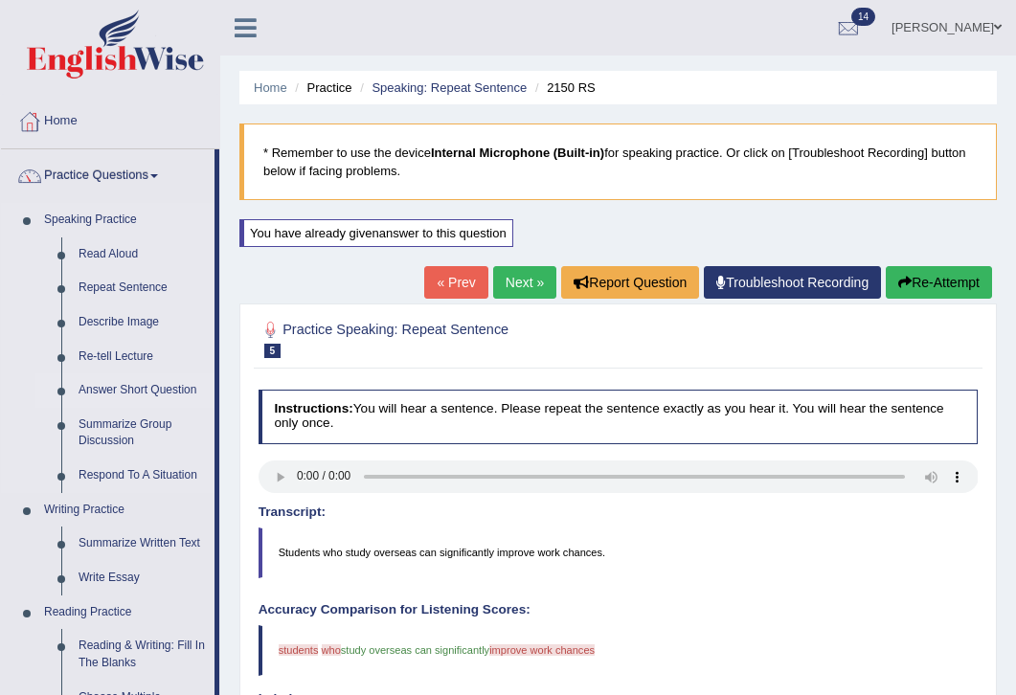
click at [135, 390] on link "Answer Short Question" at bounding box center [142, 390] width 145 height 34
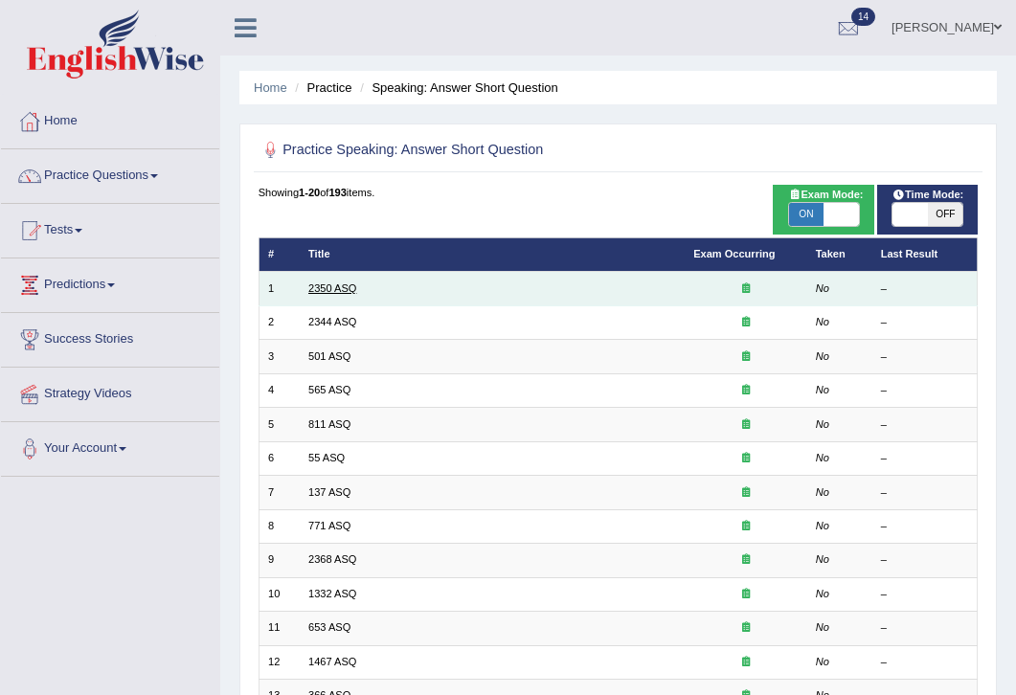
click at [337, 293] on link "2350 ASQ" at bounding box center [332, 287] width 48 height 11
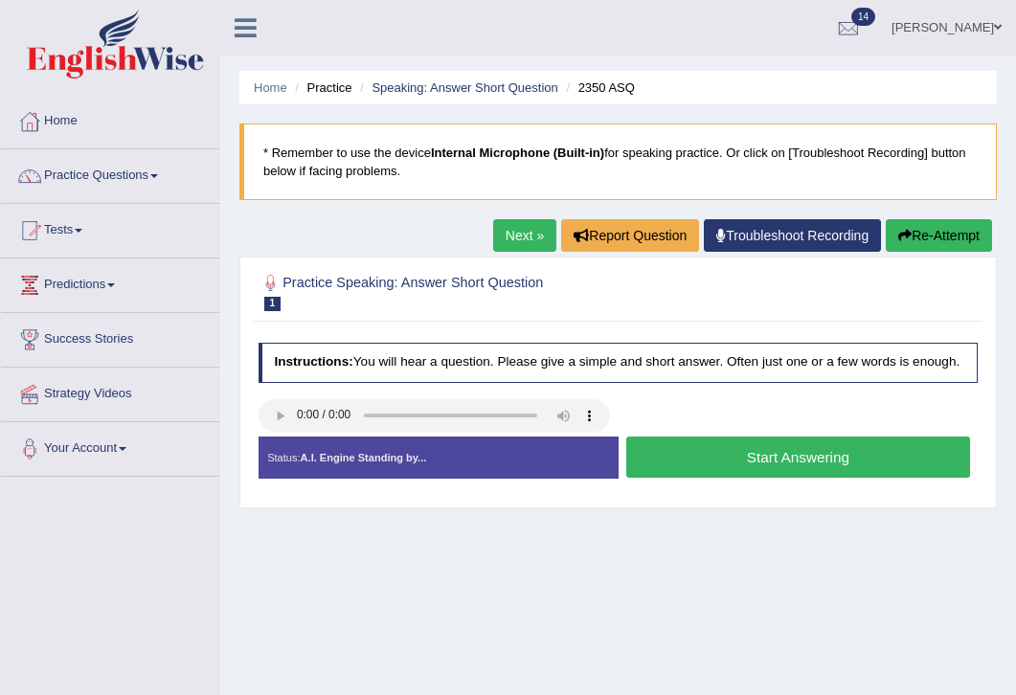
click at [761, 478] on button "Start Answering" at bounding box center [798, 457] width 344 height 41
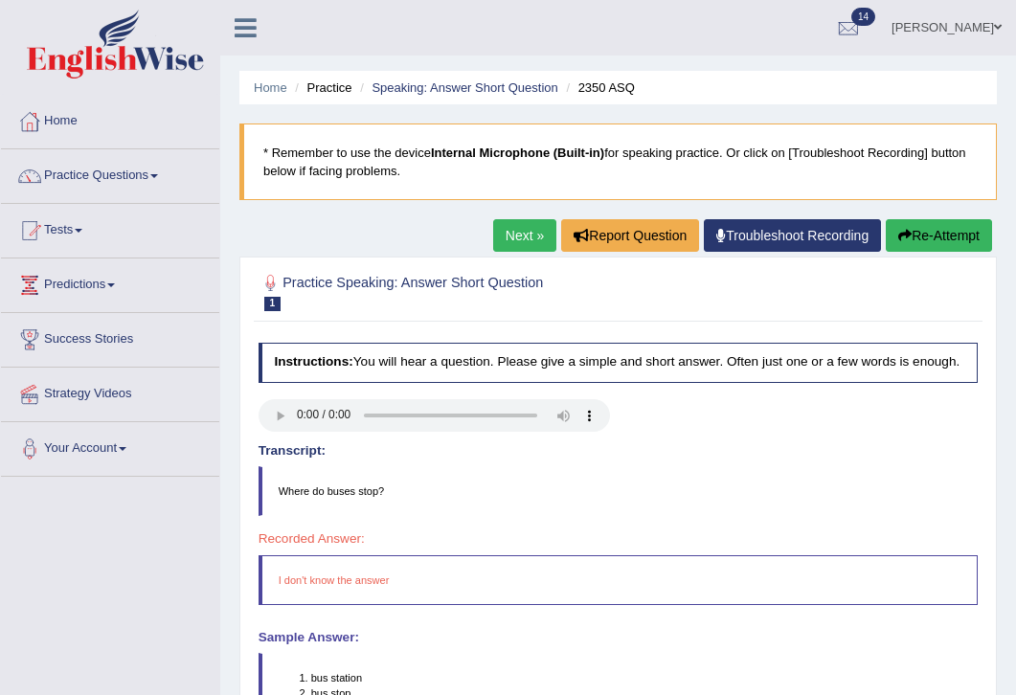
click at [519, 239] on link "Next »" at bounding box center [524, 235] width 63 height 33
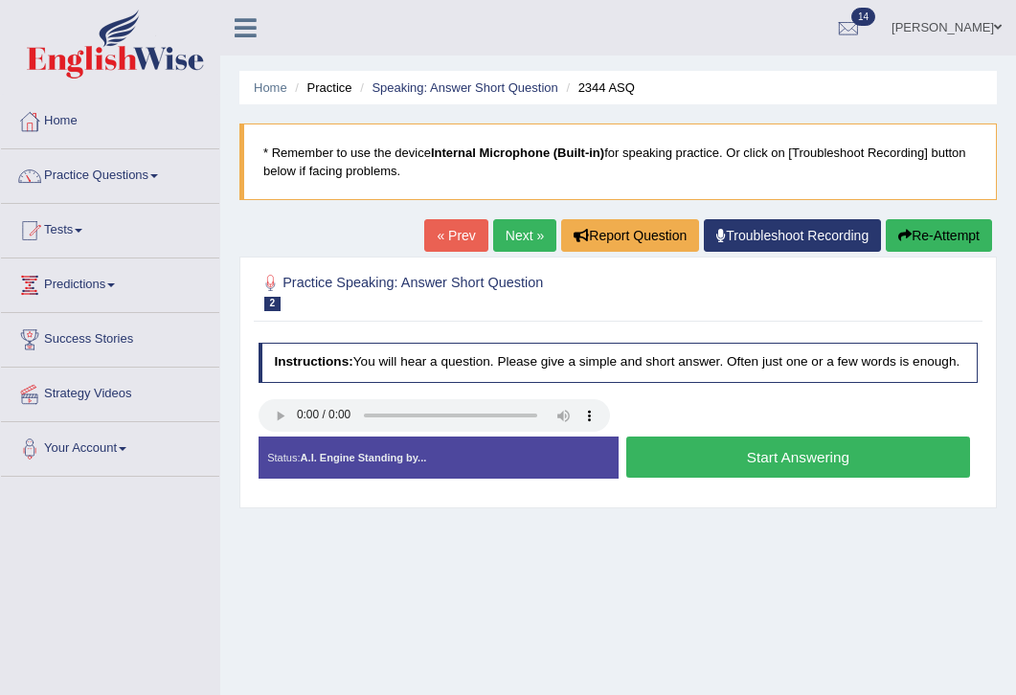
click at [784, 473] on button "Start Answering" at bounding box center [798, 457] width 344 height 41
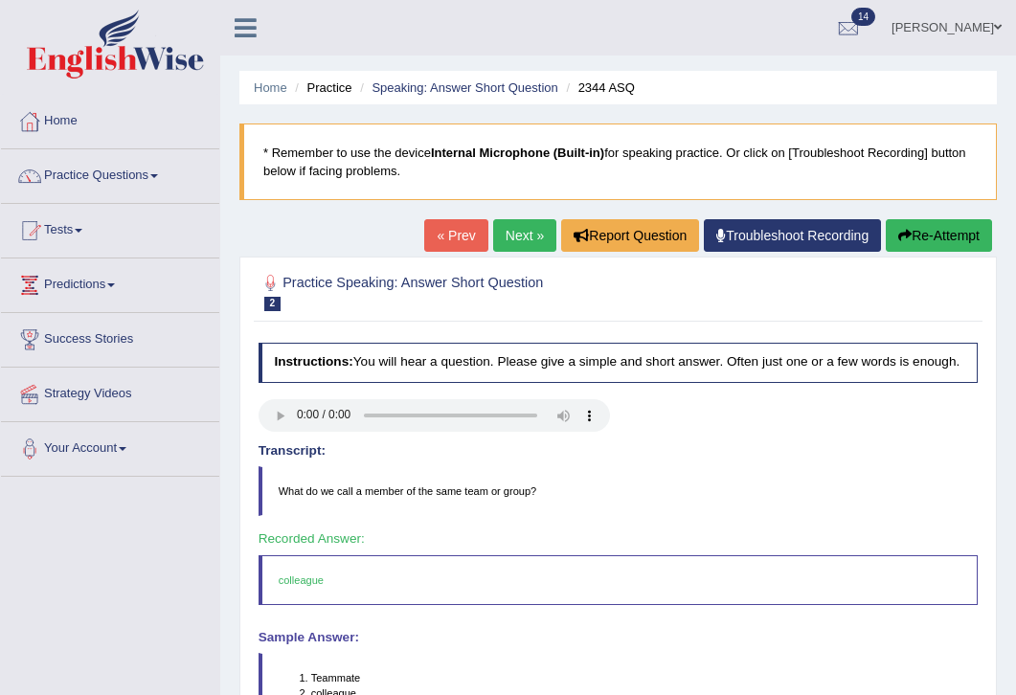
click at [786, 476] on div "Transcript: What do we call a member of the same team or group?" at bounding box center [619, 480] width 720 height 73
click at [513, 232] on link "Next »" at bounding box center [524, 235] width 63 height 33
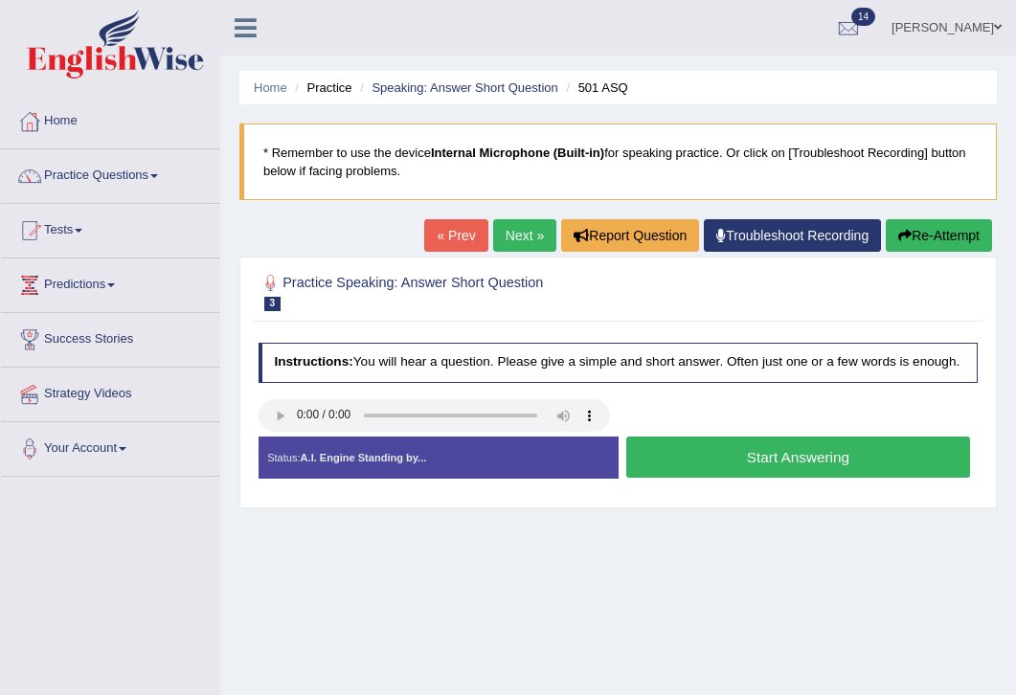
click at [702, 478] on button "Start Answering" at bounding box center [798, 457] width 344 height 41
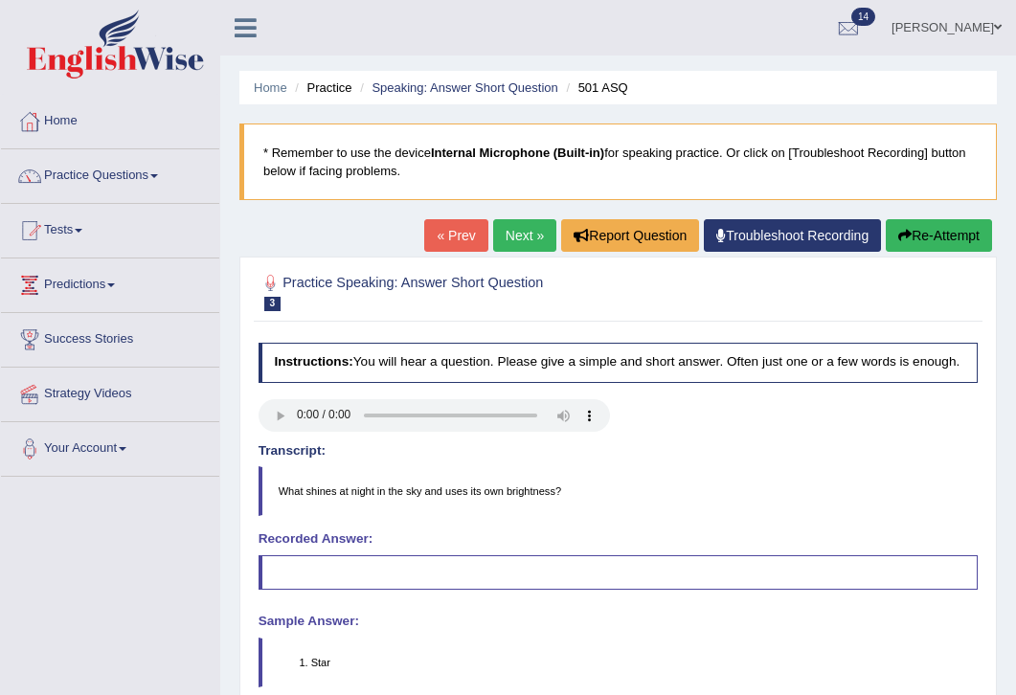
click at [675, 531] on div "Instructions: You will hear a question. Please give a simple and short answer. …" at bounding box center [618, 558] width 728 height 448
click at [504, 231] on link "Next »" at bounding box center [524, 235] width 63 height 33
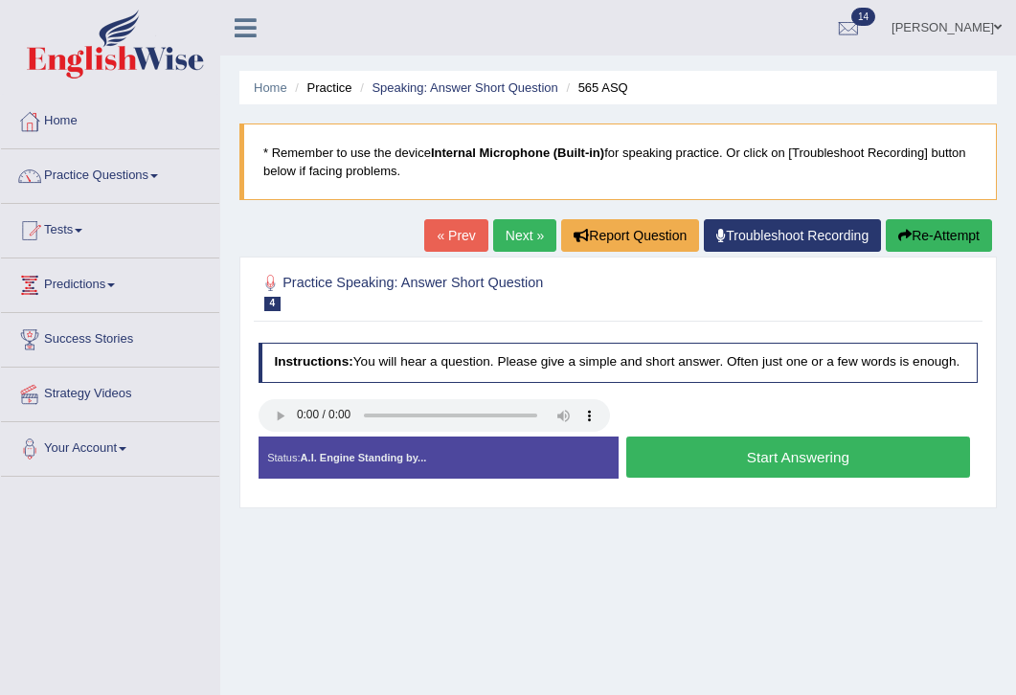
click at [735, 471] on button "Start Answering" at bounding box center [798, 457] width 344 height 41
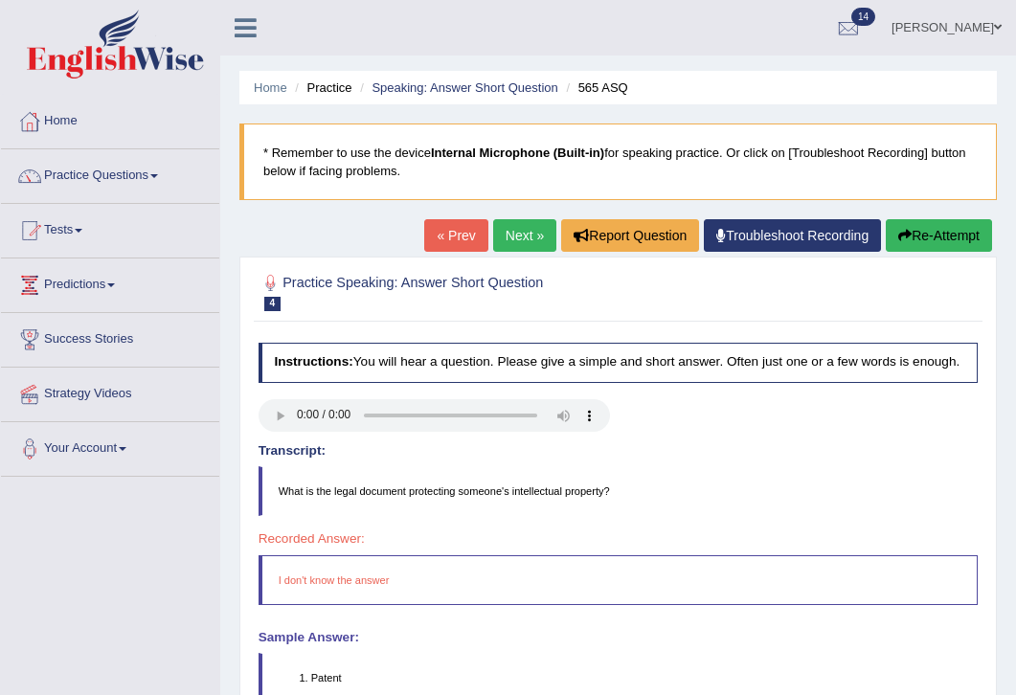
click at [518, 236] on link "Next »" at bounding box center [524, 235] width 63 height 33
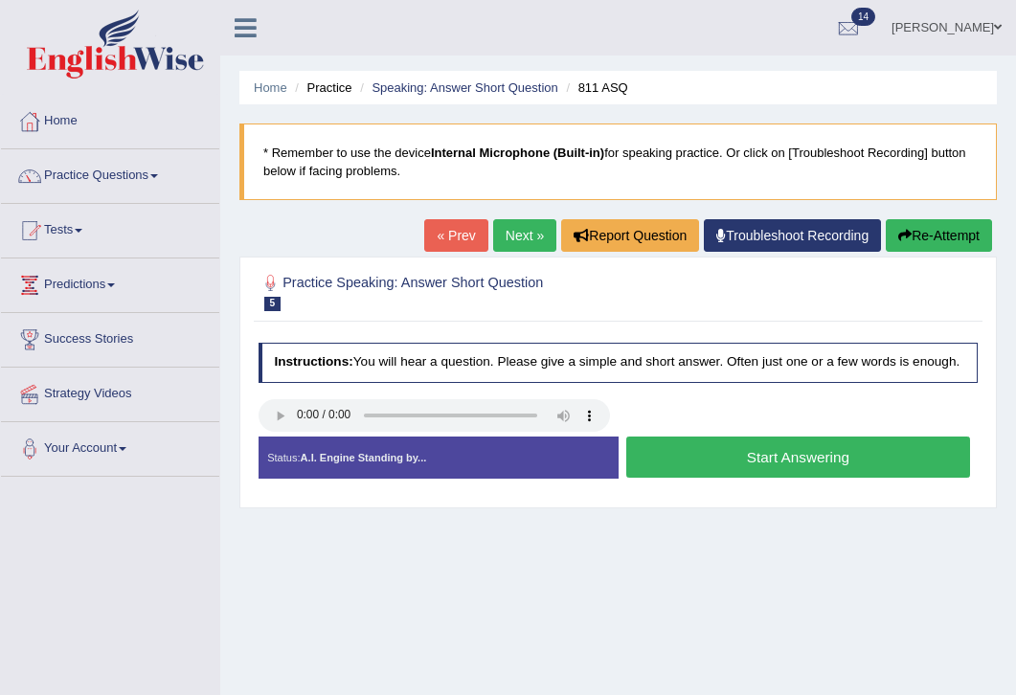
click at [780, 475] on button "Start Answering" at bounding box center [798, 457] width 344 height 41
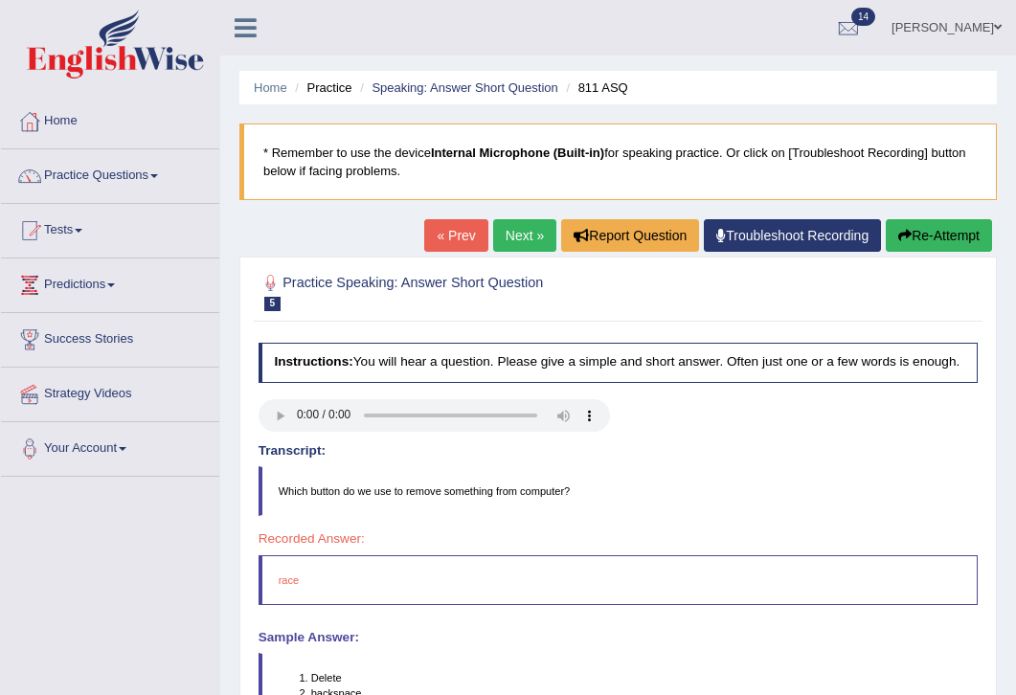
click at [735, 512] on blockquote "Which button do we use to remove something from computer?" at bounding box center [619, 491] width 720 height 50
click at [502, 237] on link "Next »" at bounding box center [524, 235] width 63 height 33
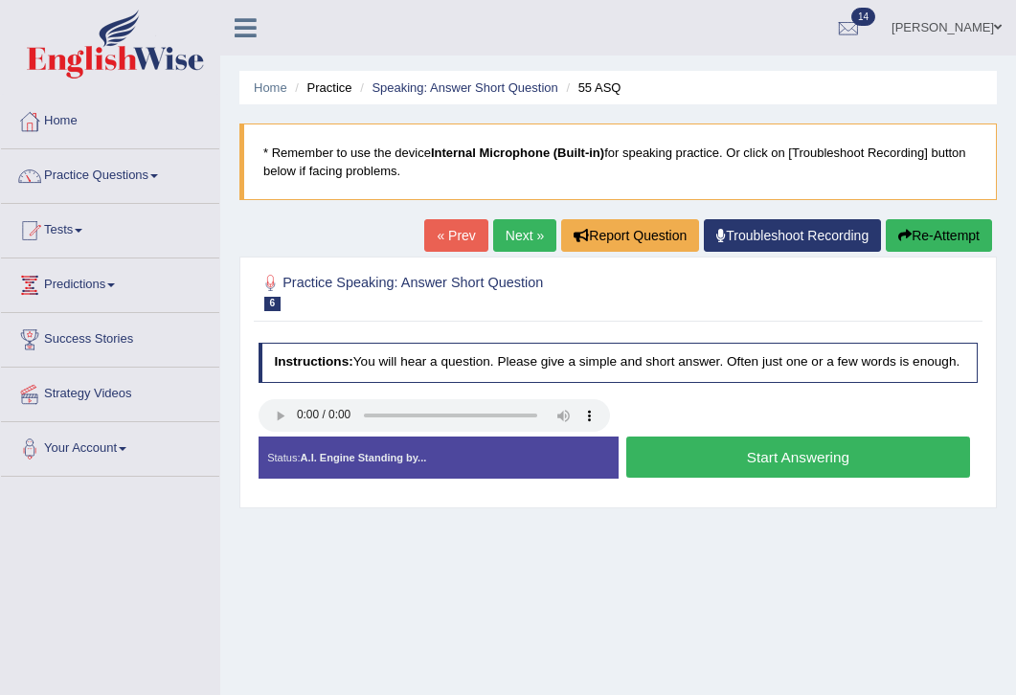
click at [764, 467] on button "Start Answering" at bounding box center [798, 457] width 344 height 41
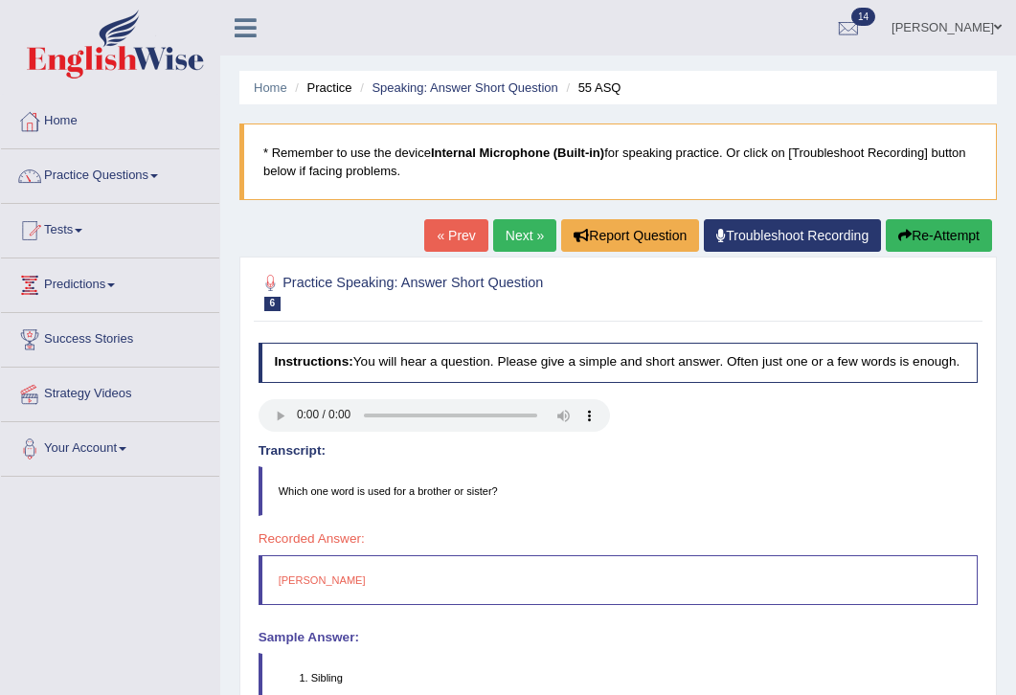
click at [753, 484] on blockquote "Which one word is used for a brother or sister?" at bounding box center [619, 491] width 720 height 50
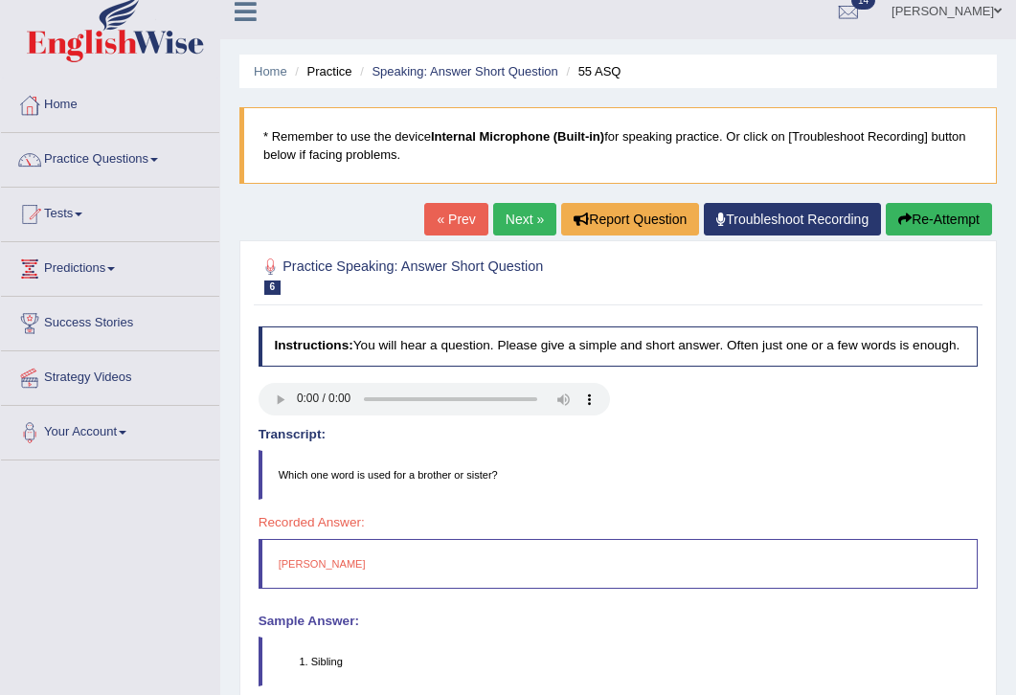
scroll to position [4, 0]
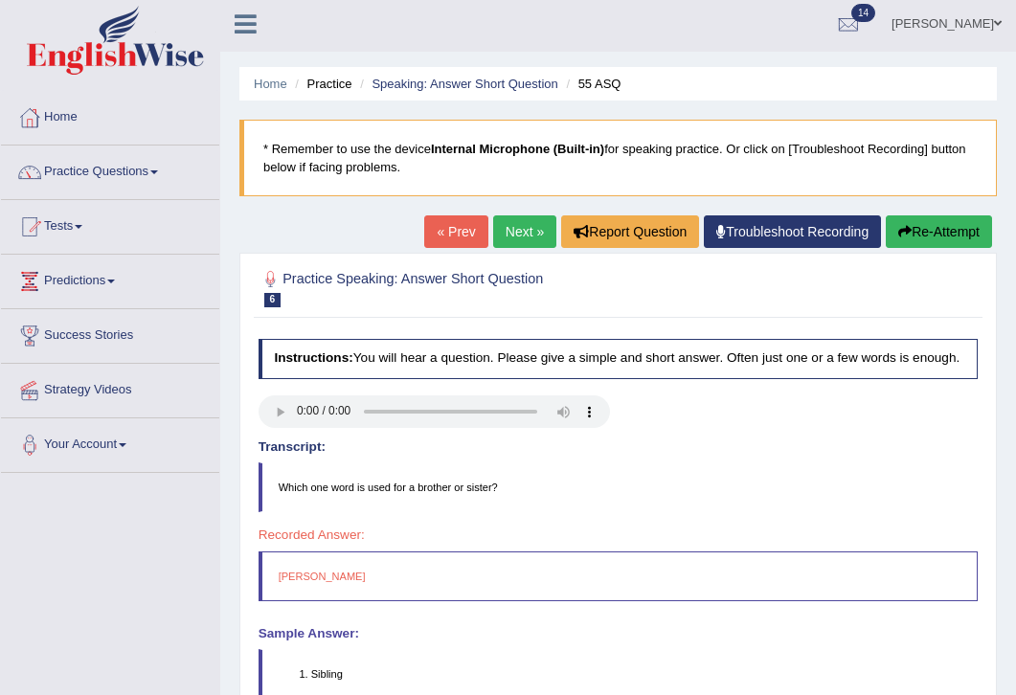
click at [510, 231] on link "Next »" at bounding box center [524, 231] width 63 height 33
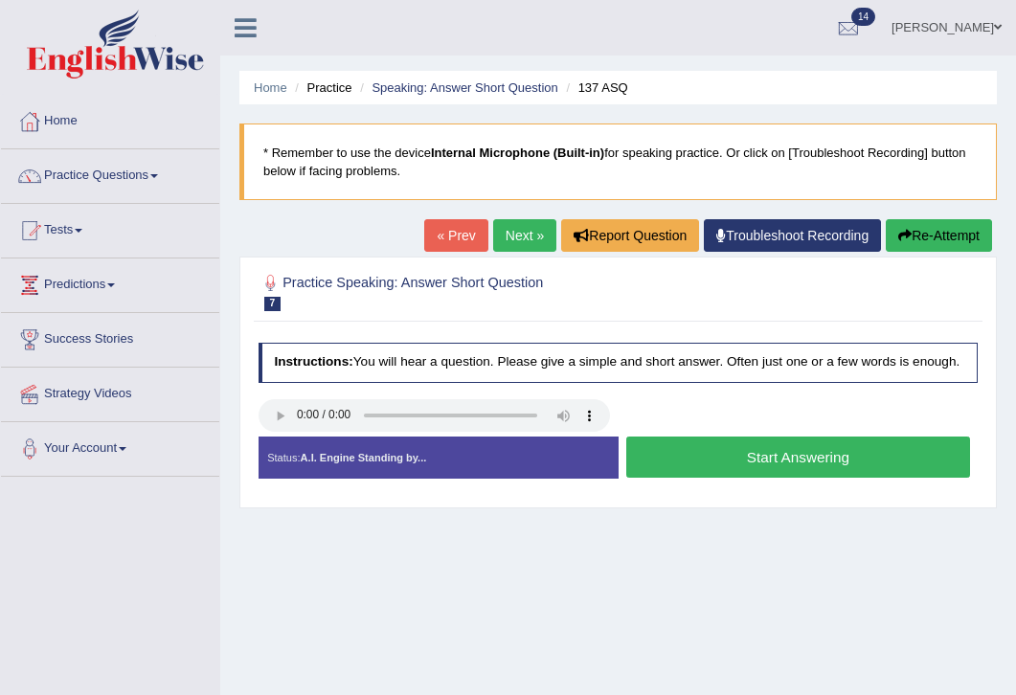
click at [776, 466] on button "Start Answering" at bounding box center [798, 457] width 344 height 41
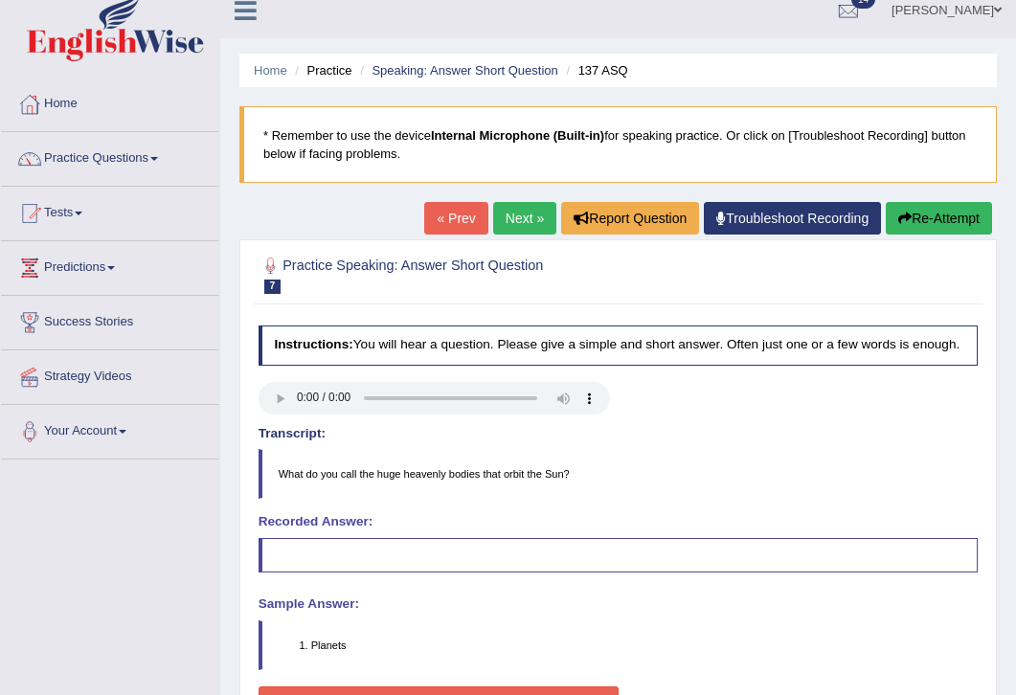
scroll to position [4, 0]
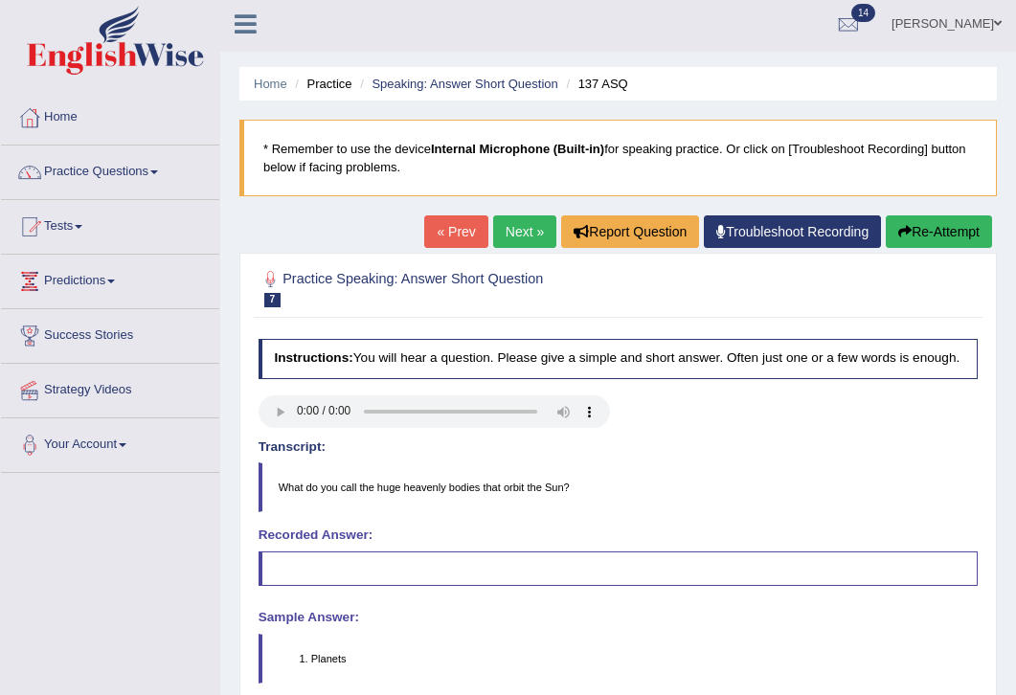
click at [508, 235] on link "Next »" at bounding box center [524, 231] width 63 height 33
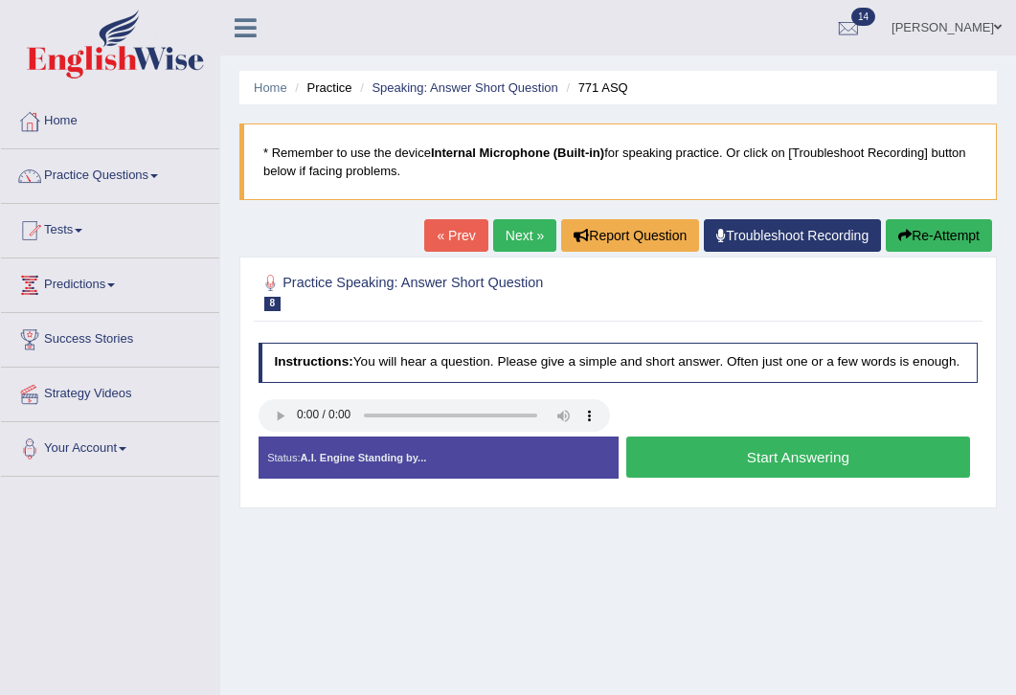
click at [728, 478] on button "Start Answering" at bounding box center [798, 457] width 344 height 41
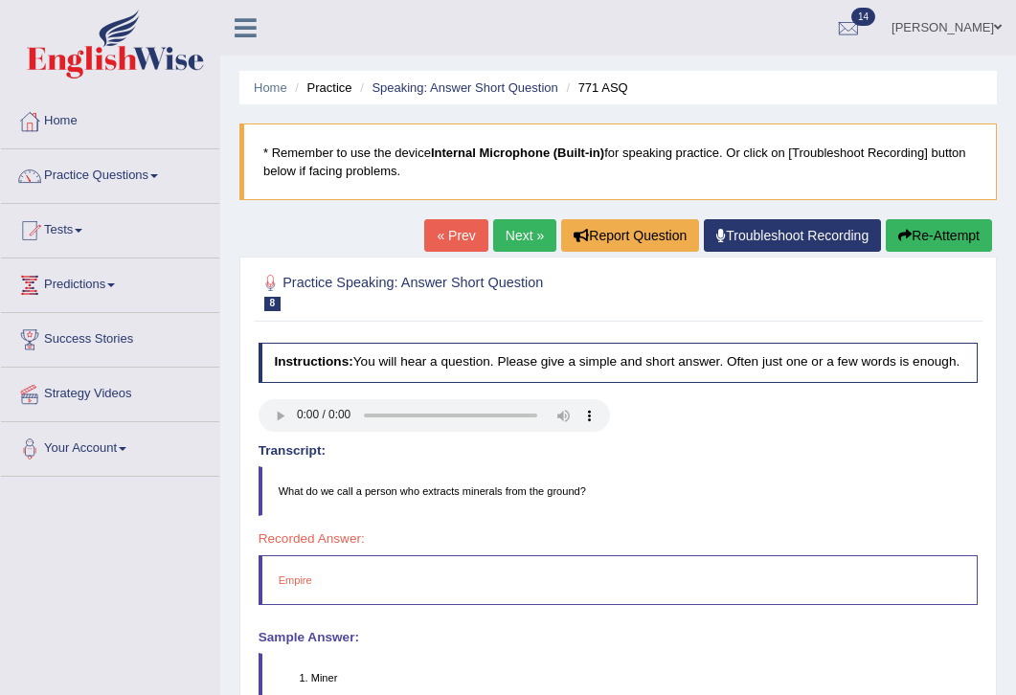
click at [823, 484] on blockquote "What do we call a person who extracts minerals from the ground?" at bounding box center [619, 491] width 720 height 50
click at [511, 233] on link "Next »" at bounding box center [524, 235] width 63 height 33
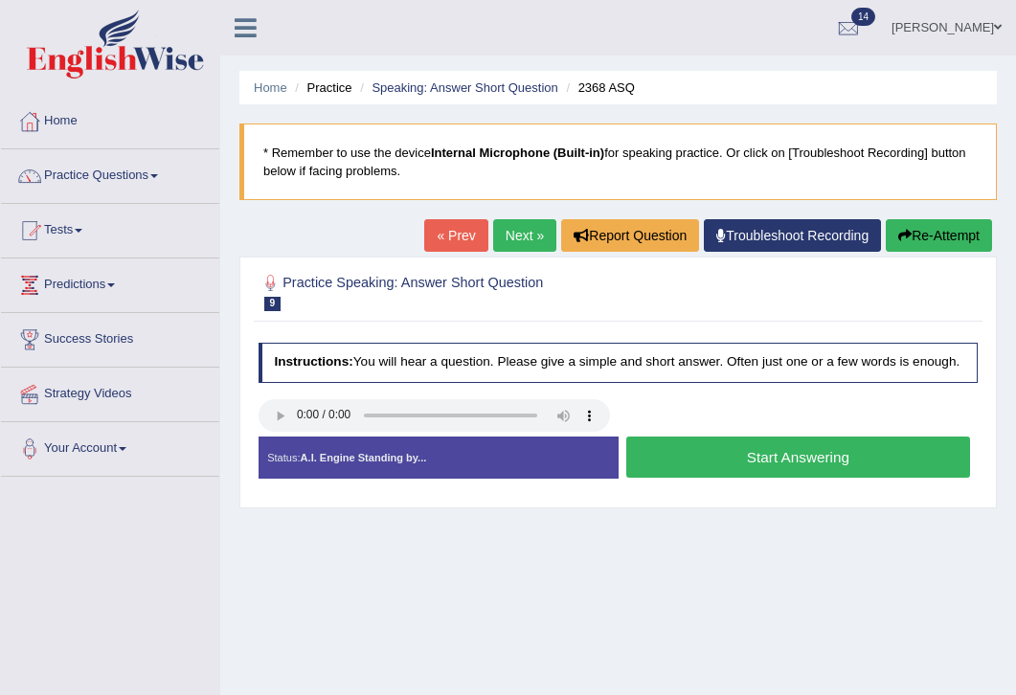
click at [757, 471] on button "Start Answering" at bounding box center [798, 457] width 344 height 41
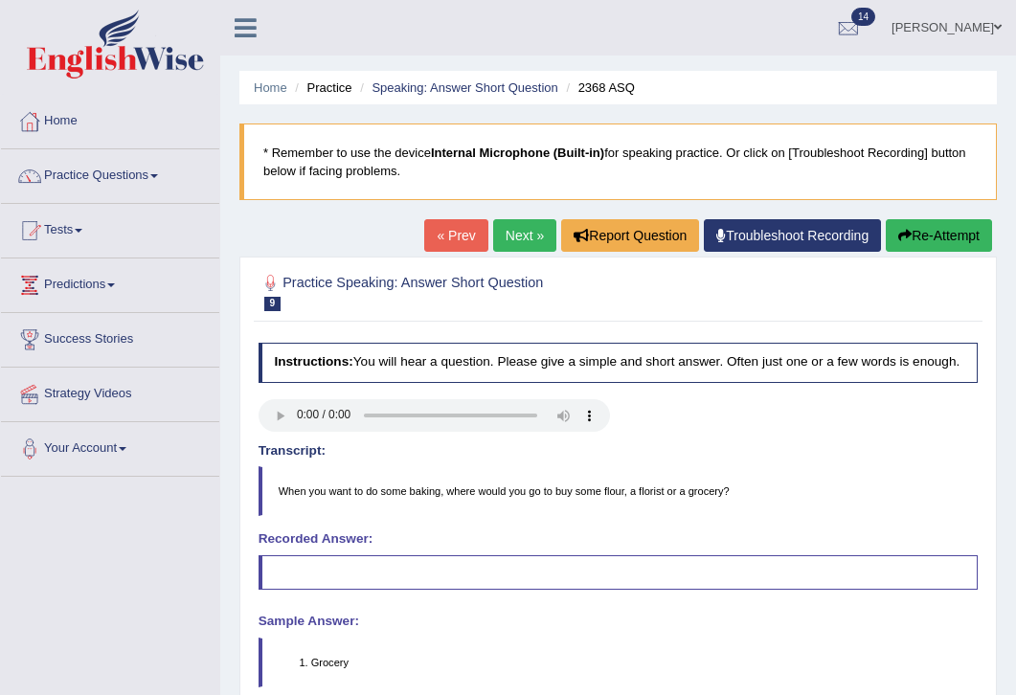
click at [518, 238] on link "Next »" at bounding box center [524, 235] width 63 height 33
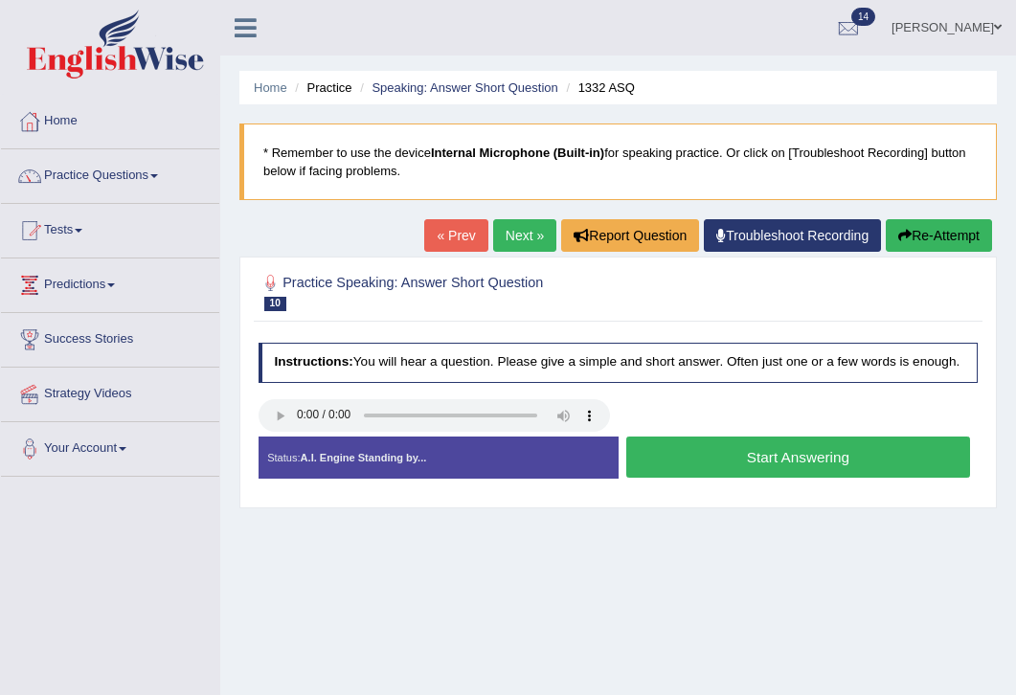
click at [782, 473] on button "Start Answering" at bounding box center [798, 457] width 344 height 41
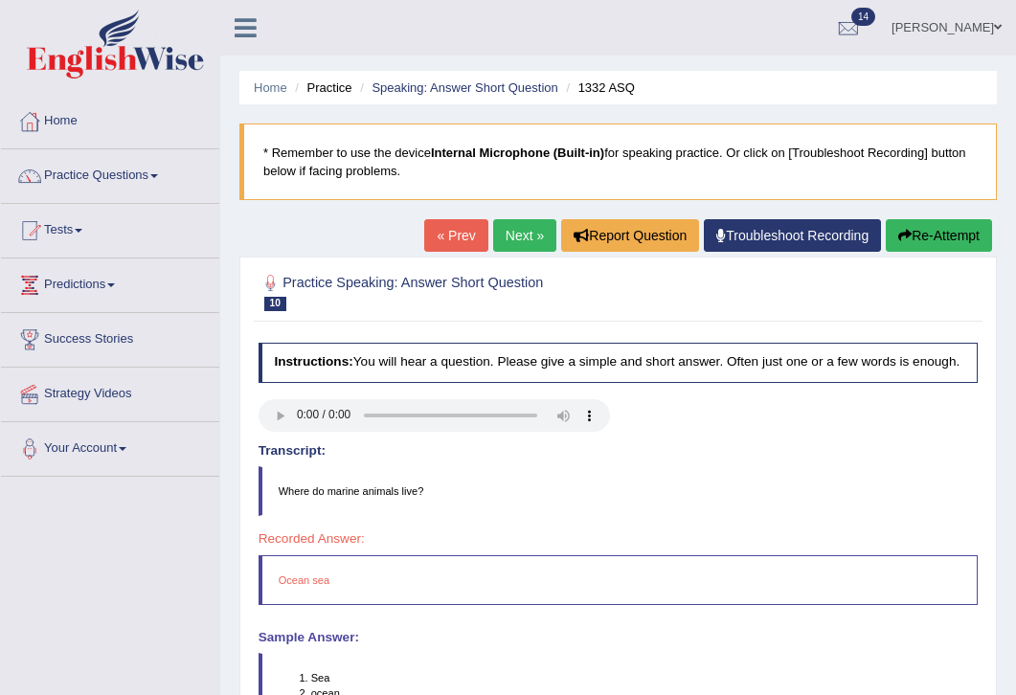
click at [515, 238] on link "Next »" at bounding box center [524, 235] width 63 height 33
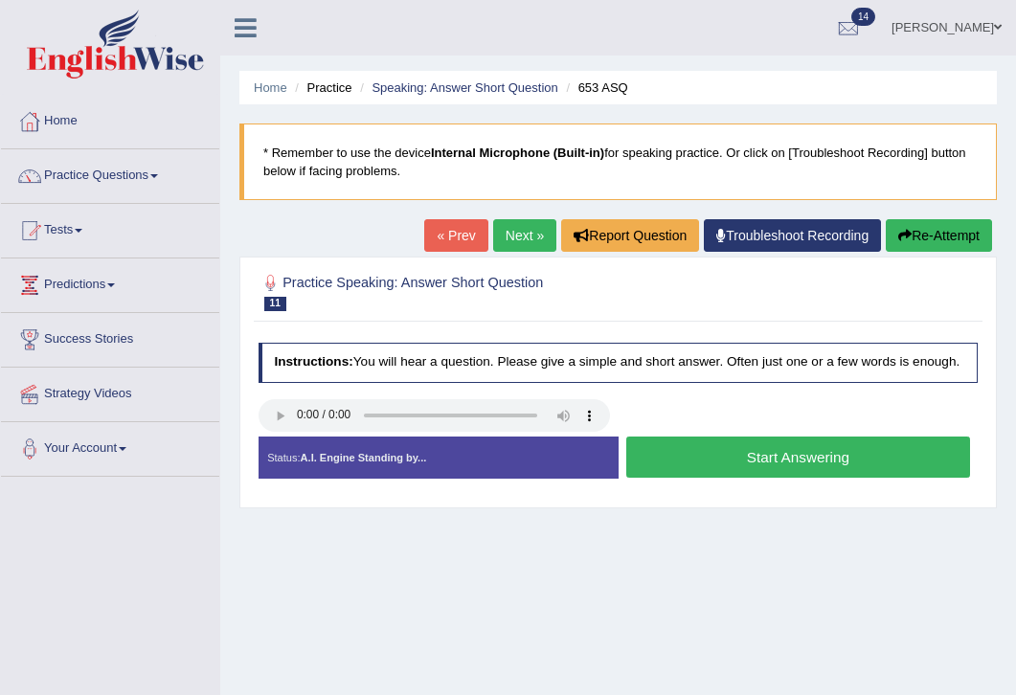
click at [766, 474] on button "Start Answering" at bounding box center [798, 457] width 344 height 41
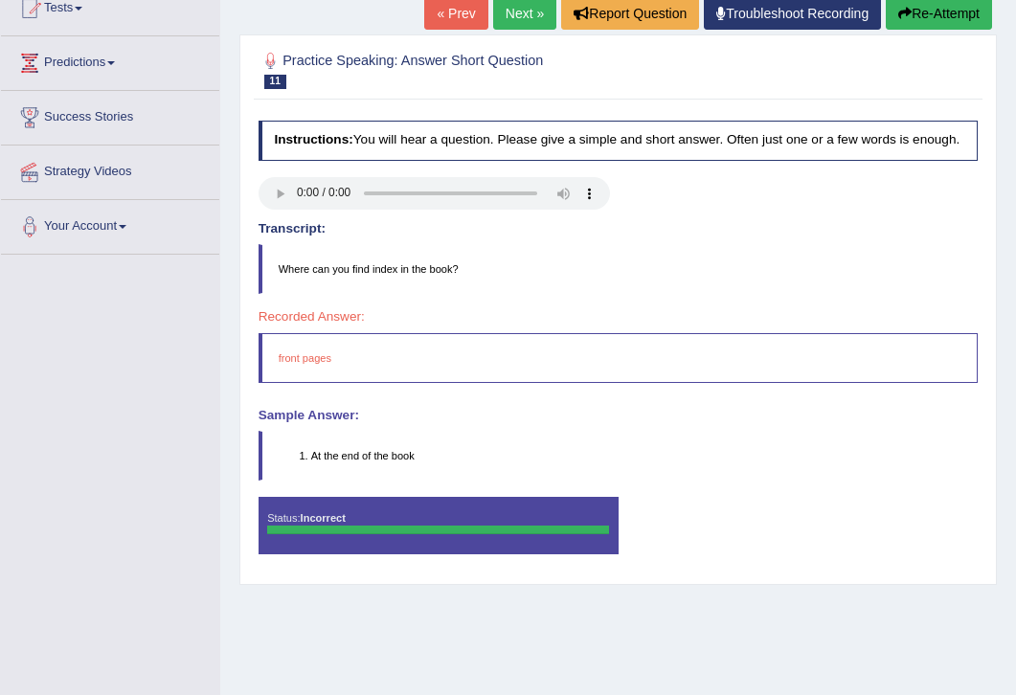
scroll to position [230, 0]
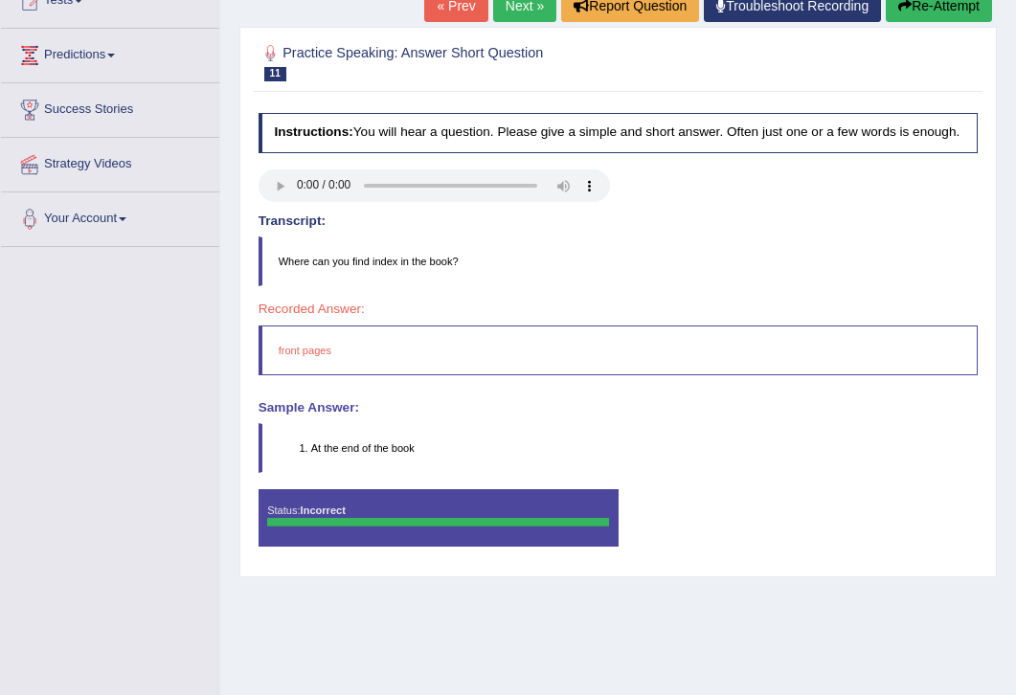
click at [506, 7] on link "Next »" at bounding box center [524, 5] width 63 height 33
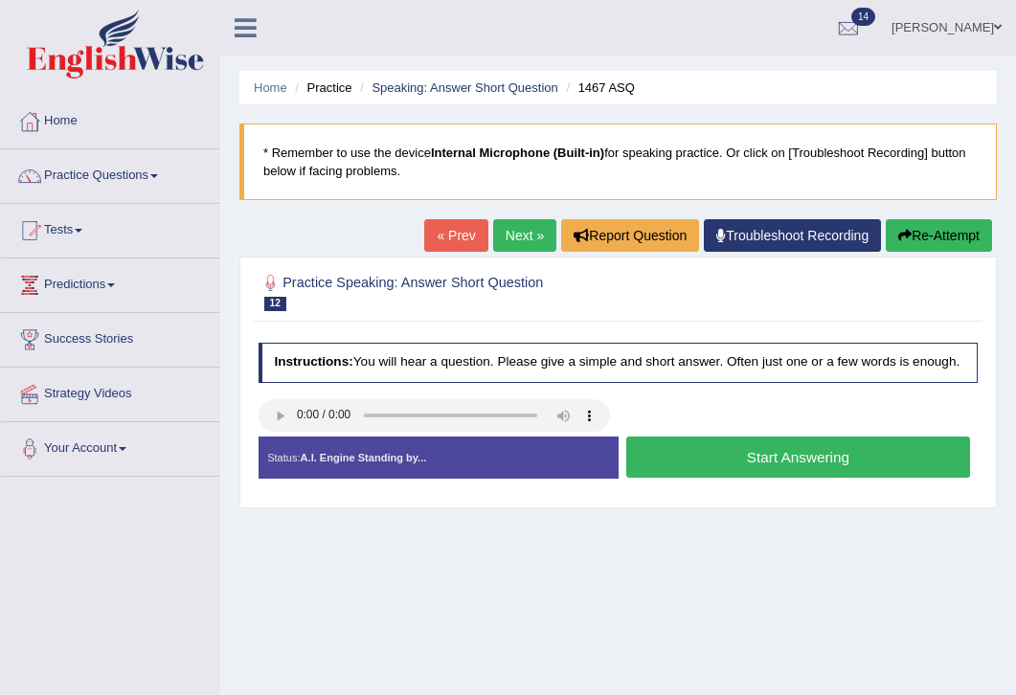
click at [743, 473] on button "Start Answering" at bounding box center [798, 457] width 344 height 41
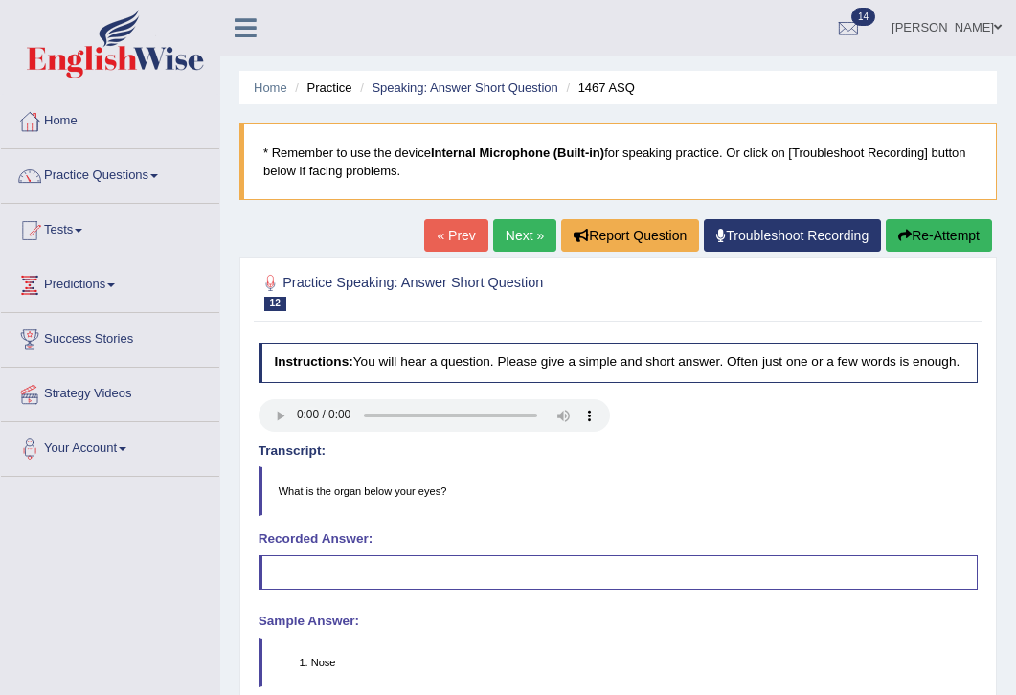
click at [706, 489] on blockquote "What is the organ below your eyes?" at bounding box center [619, 491] width 720 height 50
click at [517, 242] on link "Next »" at bounding box center [524, 235] width 63 height 33
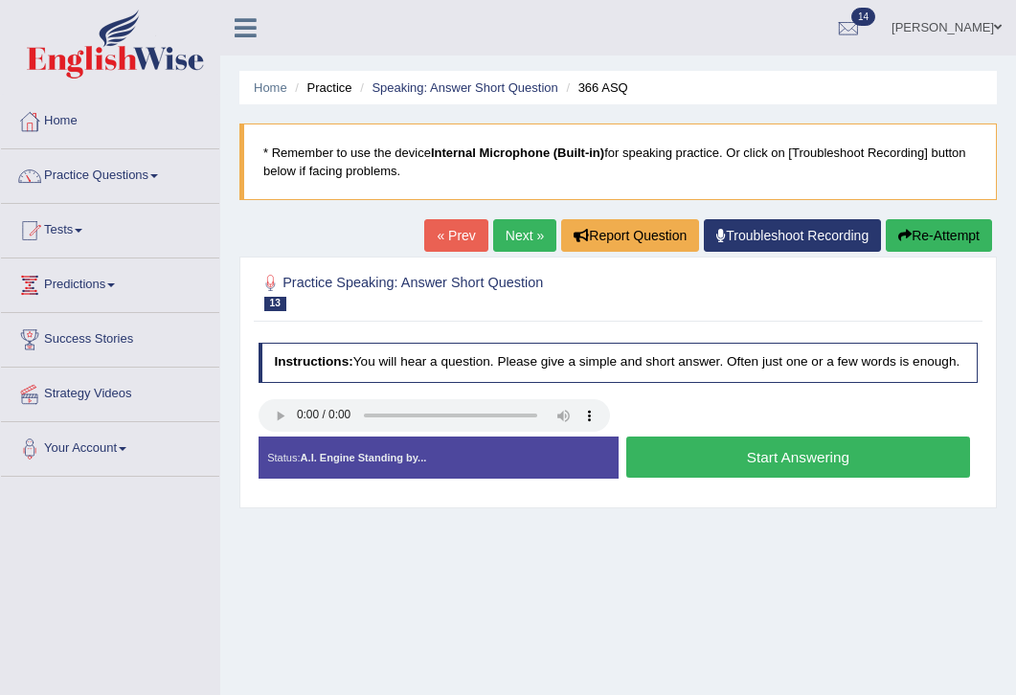
click at [737, 465] on button "Start Answering" at bounding box center [798, 457] width 344 height 41
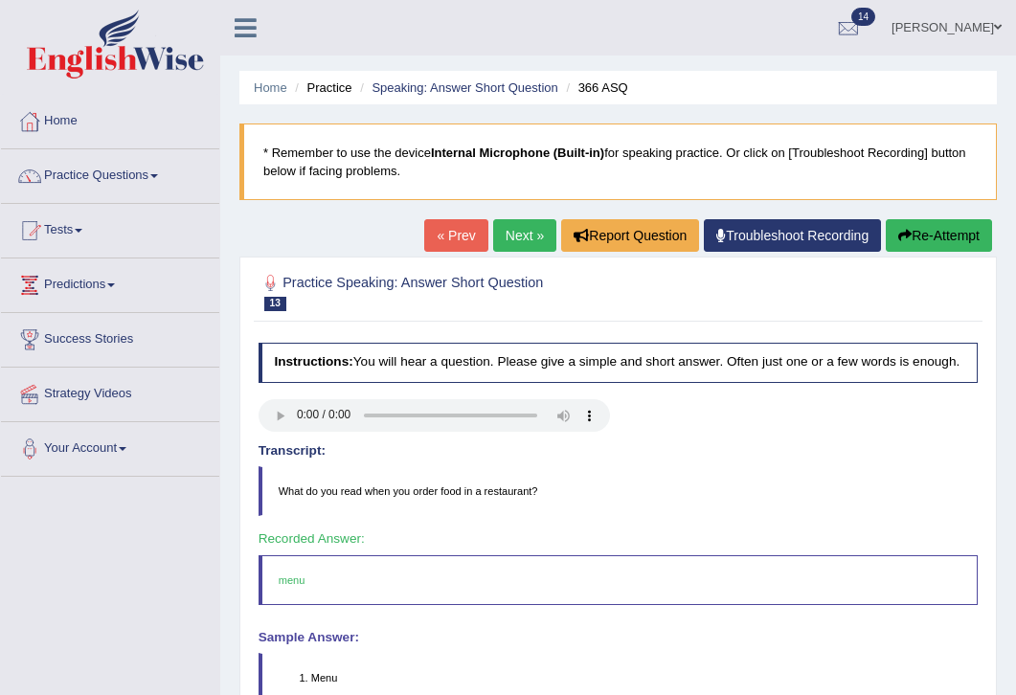
click at [518, 232] on link "Next »" at bounding box center [524, 235] width 63 height 33
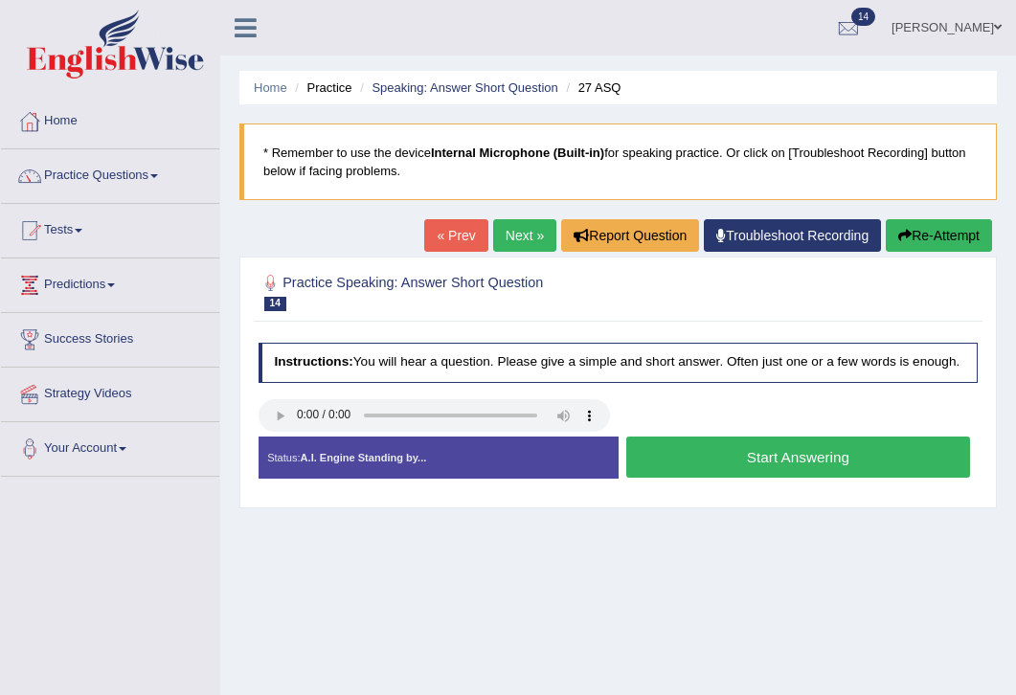
click at [737, 472] on button "Start Answering" at bounding box center [798, 457] width 344 height 41
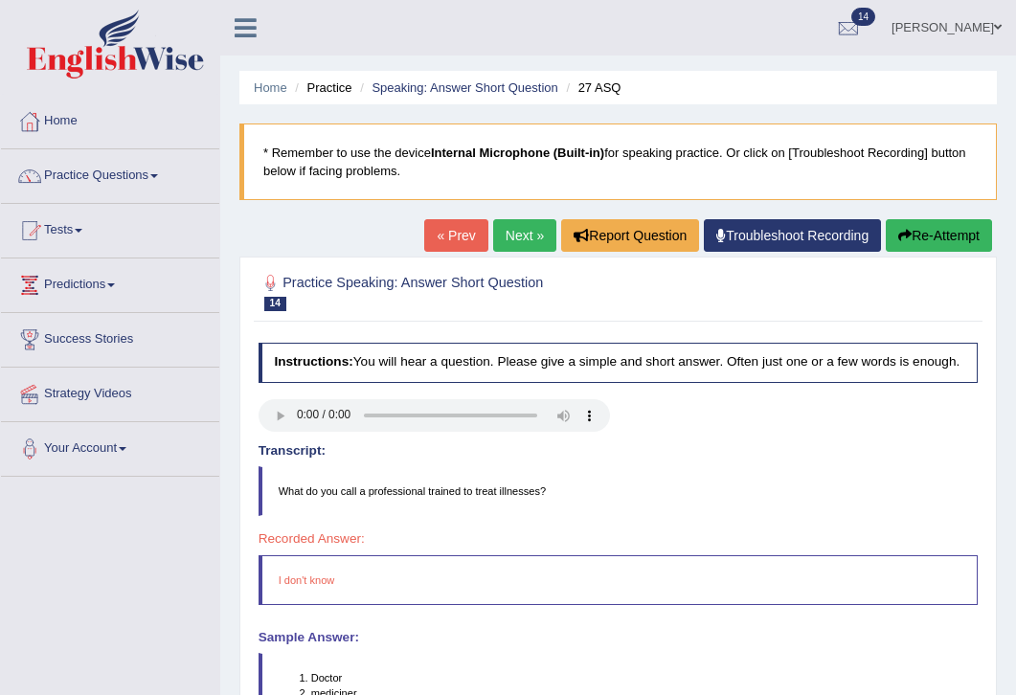
click at [509, 229] on link "Next »" at bounding box center [524, 235] width 63 height 33
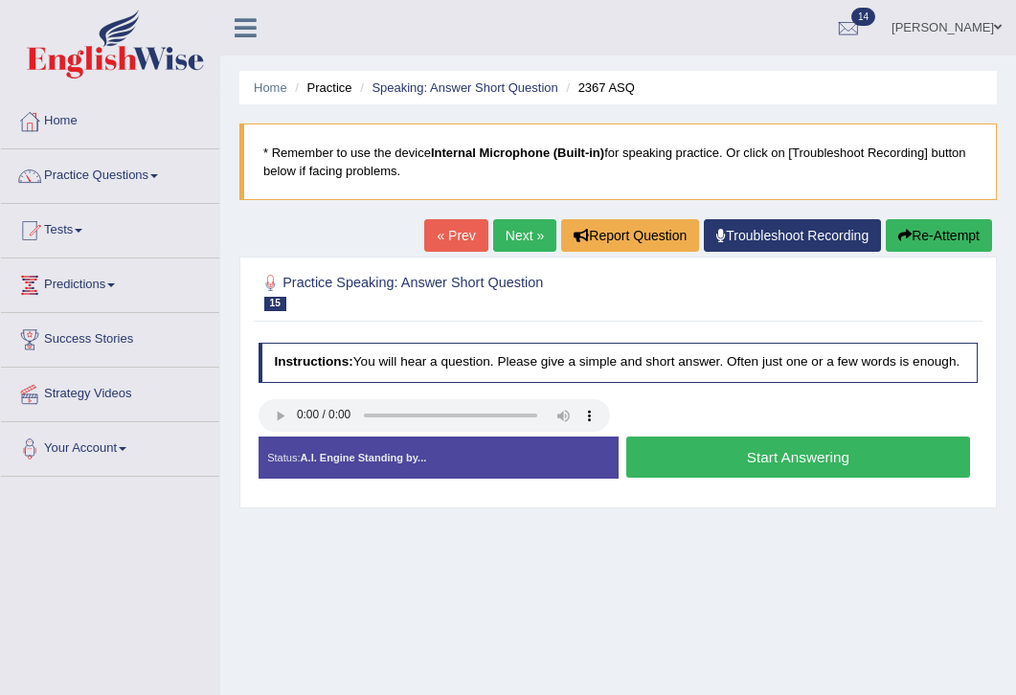
click at [739, 460] on button "Start Answering" at bounding box center [798, 457] width 344 height 41
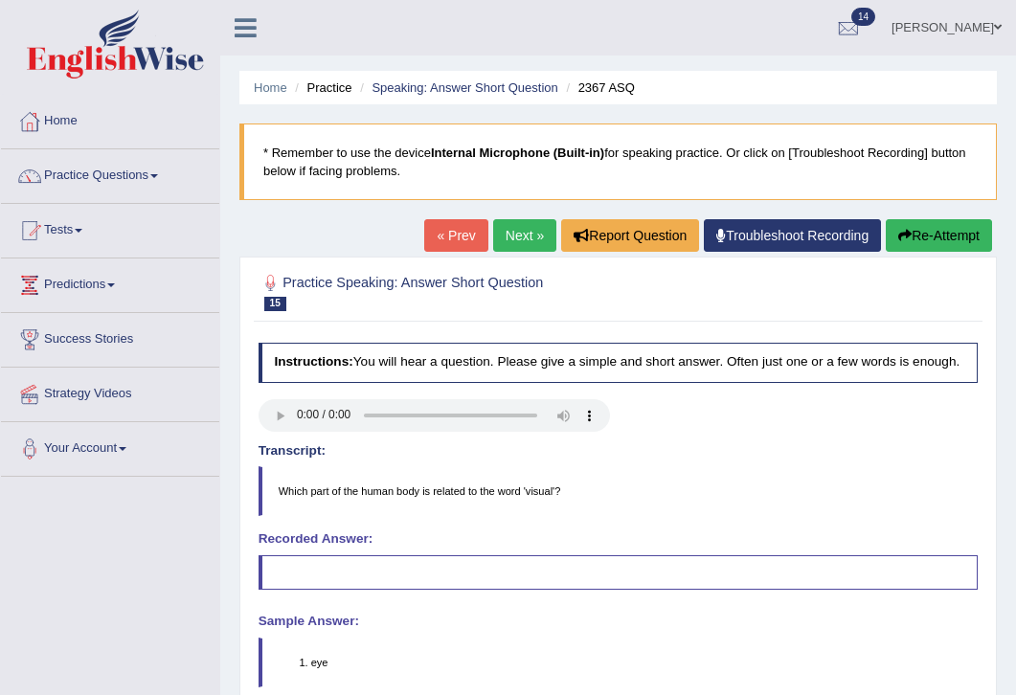
click at [514, 236] on link "Next »" at bounding box center [524, 235] width 63 height 33
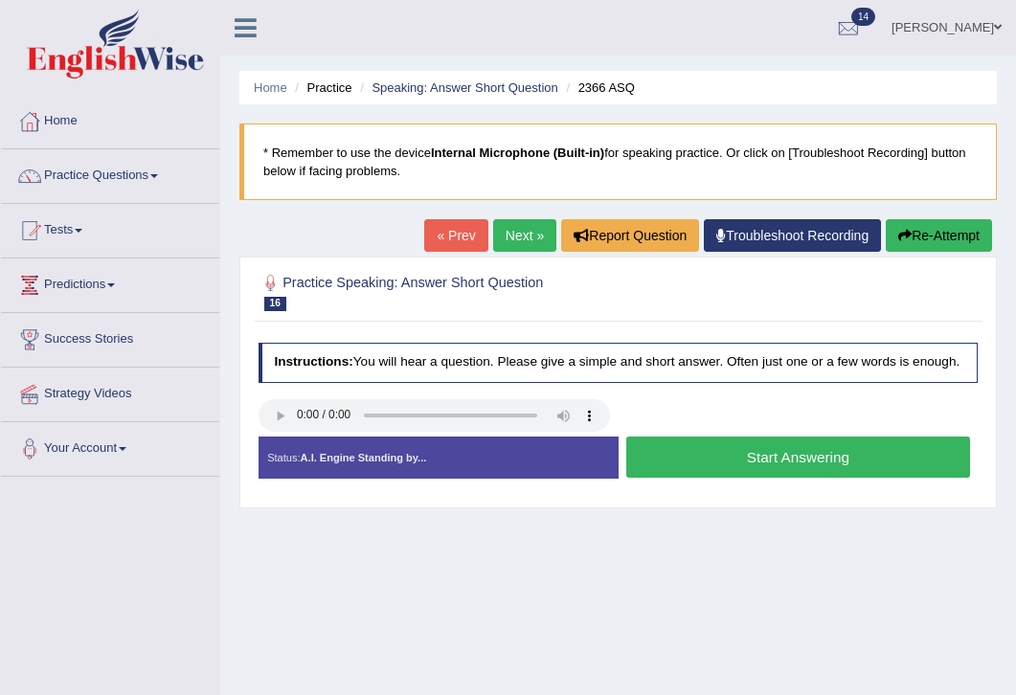
click at [742, 463] on button "Start Answering" at bounding box center [798, 457] width 344 height 41
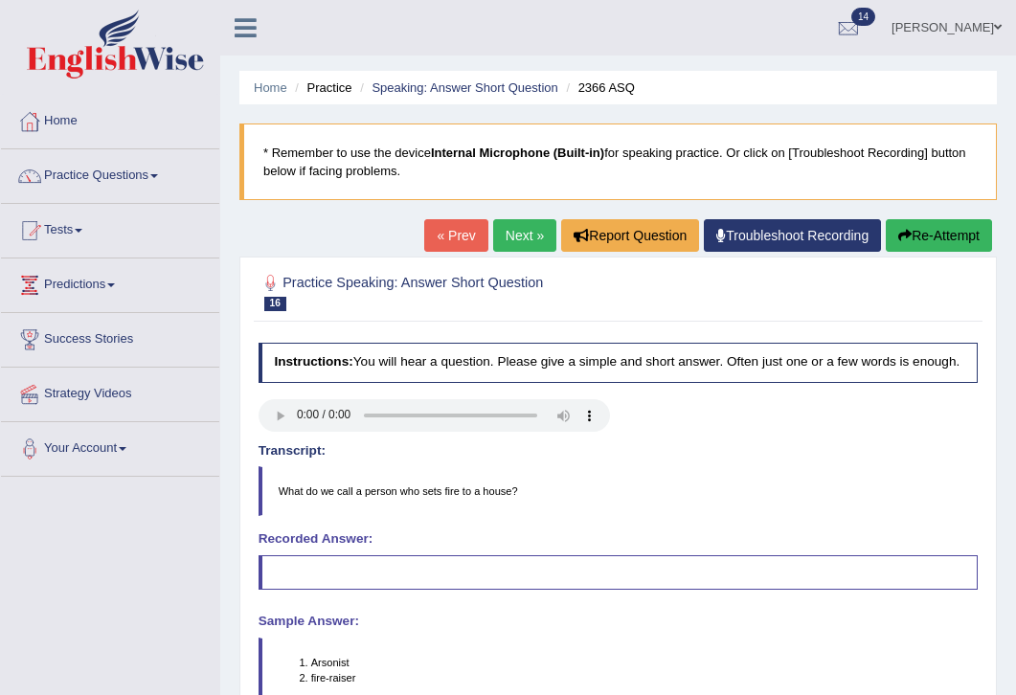
click at [504, 226] on link "Next »" at bounding box center [524, 235] width 63 height 33
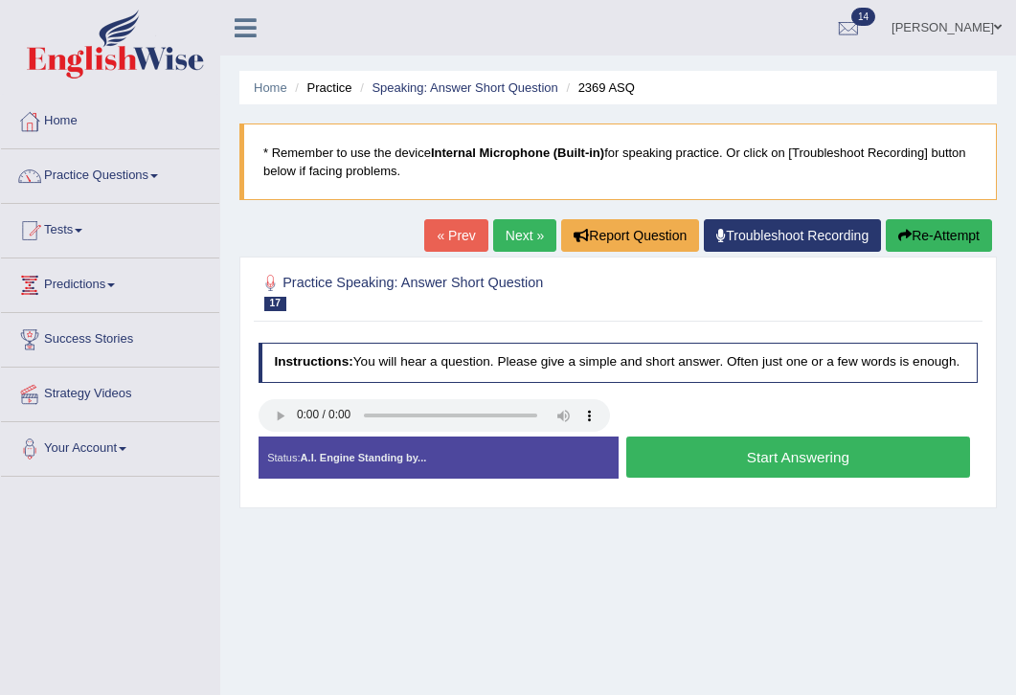
click at [720, 473] on button "Start Answering" at bounding box center [798, 457] width 344 height 41
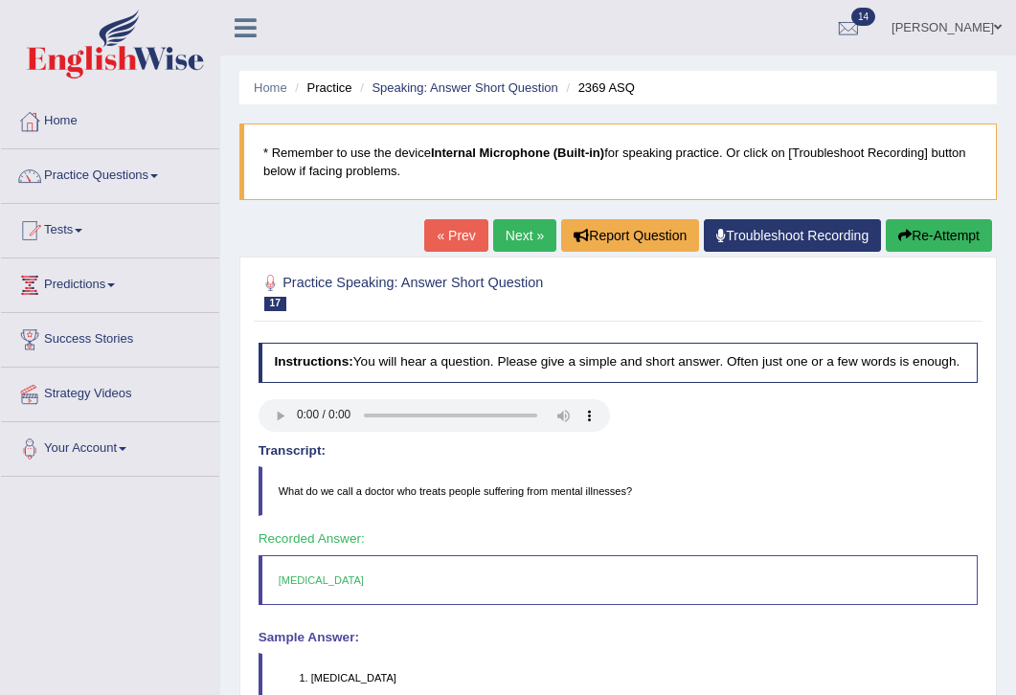
click at [519, 233] on link "Next »" at bounding box center [524, 235] width 63 height 33
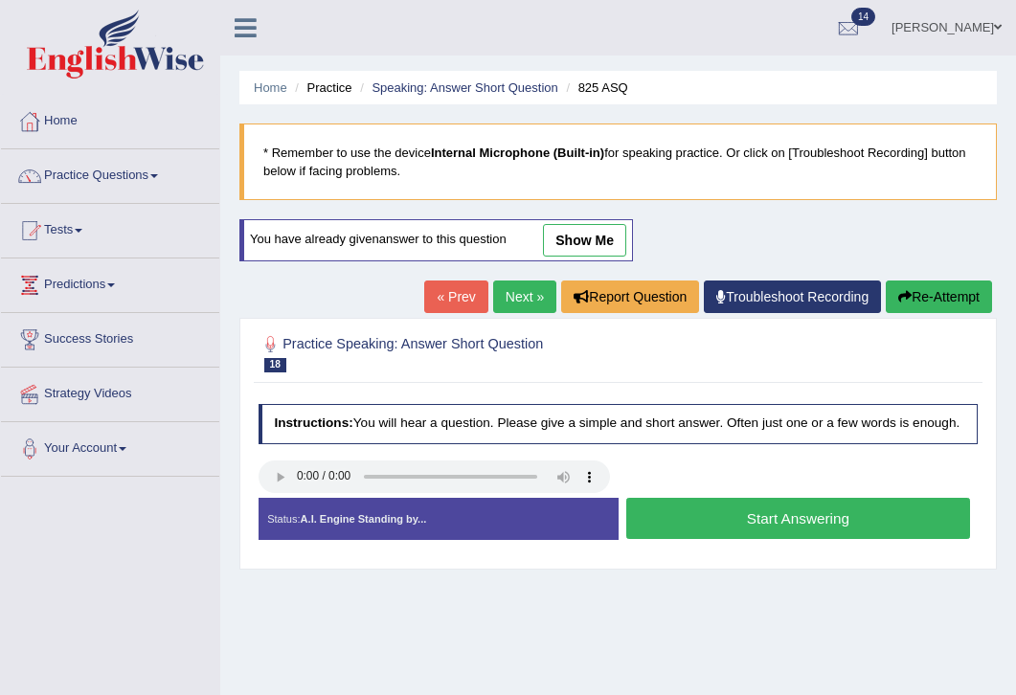
click at [753, 537] on button "Start Answering" at bounding box center [798, 518] width 344 height 41
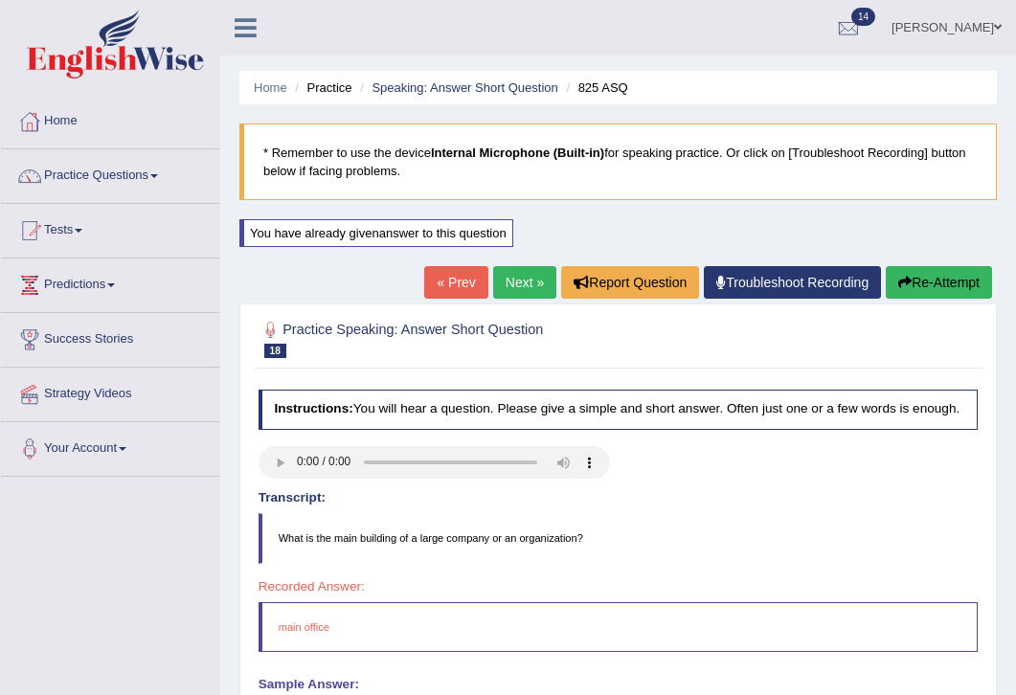
click at [519, 286] on link "Next »" at bounding box center [524, 282] width 63 height 33
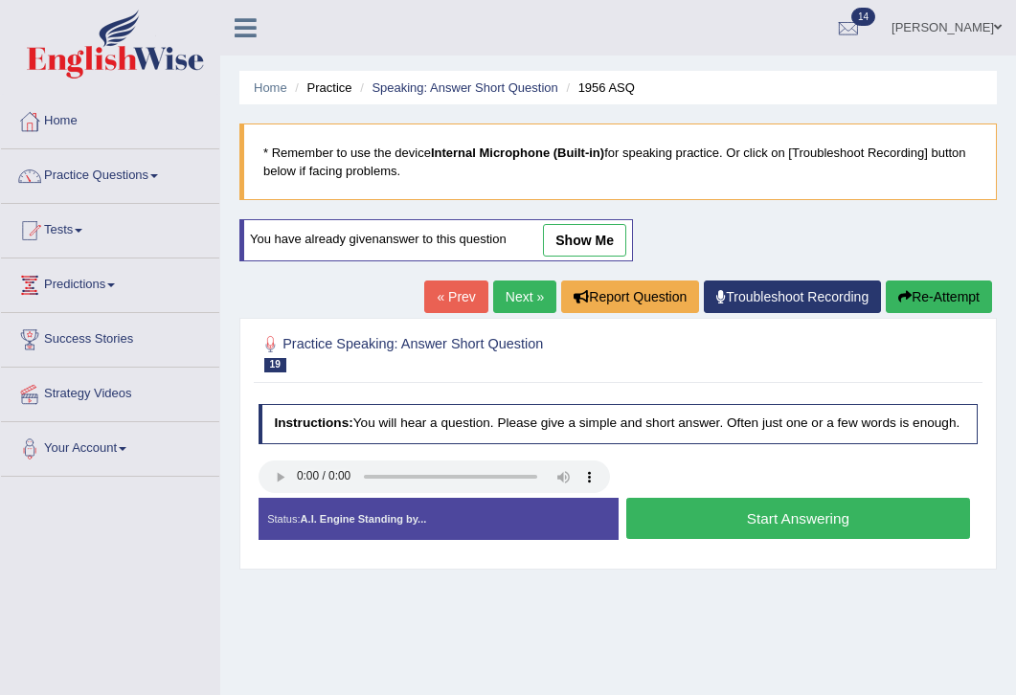
click at [734, 536] on button "Start Answering" at bounding box center [798, 518] width 344 height 41
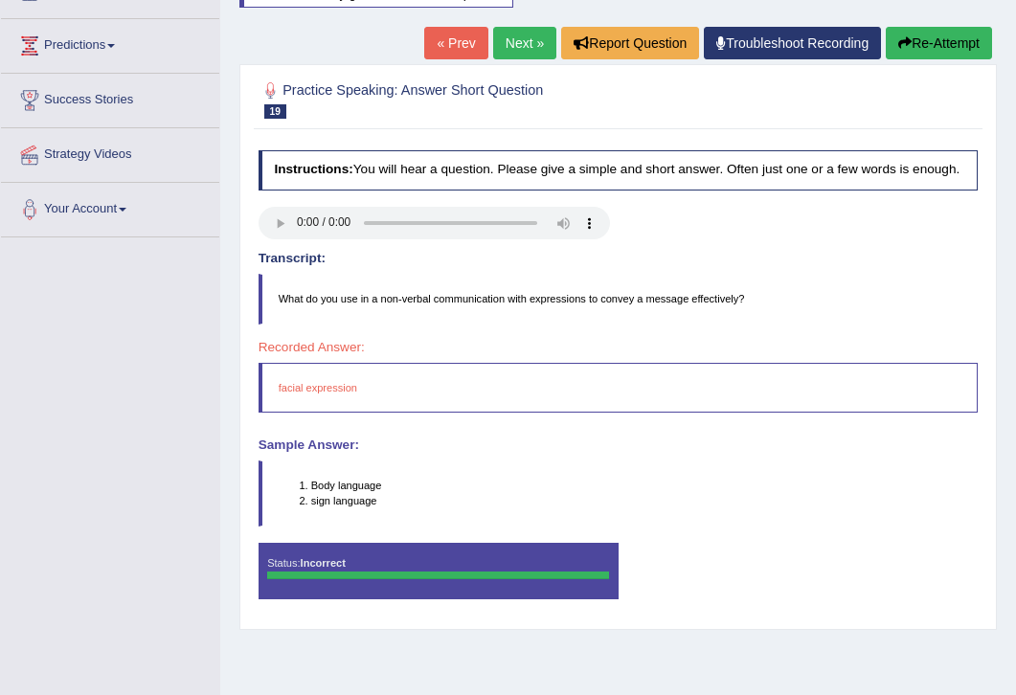
scroll to position [306, 0]
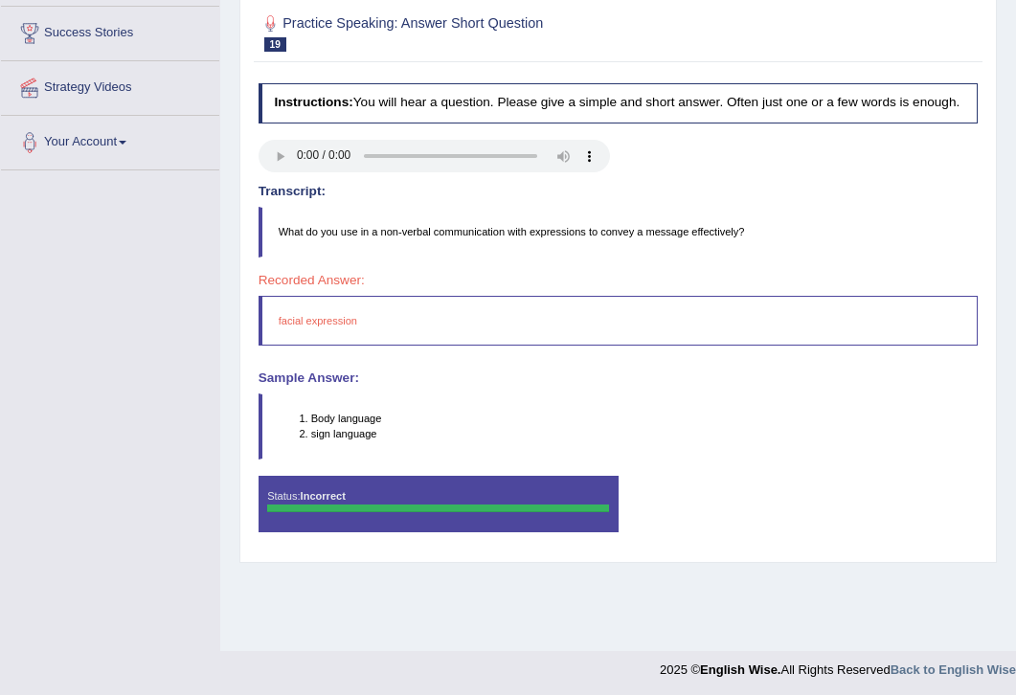
click at [741, 26] on div at bounding box center [619, 33] width 720 height 50
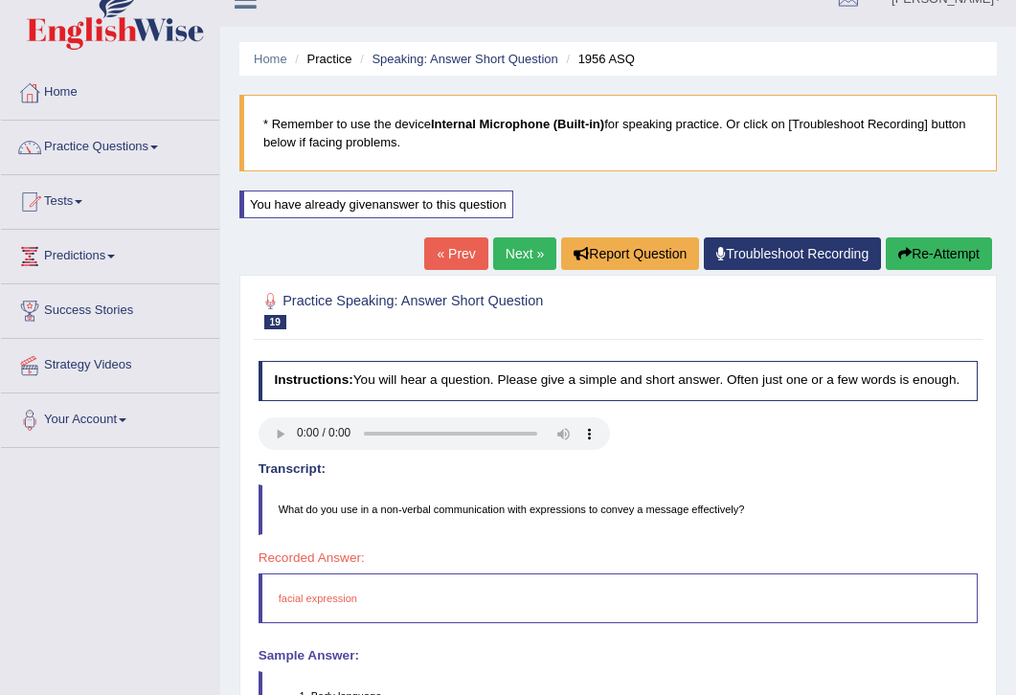
scroll to position [0, 0]
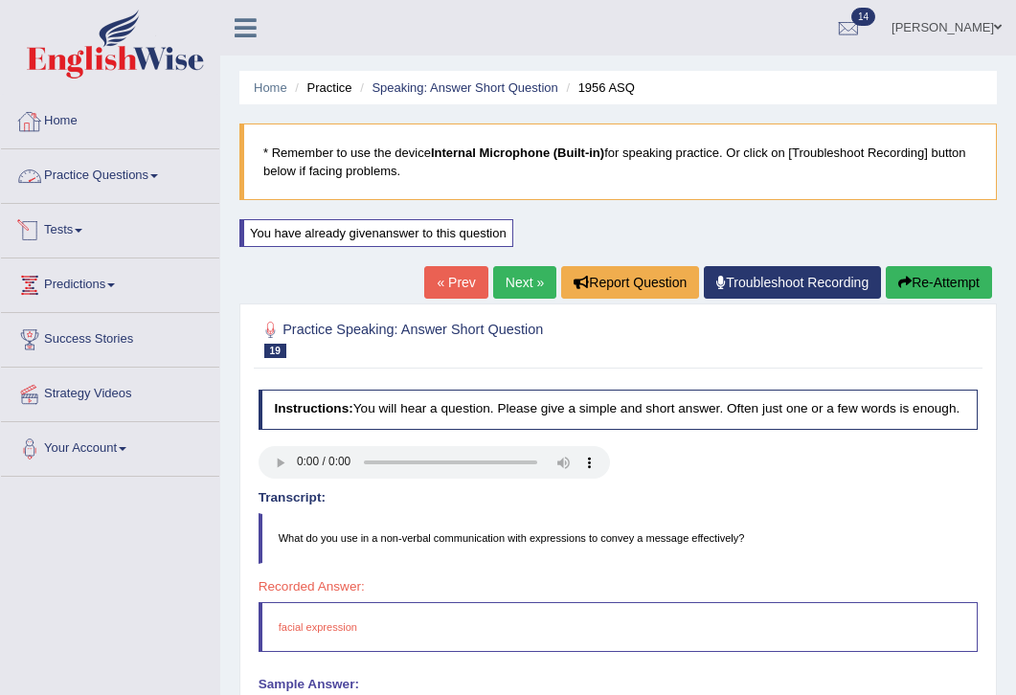
click at [153, 178] on link "Practice Questions" at bounding box center [110, 173] width 218 height 48
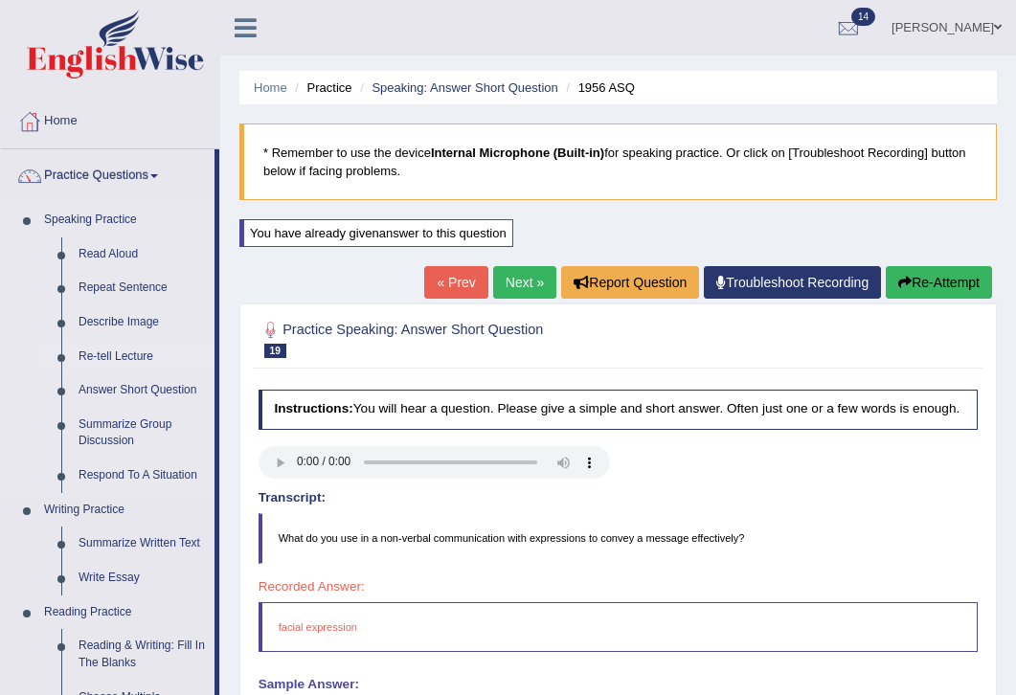
click at [110, 359] on link "Re-tell Lecture" at bounding box center [142, 357] width 145 height 34
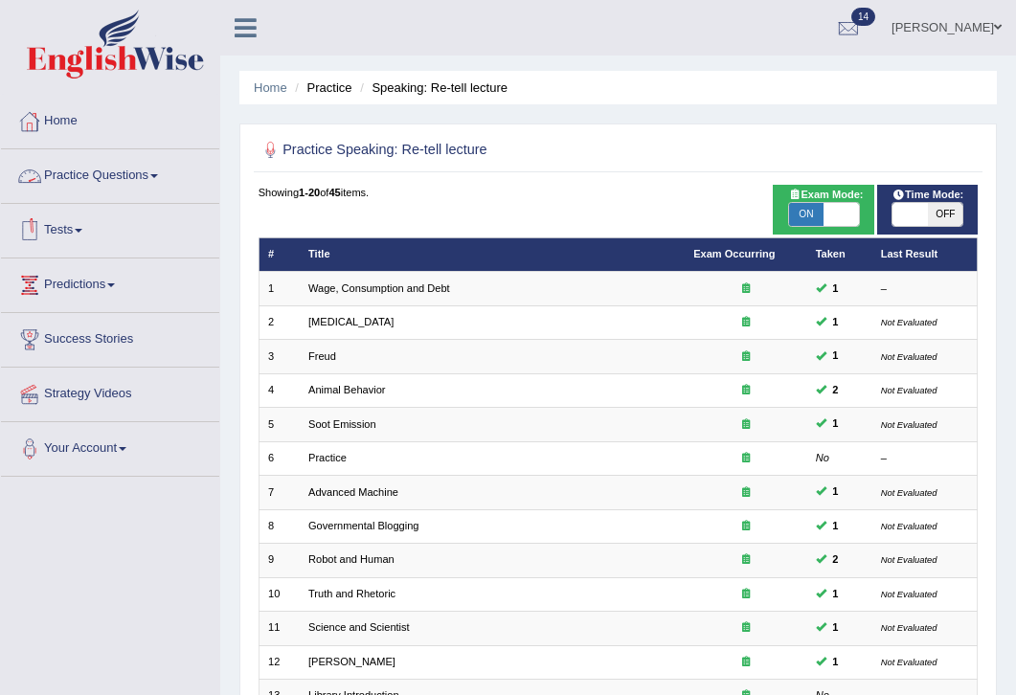
click at [146, 177] on link "Practice Questions" at bounding box center [110, 173] width 218 height 48
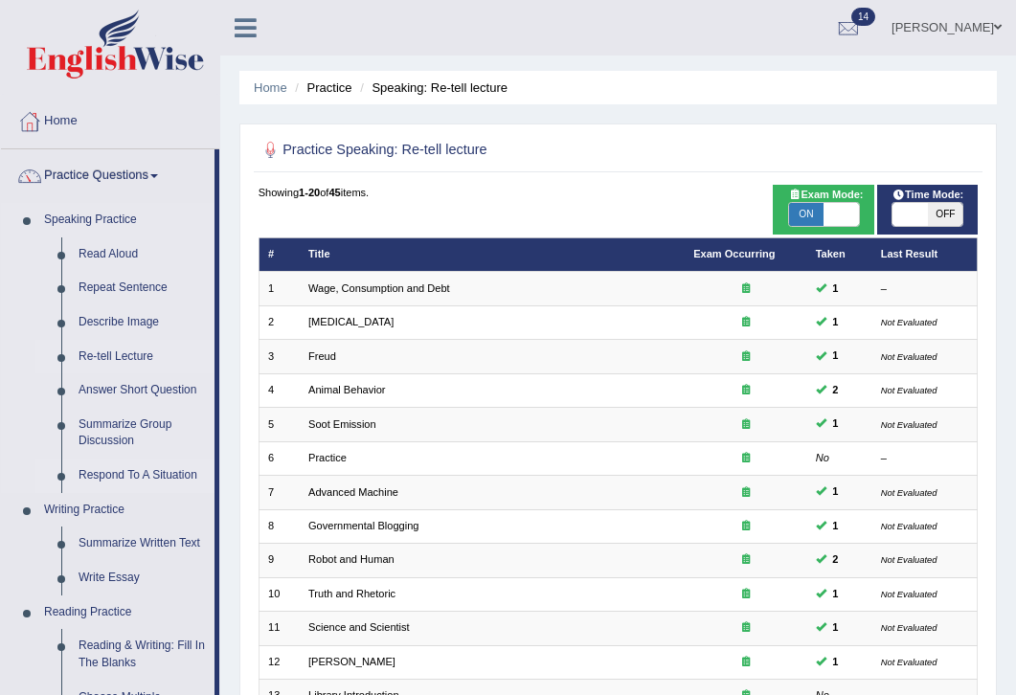
click at [149, 479] on link "Respond To A Situation" at bounding box center [142, 476] width 145 height 34
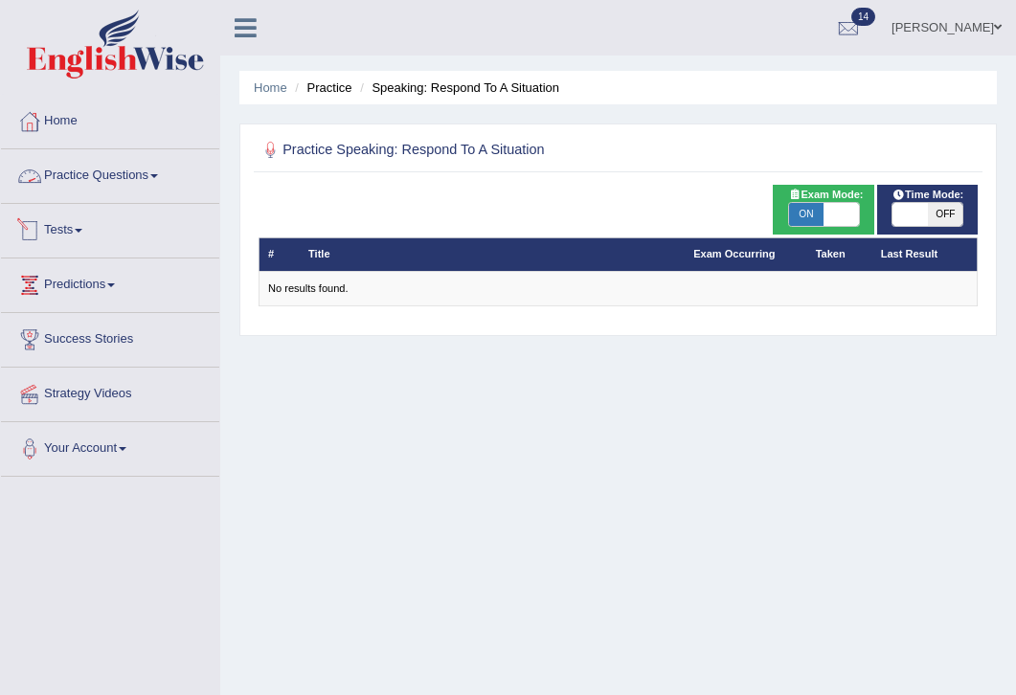
click at [126, 183] on link "Practice Questions" at bounding box center [110, 173] width 218 height 48
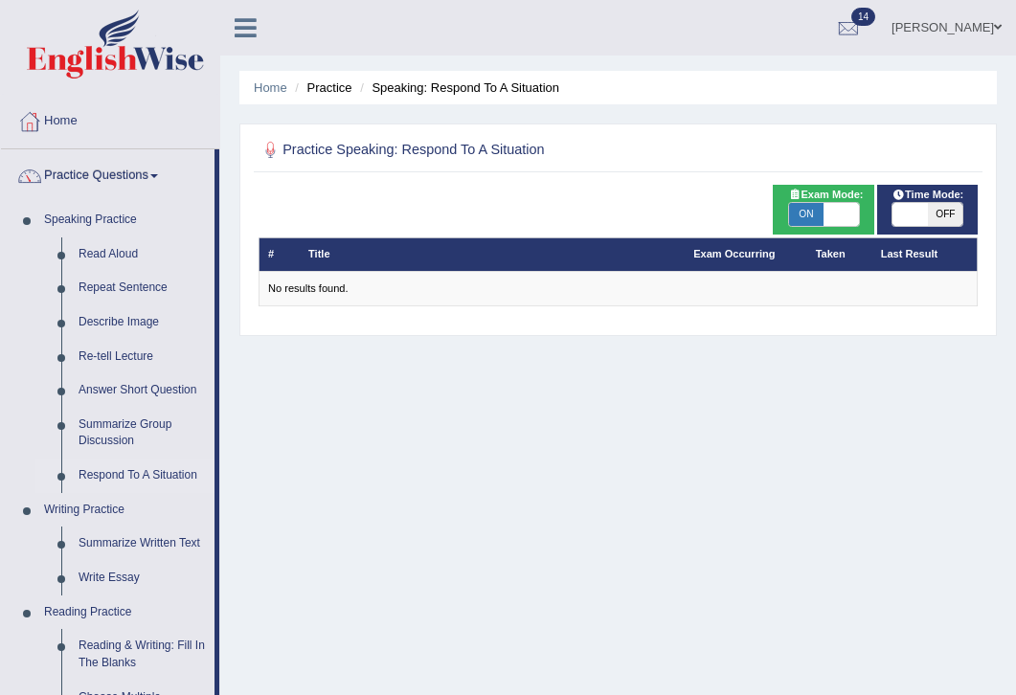
click at [294, 545] on div "Home Practice Speaking: Respond To A Situation Practice Speaking: Respond To A …" at bounding box center [618, 478] width 796 height 957
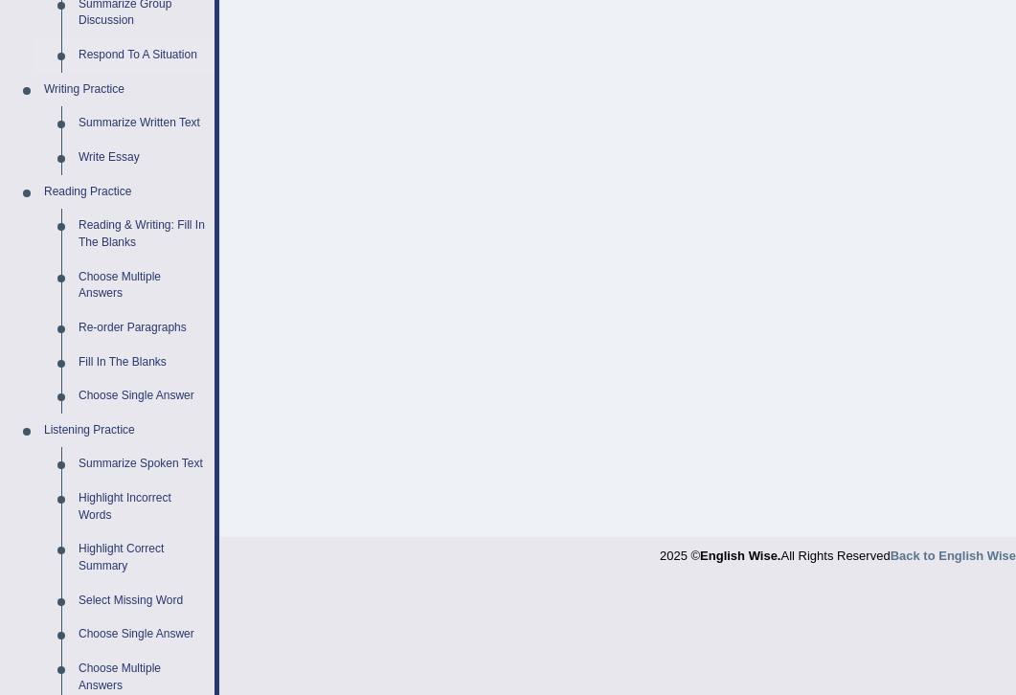
scroll to position [421, 0]
click at [365, 403] on div "Home Practice Speaking: Respond To A Situation Practice Speaking: Respond To A …" at bounding box center [618, 57] width 796 height 957
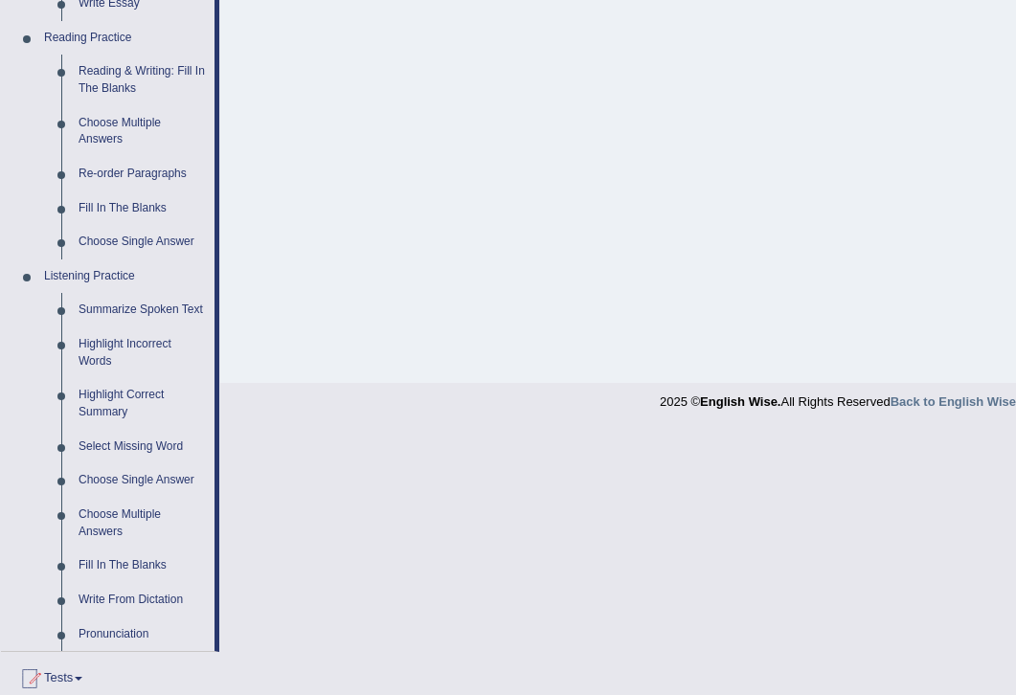
scroll to position [613, 0]
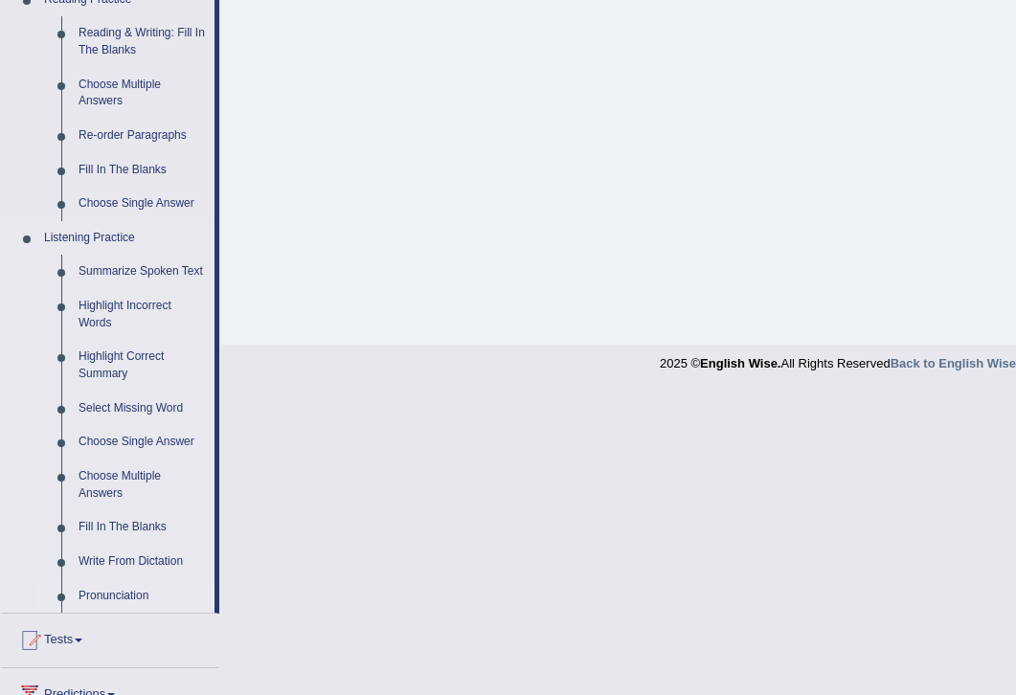
click at [119, 610] on link "Pronunciation" at bounding box center [142, 596] width 145 height 34
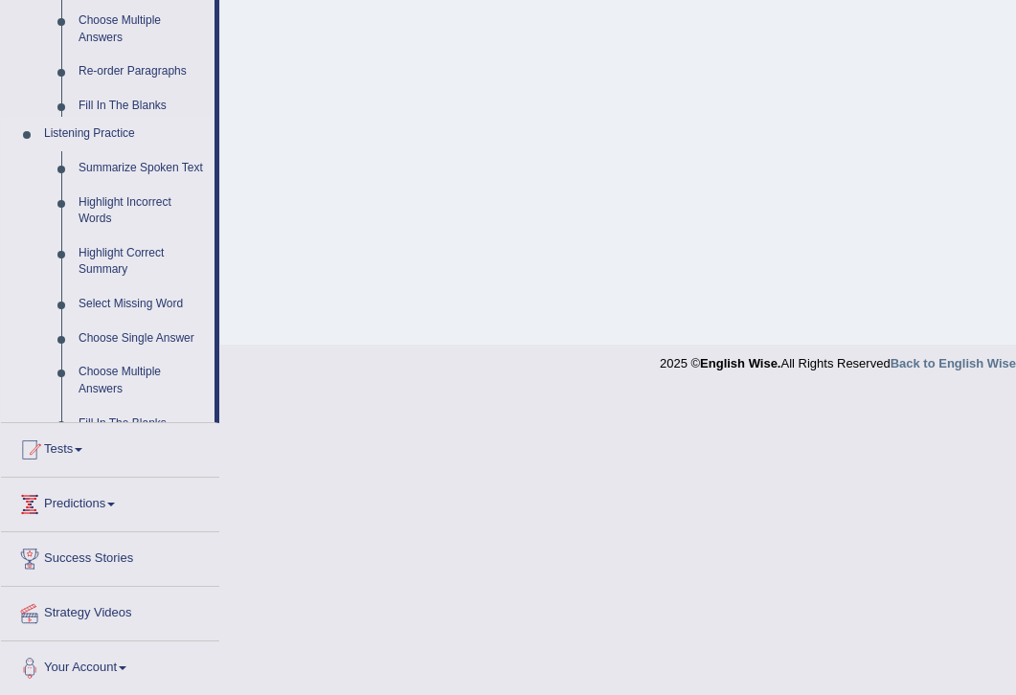
scroll to position [310, 0]
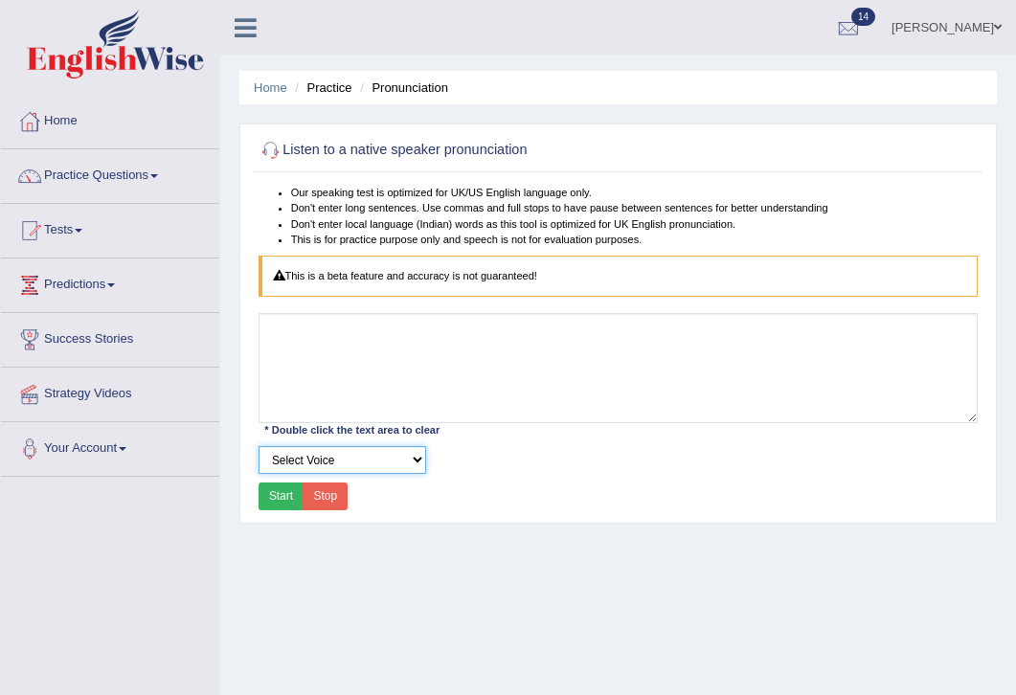
click at [417, 466] on select "Select Voice UK English [DEMOGRAPHIC_DATA] UK English [DEMOGRAPHIC_DATA]" at bounding box center [343, 460] width 168 height 28
click at [275, 501] on button "Start" at bounding box center [282, 497] width 46 height 28
click at [385, 455] on select "Select Voice UK English [DEMOGRAPHIC_DATA] UK English [DEMOGRAPHIC_DATA]" at bounding box center [343, 460] width 168 height 28
click at [284, 495] on button "Start" at bounding box center [282, 497] width 46 height 28
click at [415, 455] on select "Select Voice UK English [DEMOGRAPHIC_DATA] UK English [DEMOGRAPHIC_DATA]" at bounding box center [343, 460] width 168 height 28
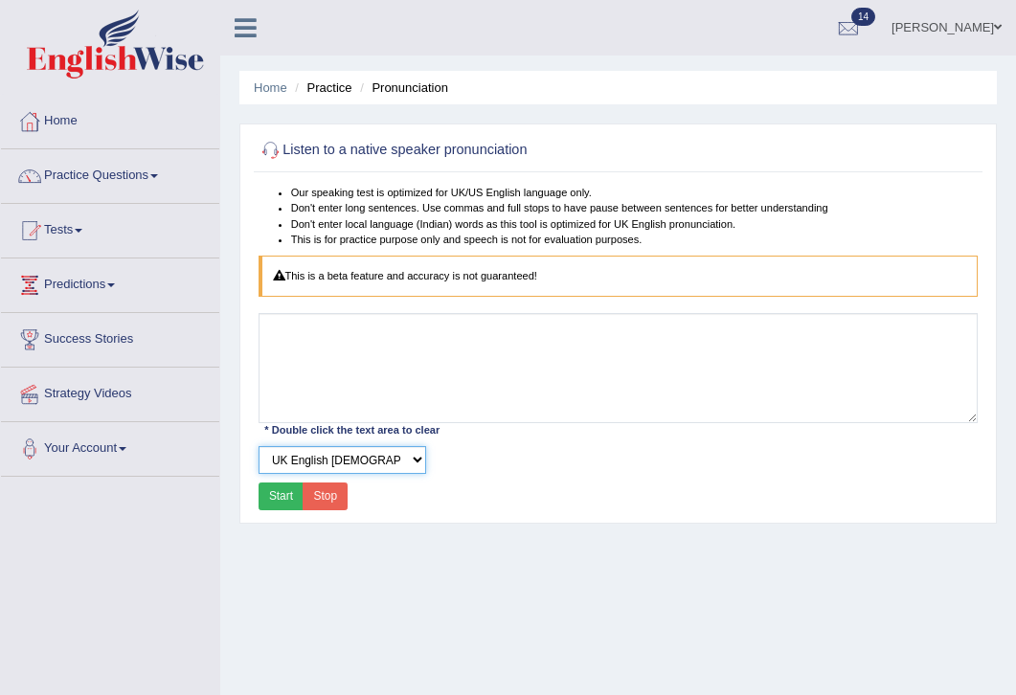
select select "50"
click at [289, 494] on button "Start" at bounding box center [282, 497] width 46 height 28
click at [153, 176] on link "Practice Questions" at bounding box center [110, 173] width 218 height 48
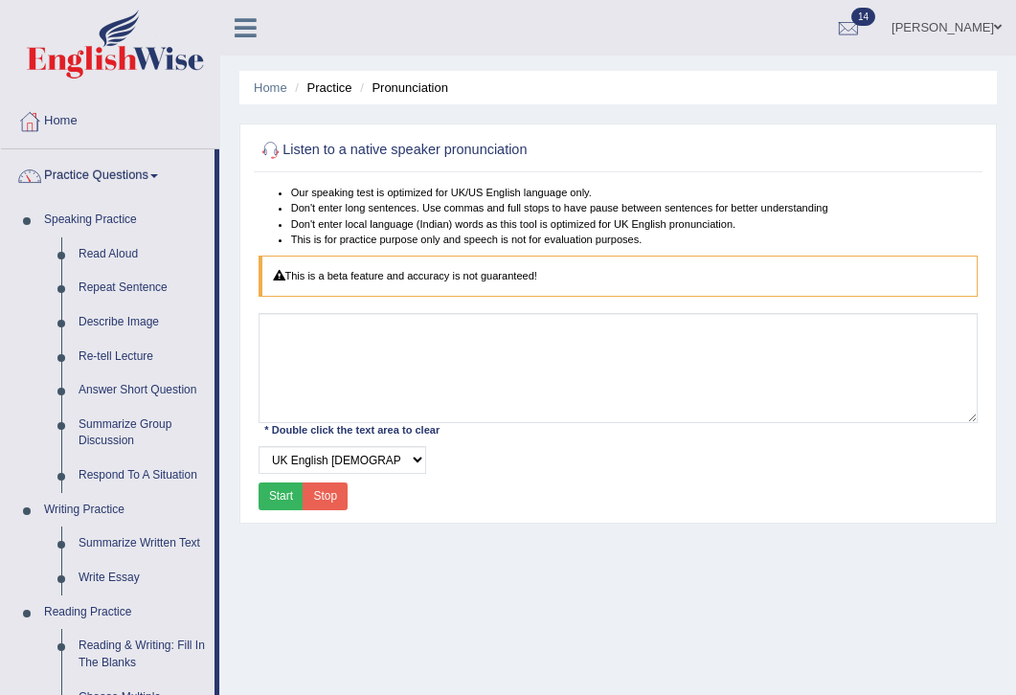
click at [687, 463] on div "Select Voice UK English [DEMOGRAPHIC_DATA] UK English [DEMOGRAPHIC_DATA]" at bounding box center [618, 460] width 736 height 28
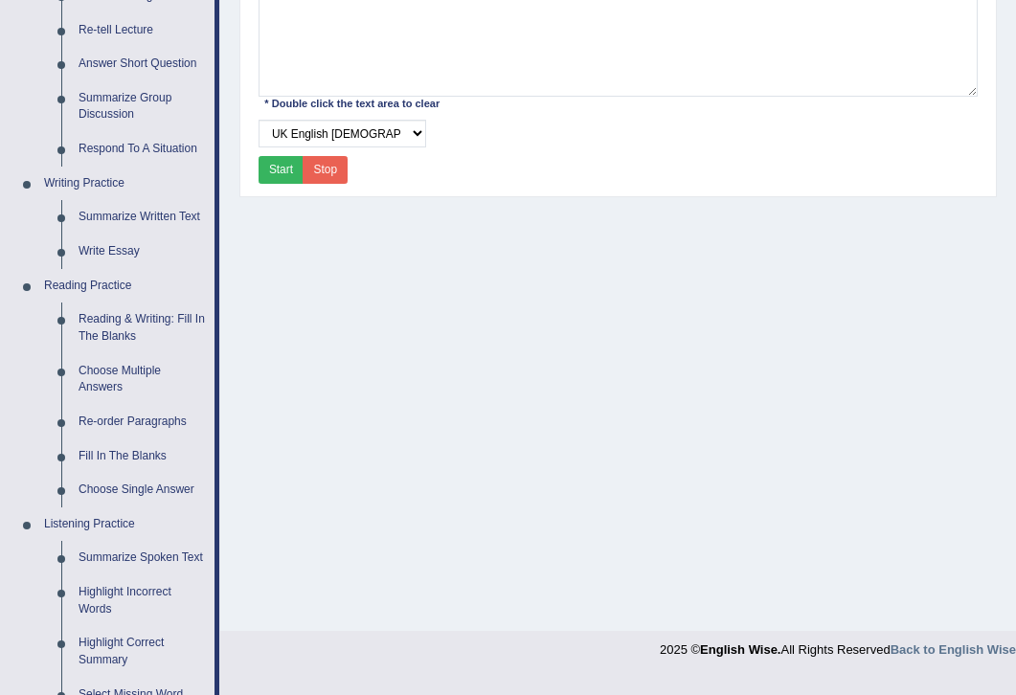
scroll to position [306, 0]
